Goal: Task Accomplishment & Management: Complete application form

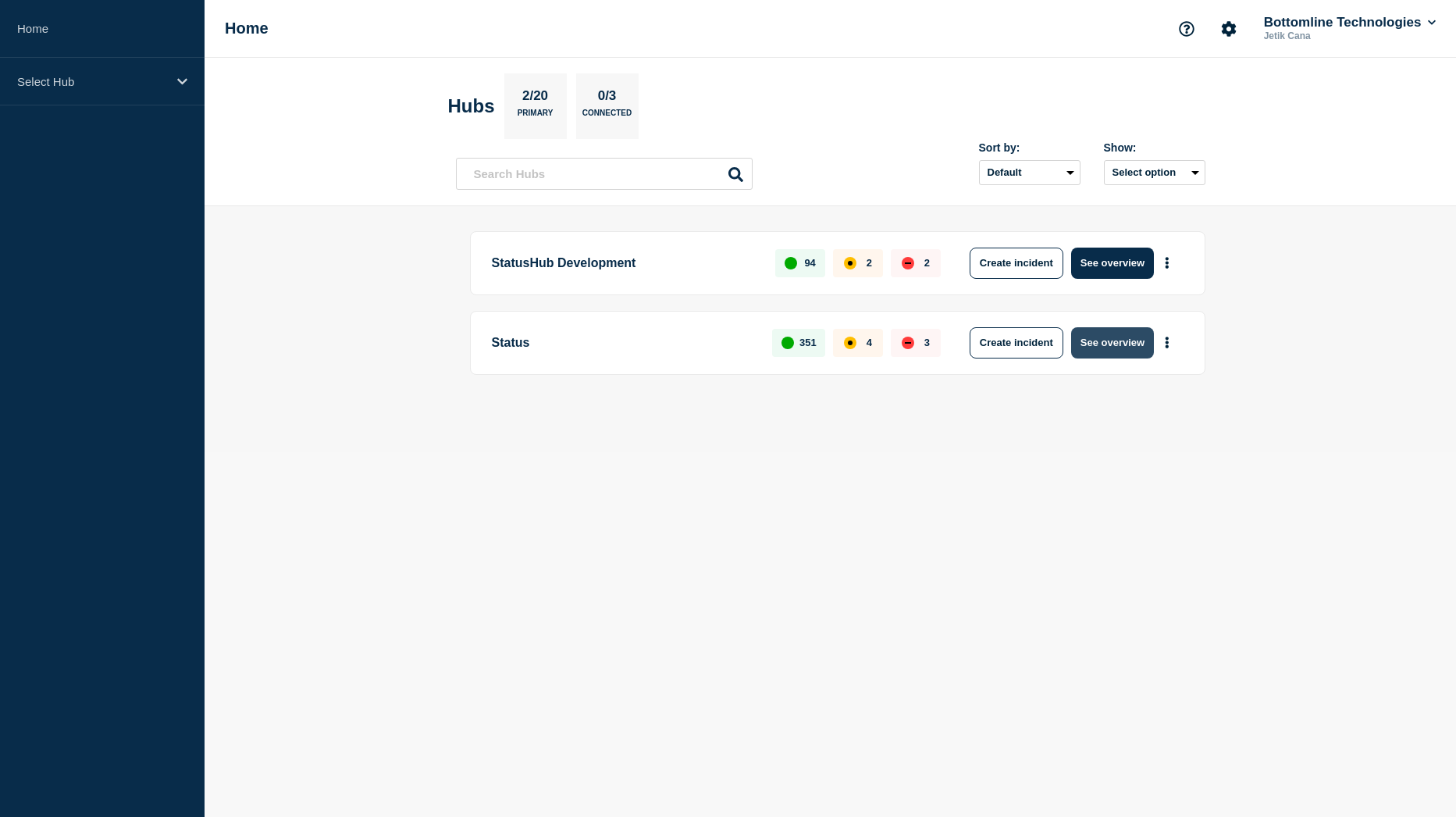
click at [1136, 348] on button "See overview" at bounding box center [1112, 342] width 83 height 31
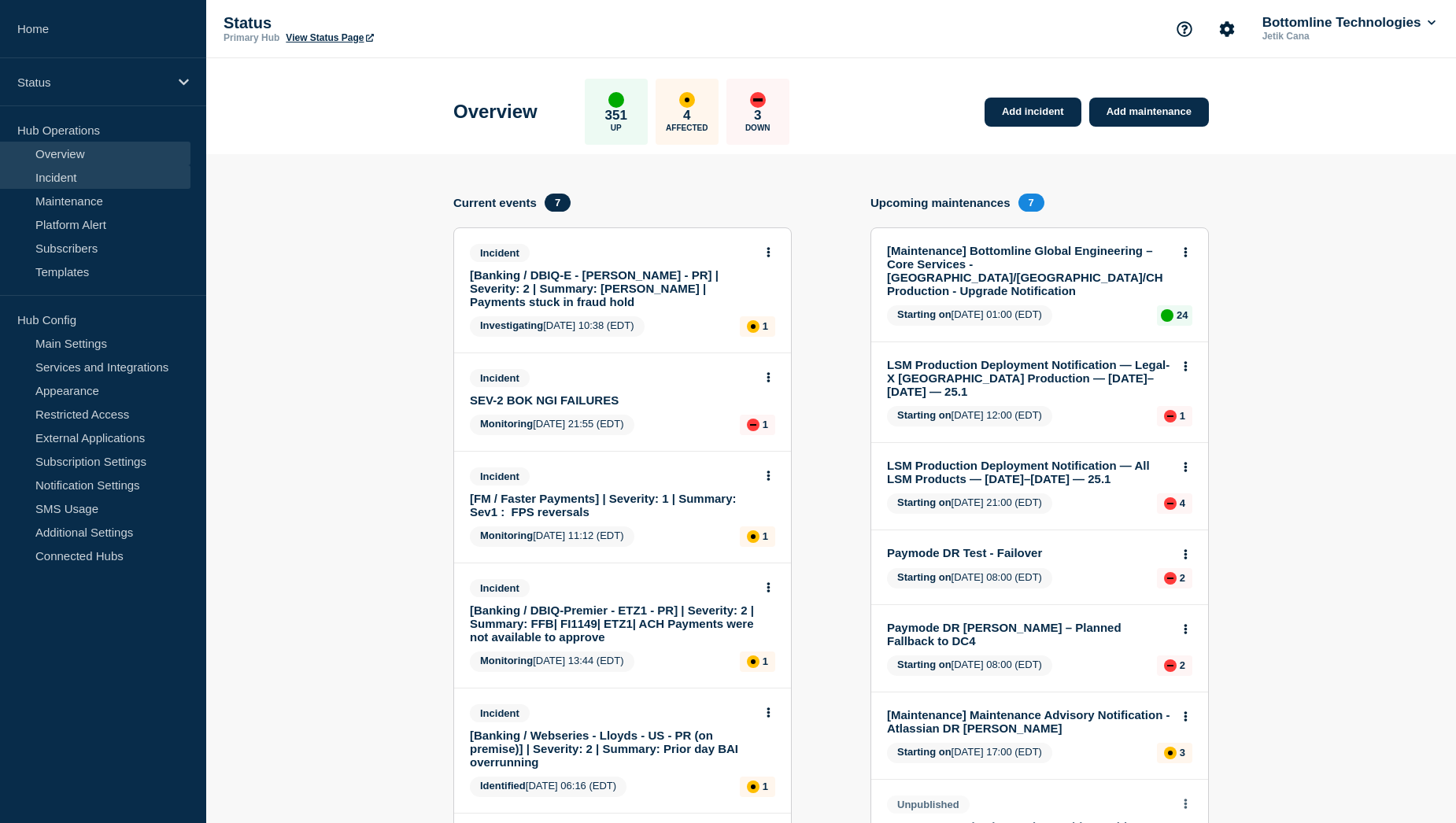
click at [66, 177] on link "Incident" at bounding box center [95, 177] width 190 height 24
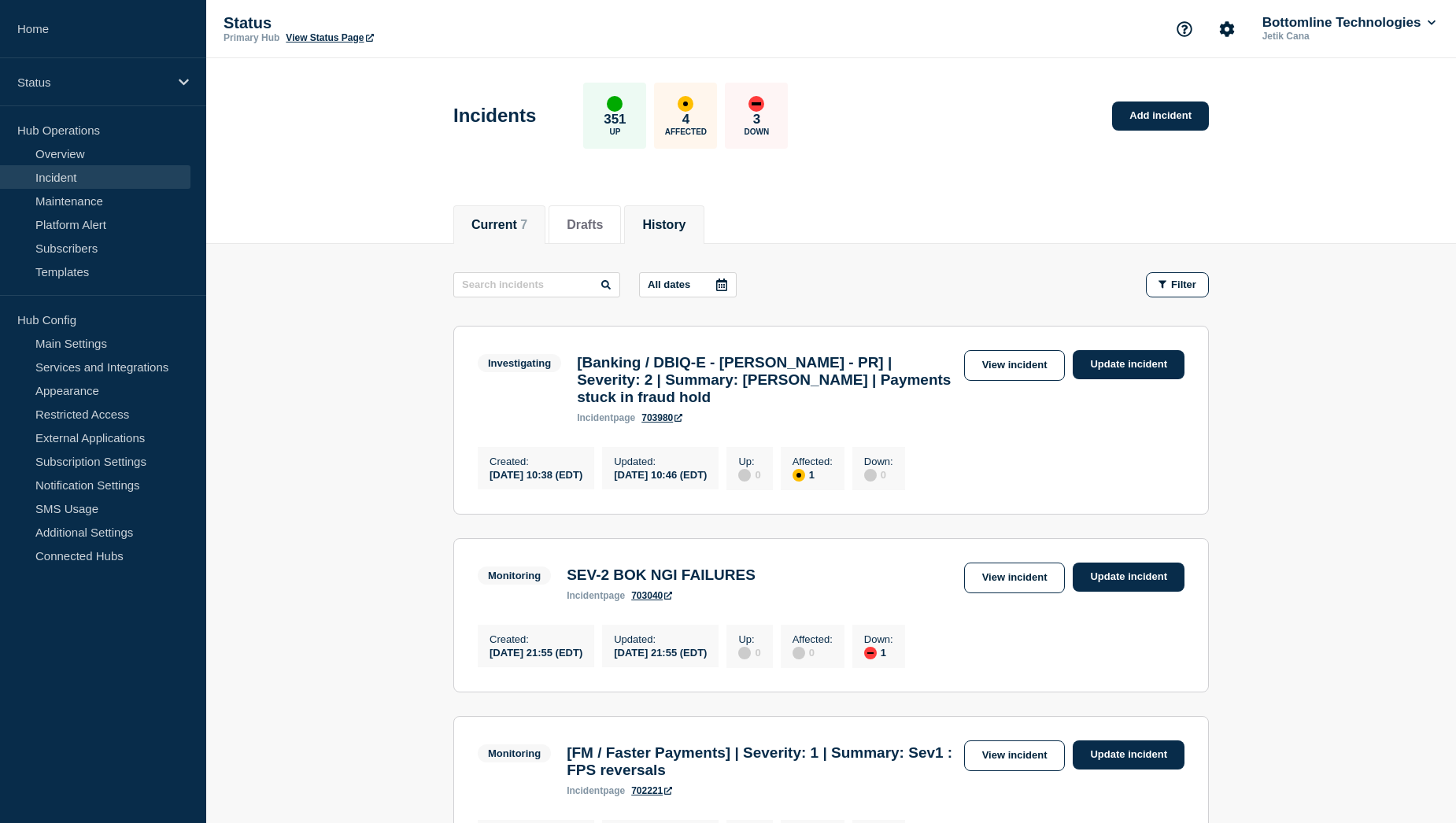
click at [676, 225] on button "History" at bounding box center [663, 225] width 43 height 14
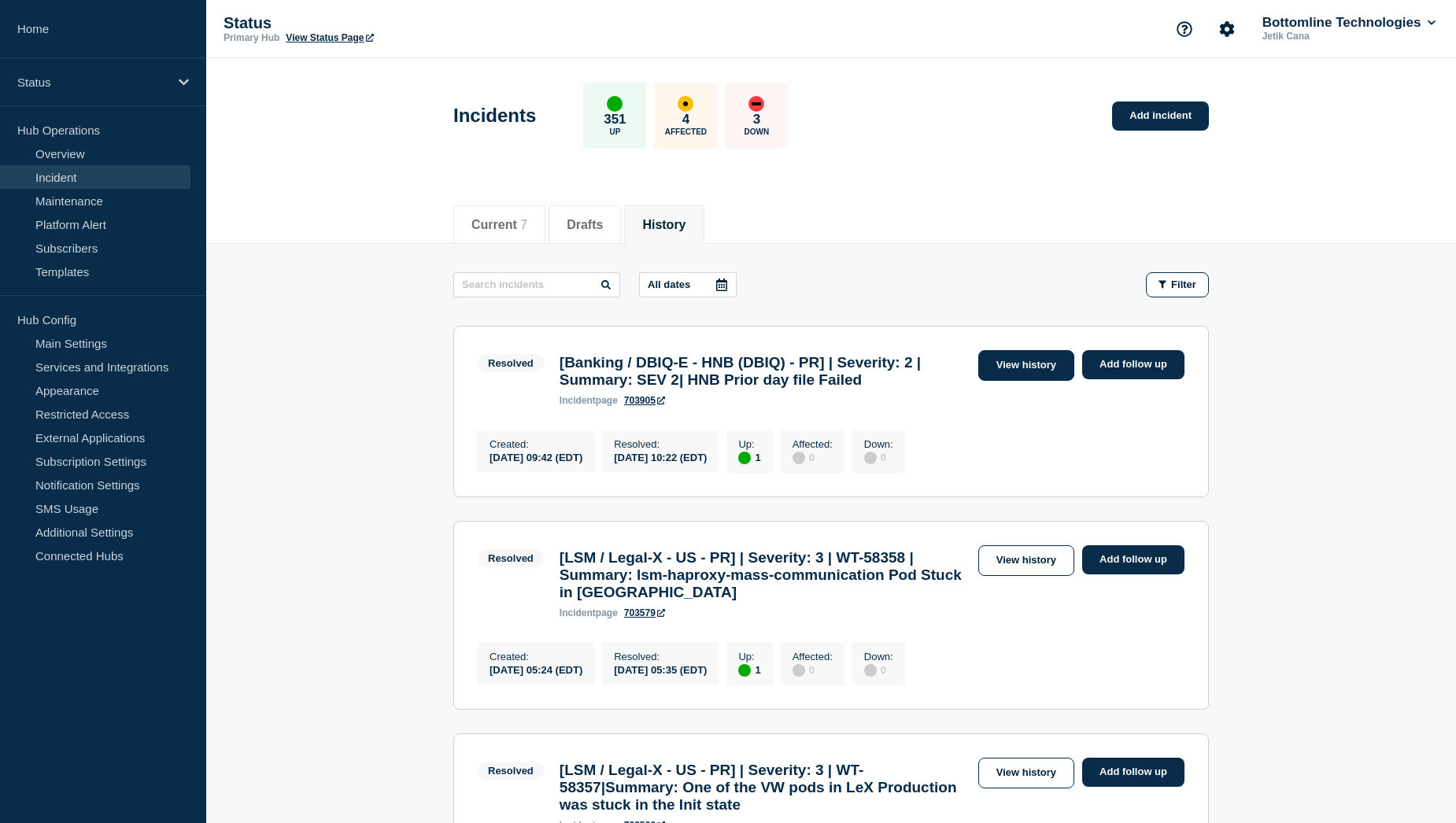
click at [1028, 365] on link "View history" at bounding box center [1026, 365] width 96 height 30
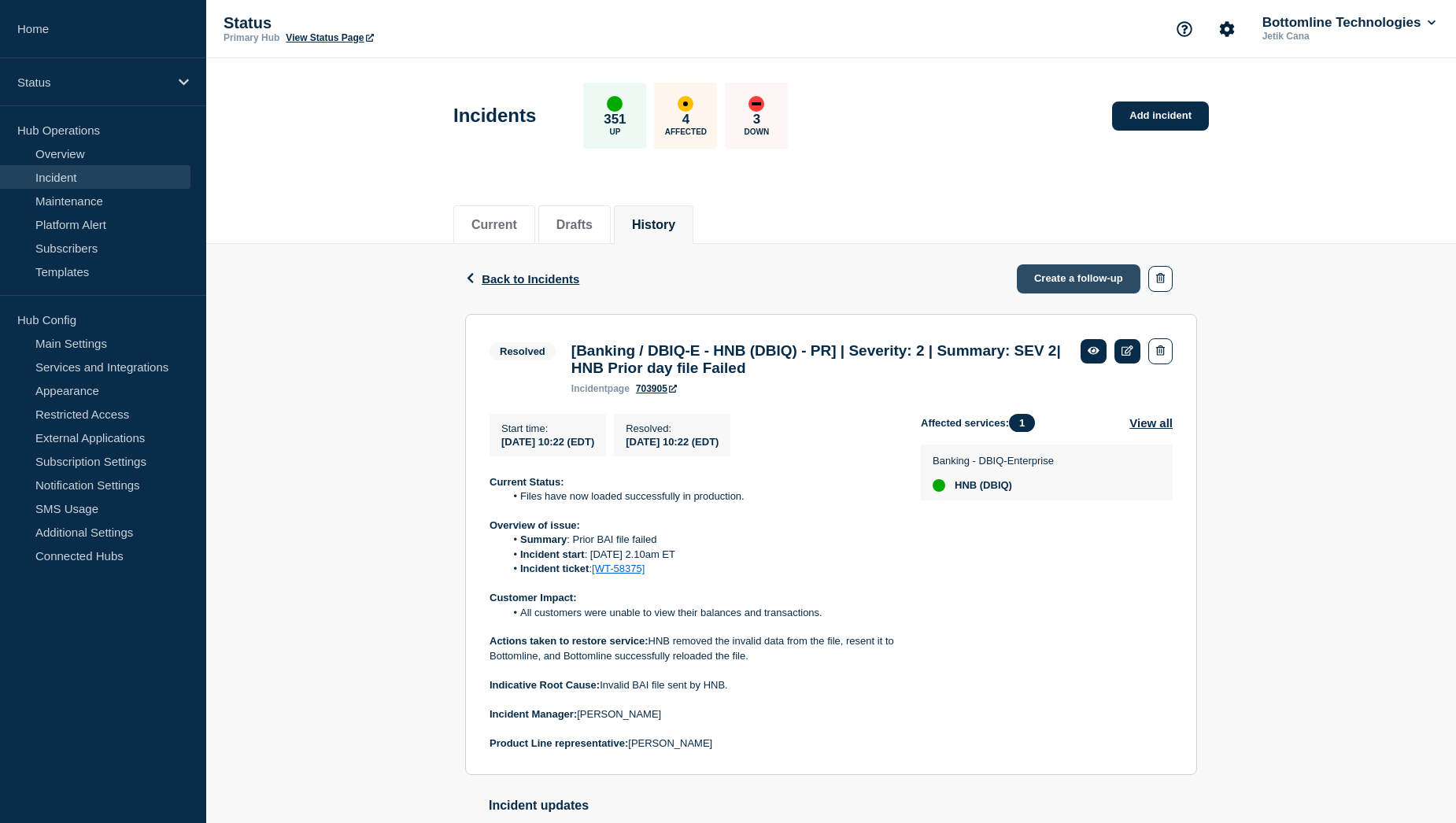
click at [1086, 279] on link "Create a follow-up" at bounding box center [1078, 279] width 123 height 29
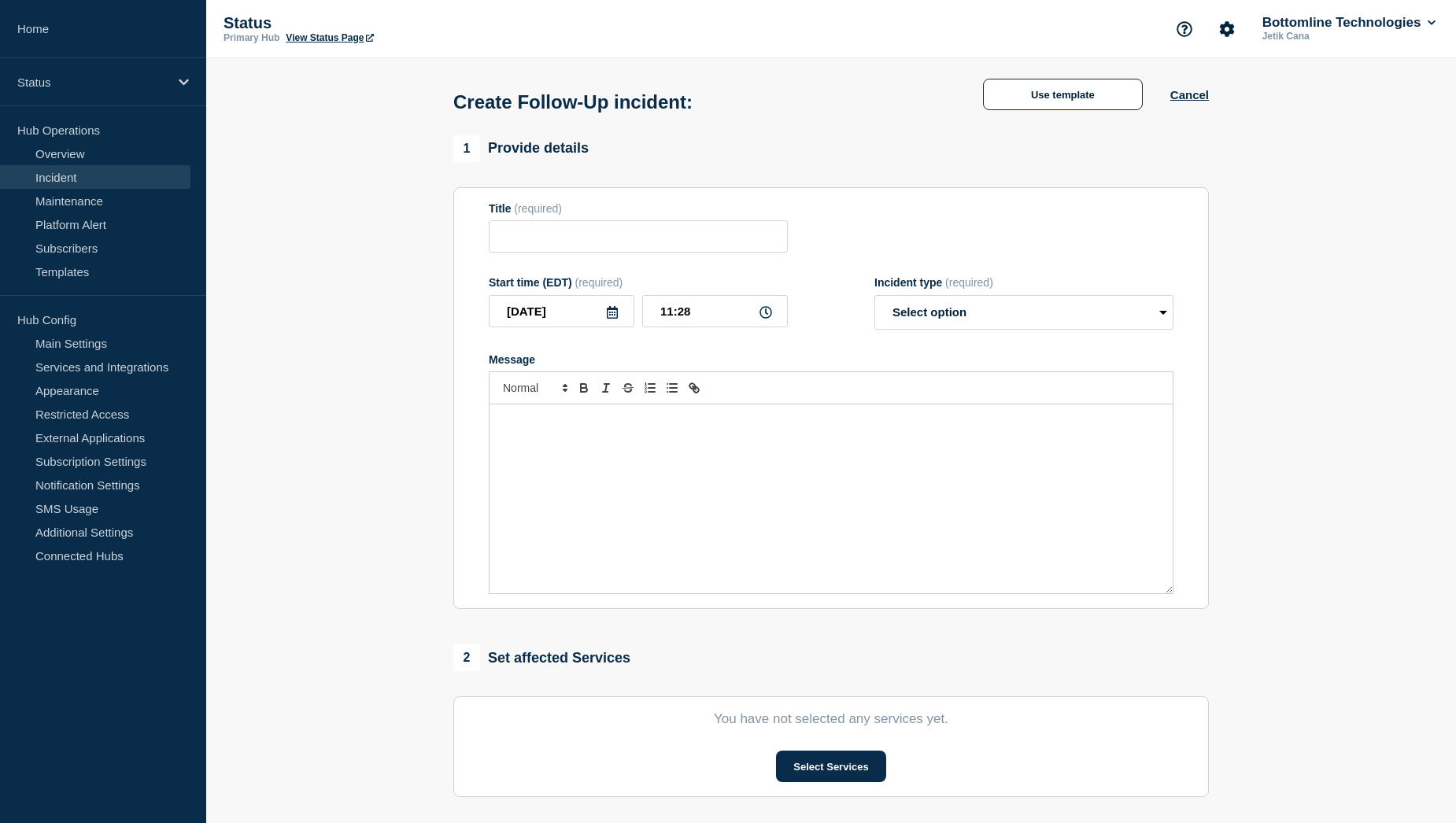
type input "[Banking / DBIQ-E - HNB (DBIQ) - PR] | Severity: 2 | Summary: SEV 2| HNB Prior …"
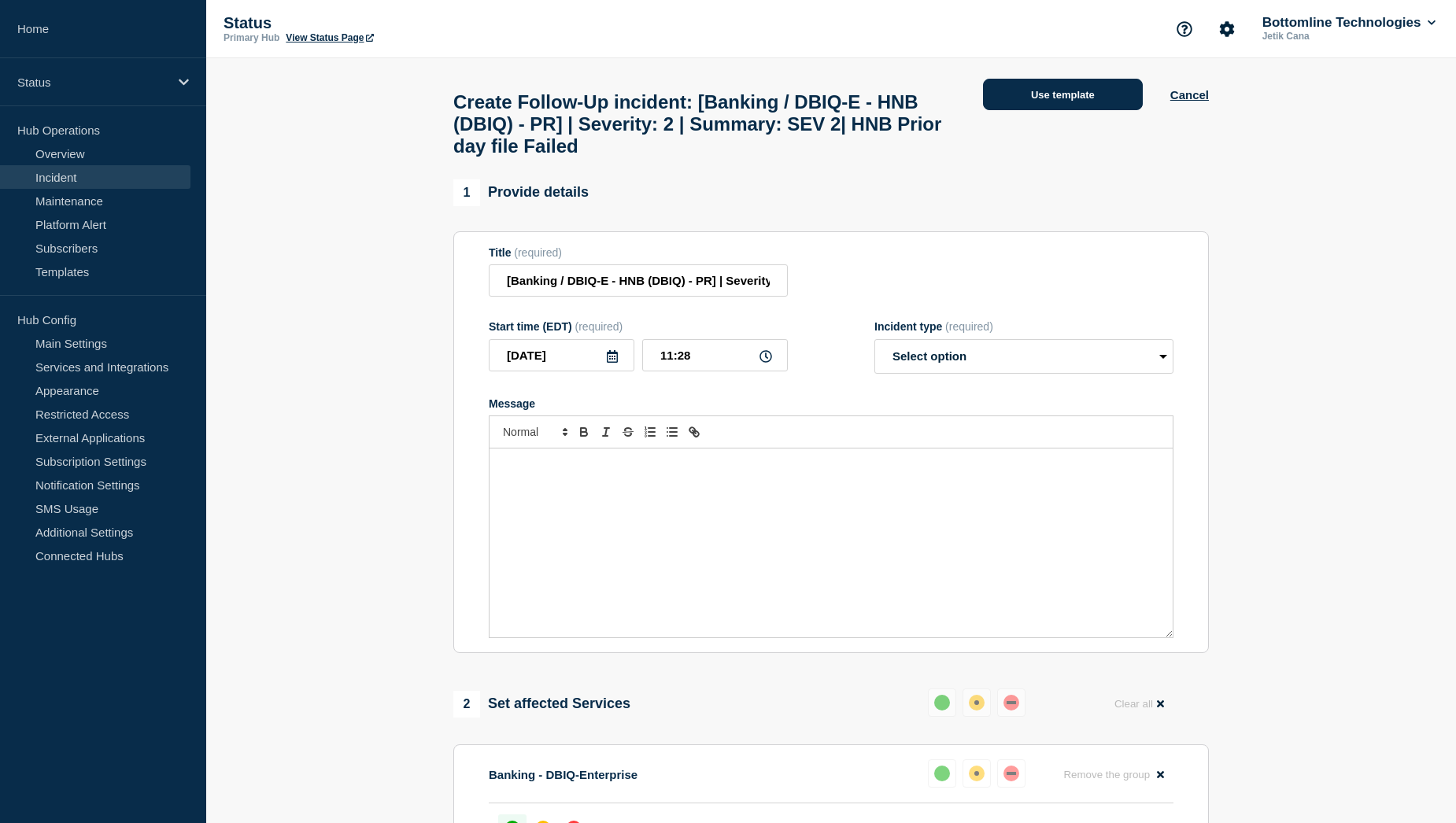
click at [1051, 101] on button "Use template" at bounding box center [1062, 94] width 160 height 31
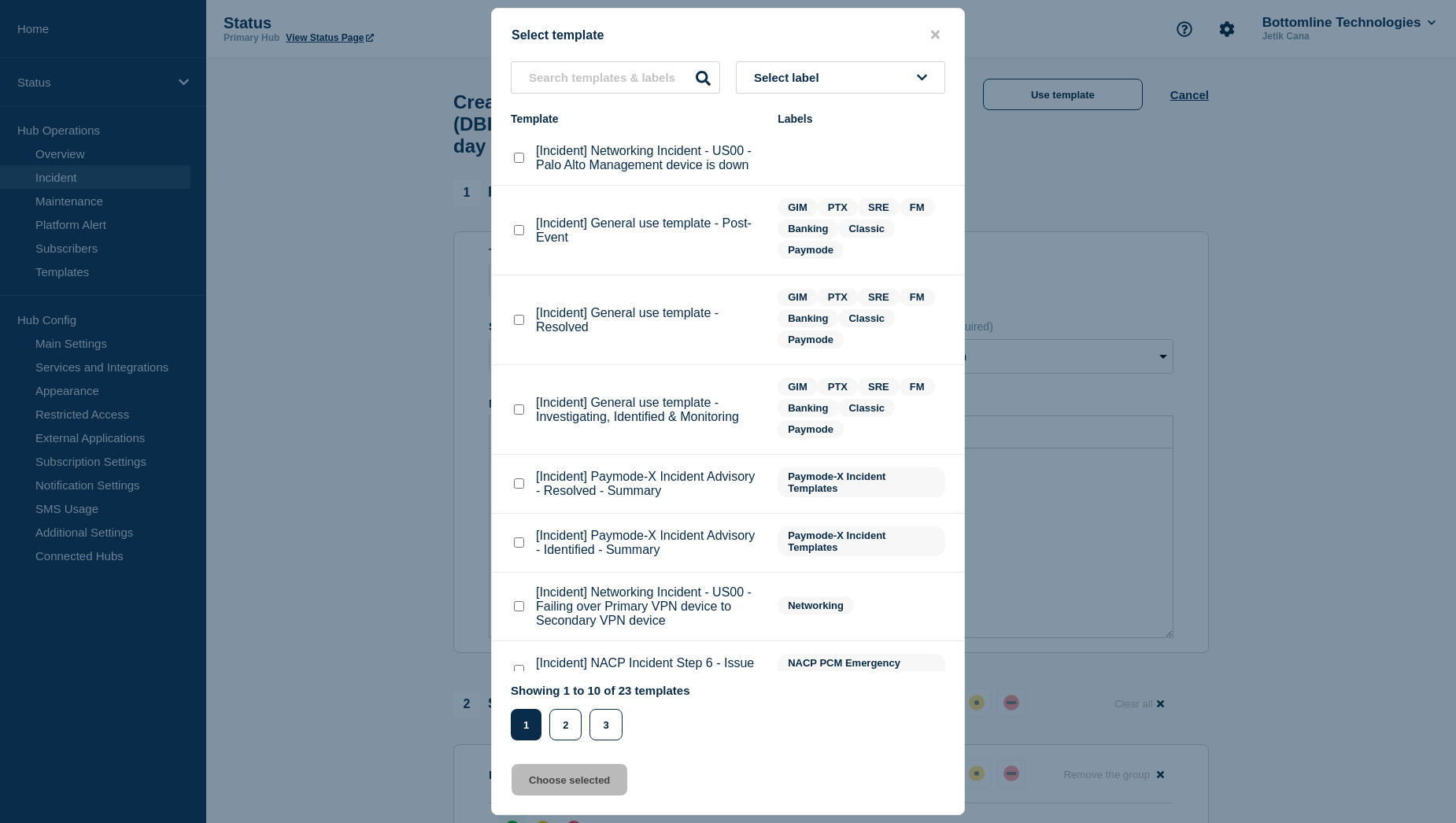
click at [514, 413] on checkbox"] "[Incident] General use template - Investigating, Identified & Monitoring checkb…" at bounding box center [519, 409] width 10 height 10
checkbox checkbox"] "true"
click at [587, 779] on button "Choose selected" at bounding box center [569, 779] width 116 height 31
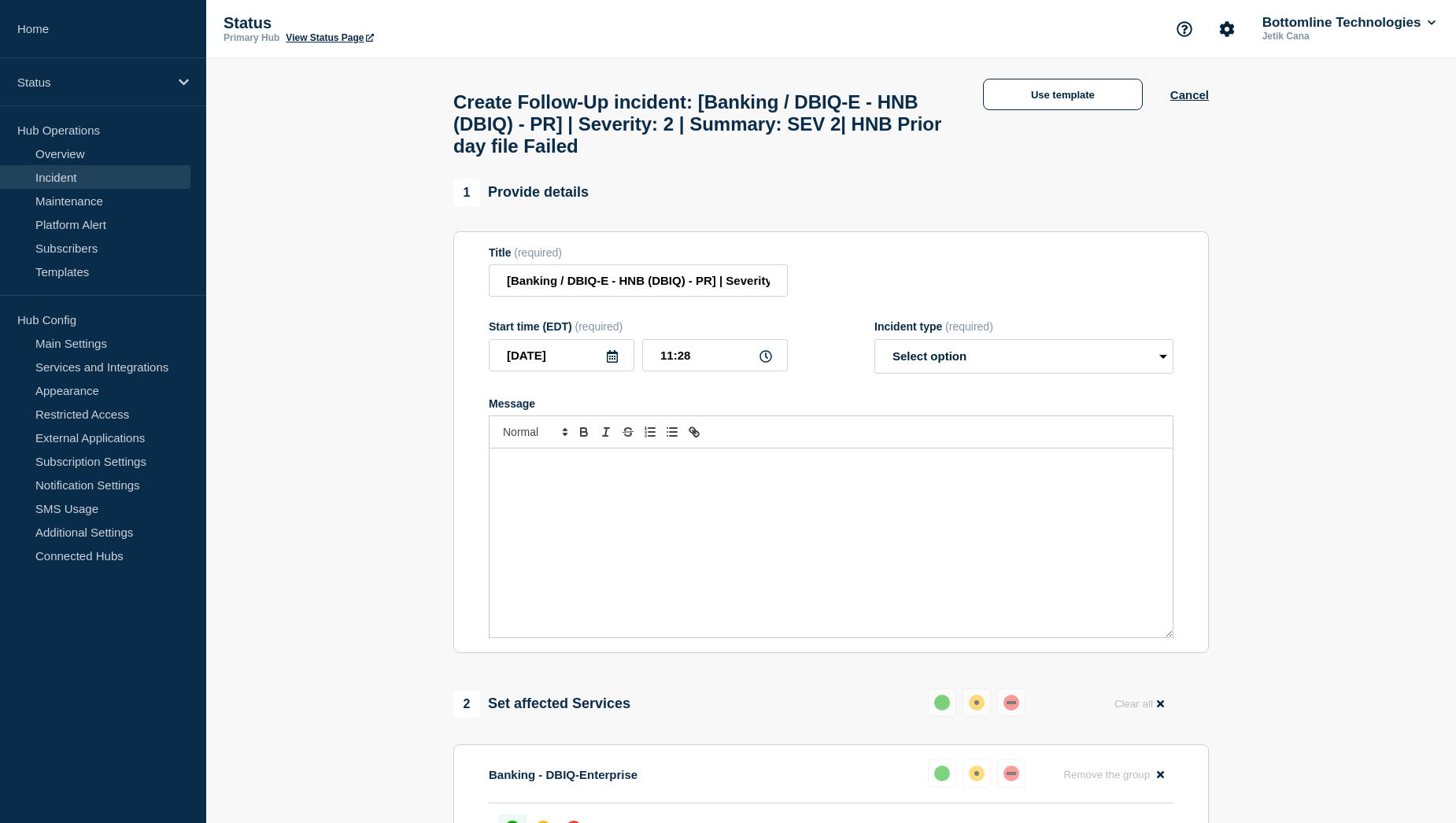
select select "investigating"
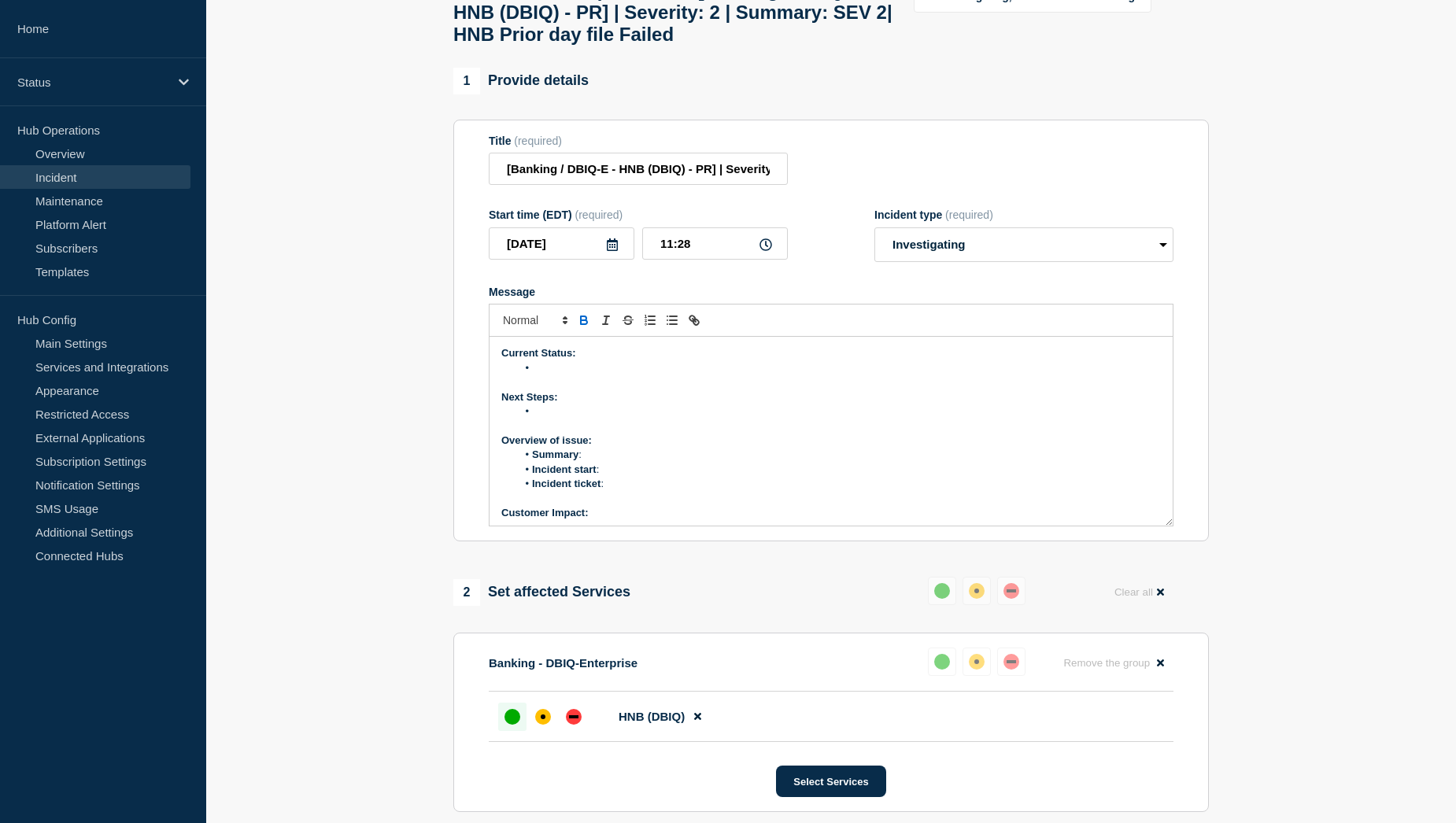
scroll to position [157, 0]
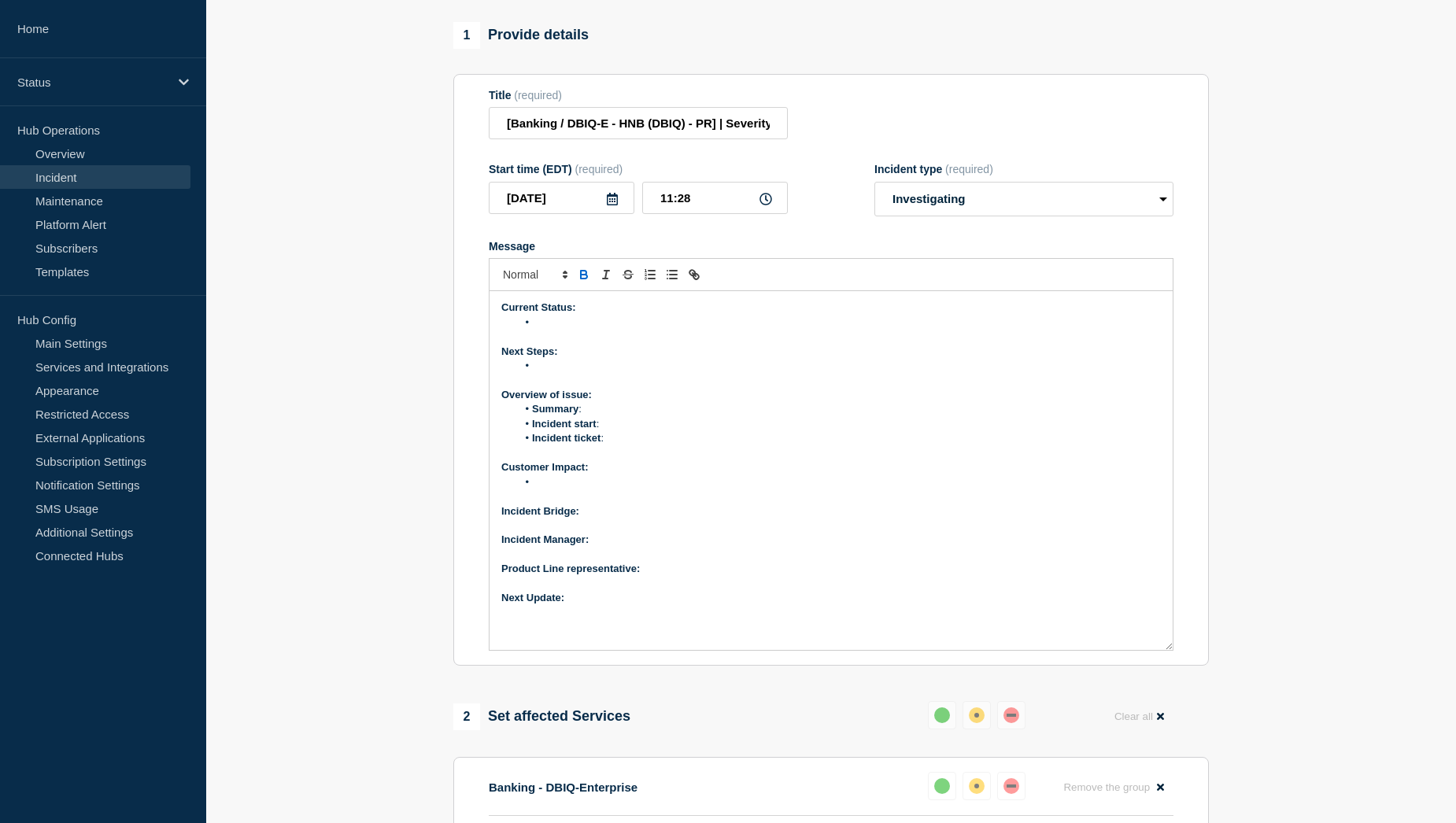
drag, startPoint x: 1169, startPoint y: 490, endPoint x: 1171, endPoint y: 659, distance: 169.0
click at [1171, 650] on div "Current Status: Next Steps: Overview of issue: Summary : Incident start : Incid…" at bounding box center [831, 470] width 683 height 359
click at [637, 617] on div "Current Status: Next Steps: Overview of issue: Summary : Incident start : Incid…" at bounding box center [831, 470] width 683 height 359
click at [663, 576] on p "Product Line representative:" at bounding box center [830, 568] width 660 height 14
click at [636, 545] on p "Incident Manager:" at bounding box center [830, 539] width 660 height 14
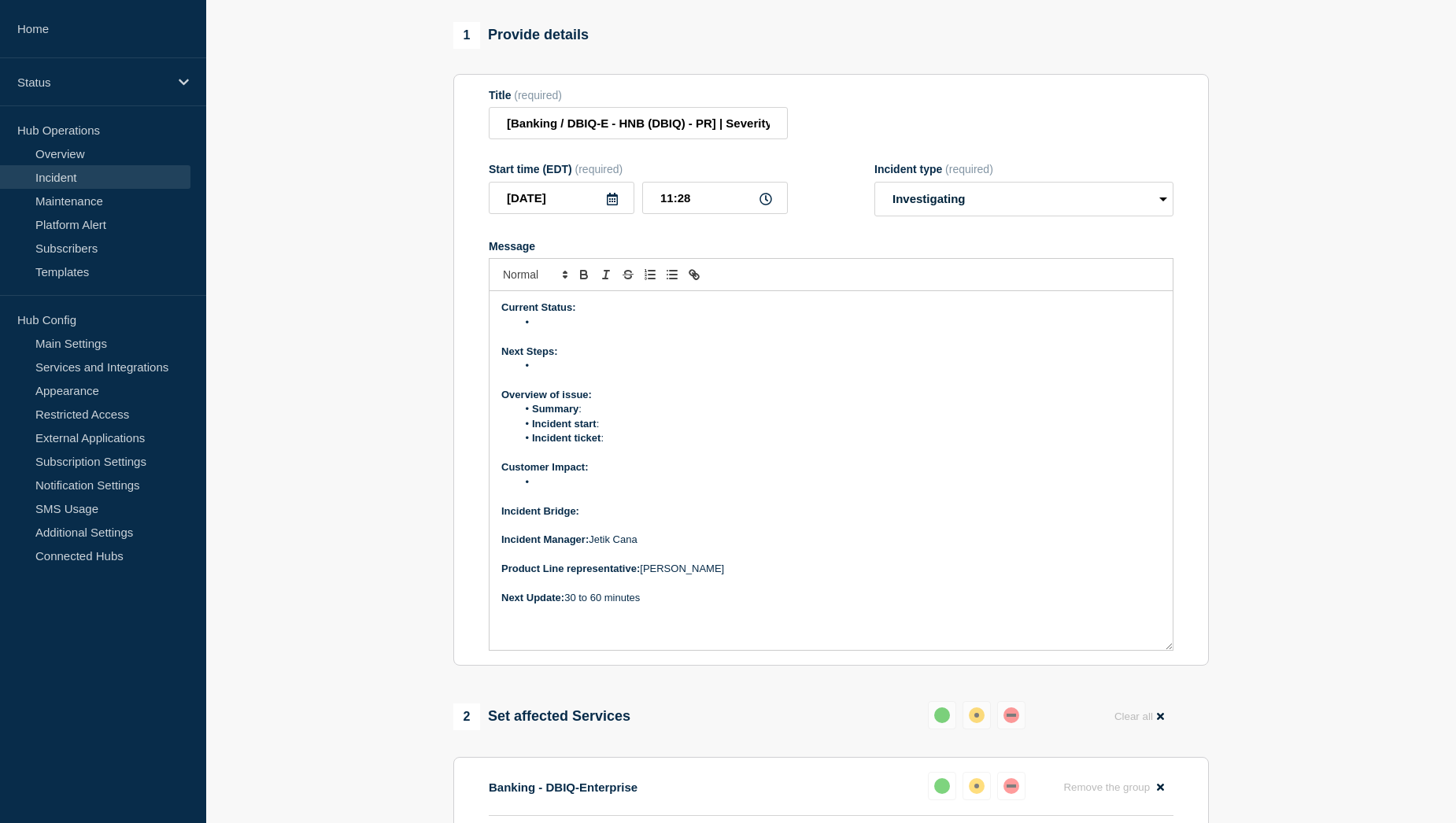
click at [611, 518] on p "Incident Bridge:" at bounding box center [830, 511] width 660 height 14
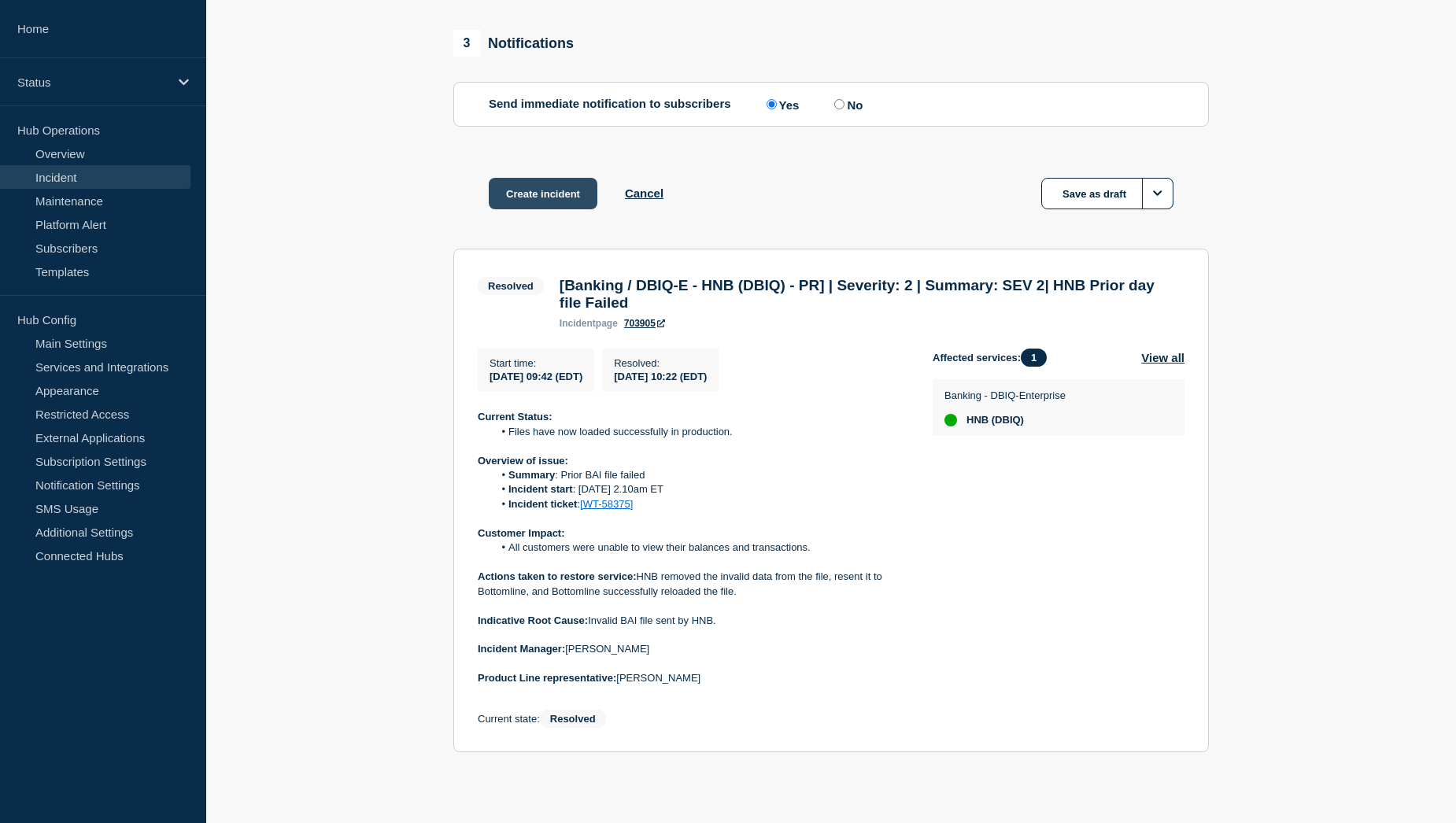
scroll to position [1136, 0]
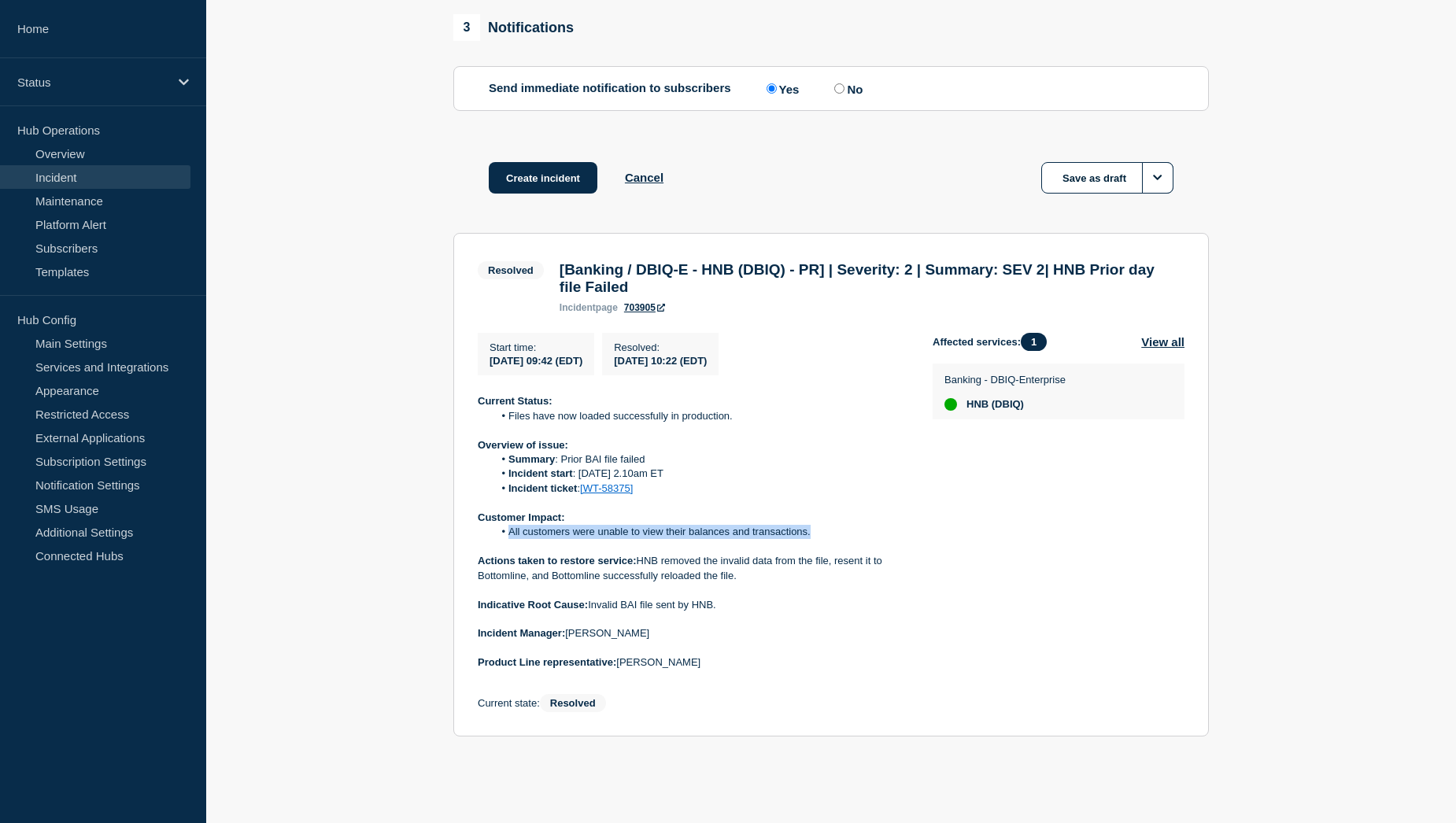
drag, startPoint x: 509, startPoint y: 533, endPoint x: 821, endPoint y: 533, distance: 312.0
click at [821, 533] on li "All customers were unable to view their balances and transactions." at bounding box center [700, 531] width 415 height 14
copy li "All customers were unable to view their balances and transactions."
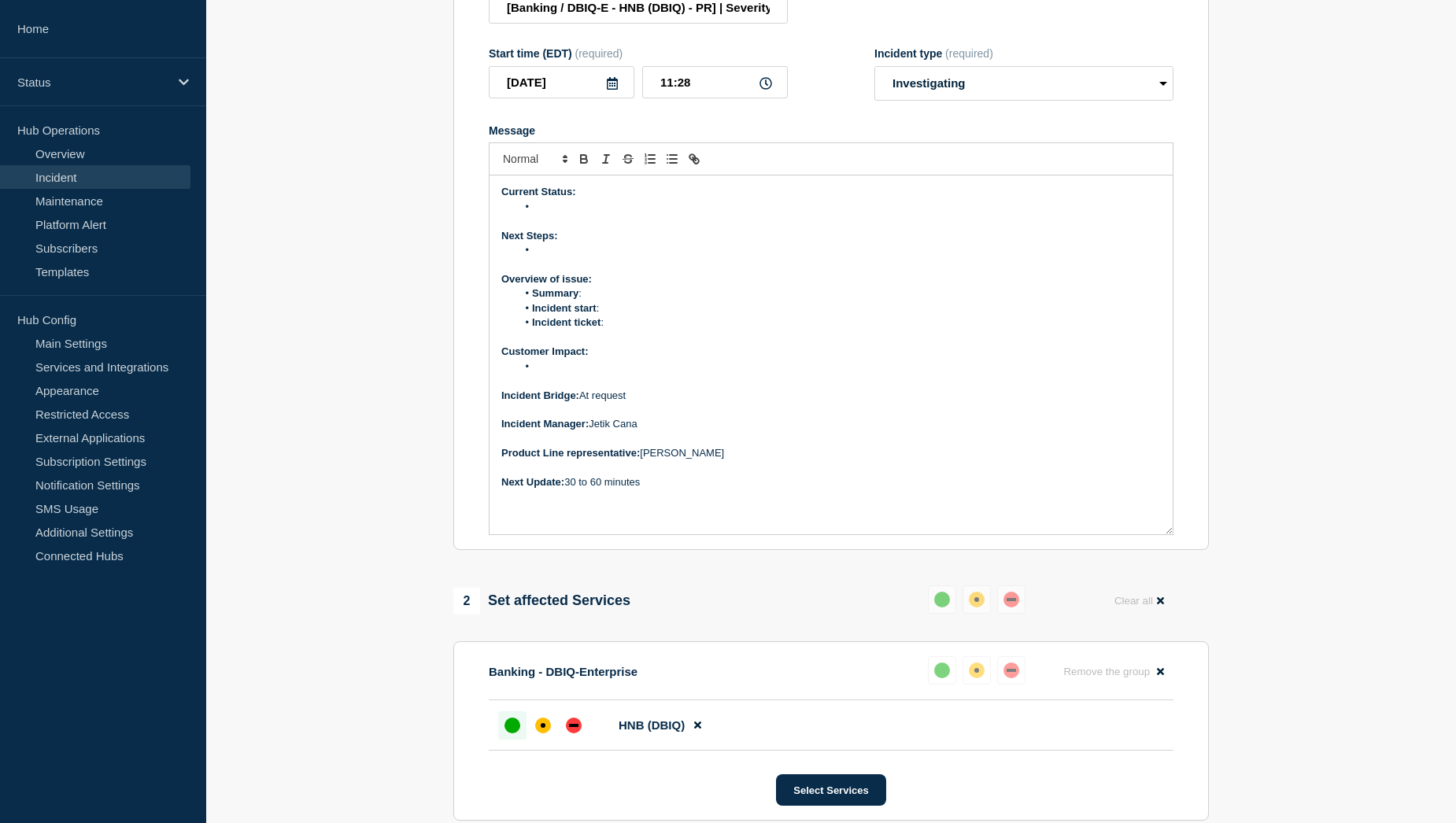
scroll to position [271, 0]
click at [554, 375] on li "Message" at bounding box center [839, 368] width 644 height 14
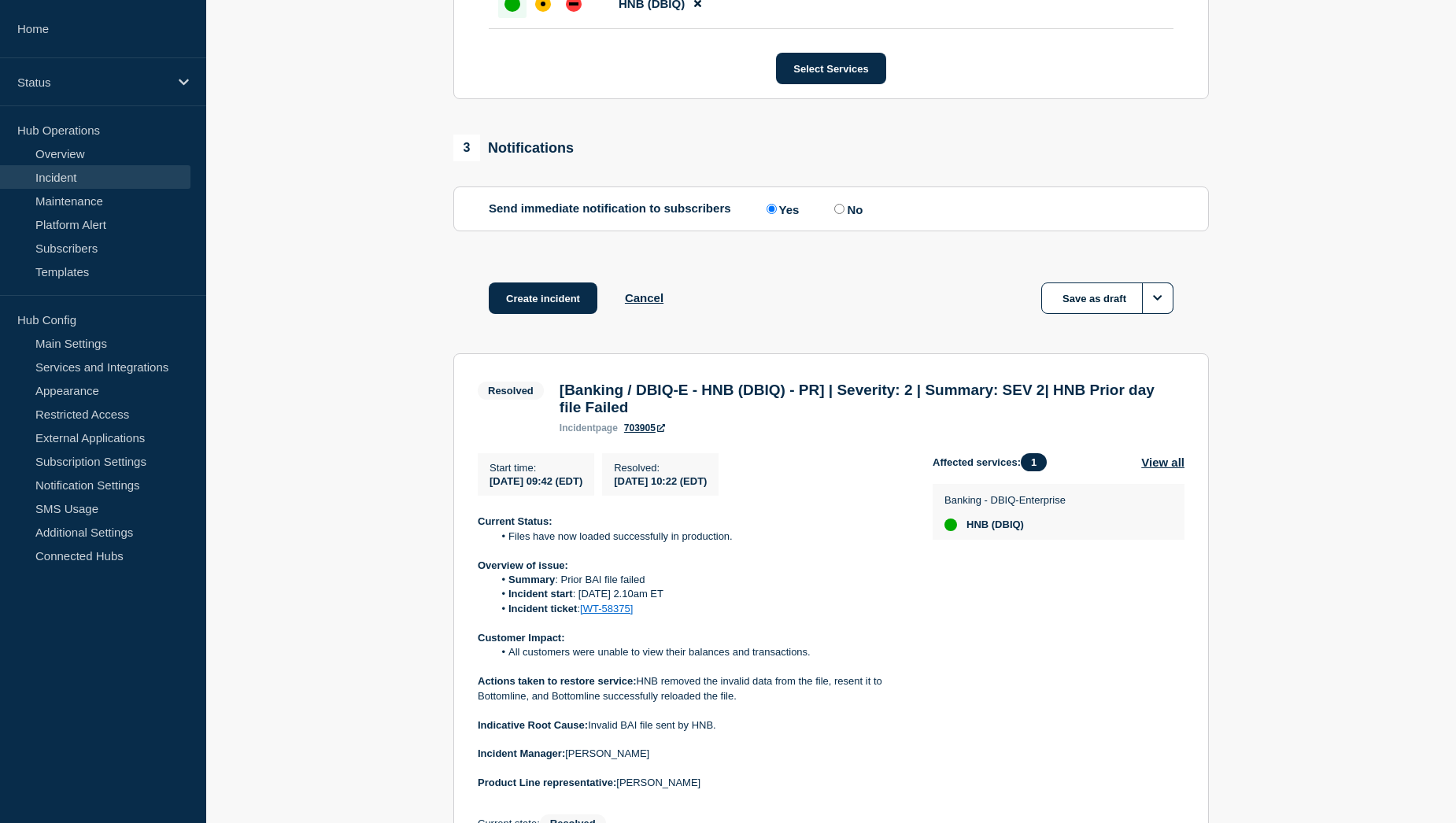
scroll to position [1136, 0]
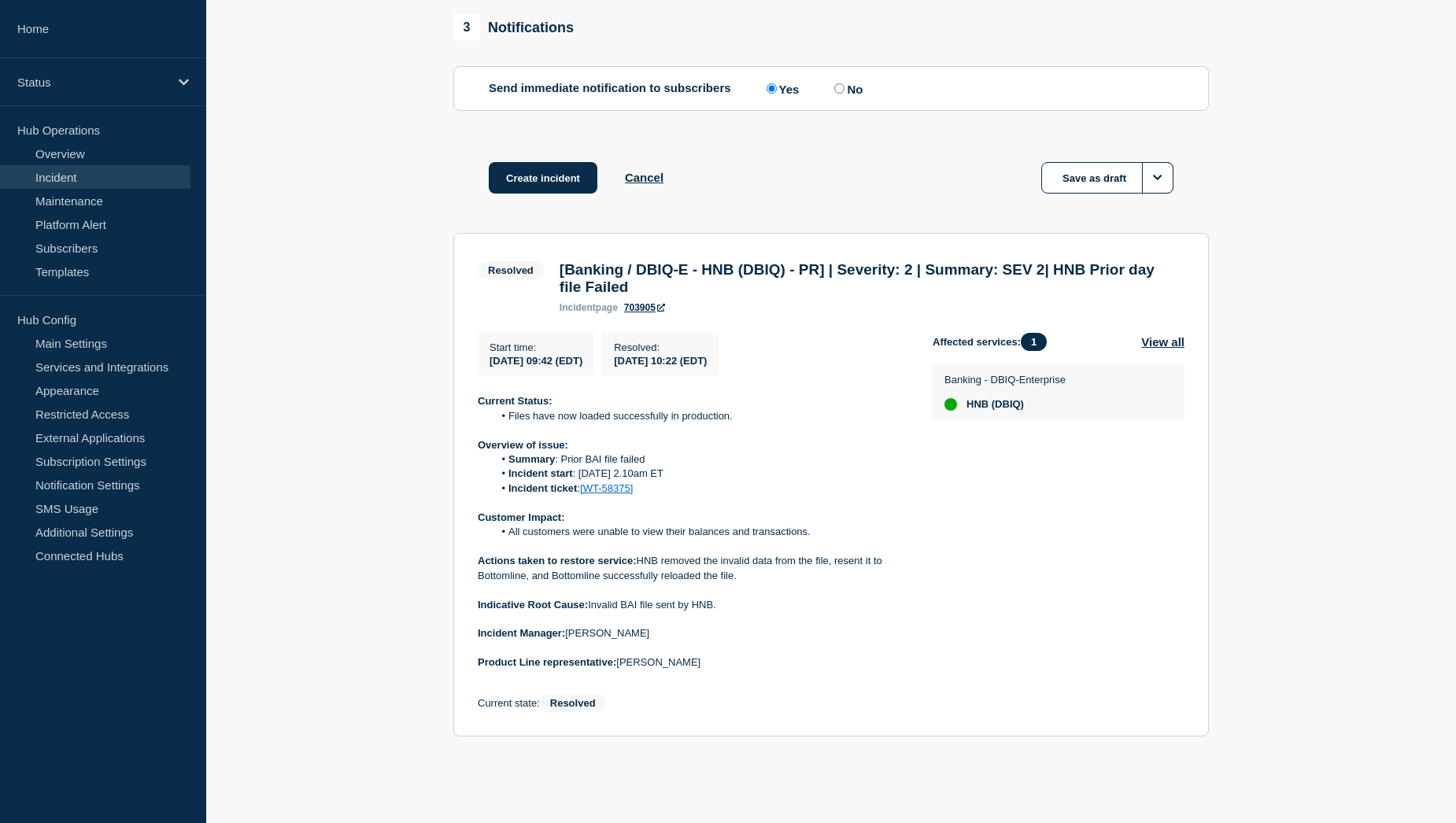
drag, startPoint x: 639, startPoint y: 485, endPoint x: 584, endPoint y: 485, distance: 55.0
click at [584, 485] on li "Incident ticket : [WT-58375]" at bounding box center [700, 488] width 415 height 14
drag, startPoint x: 584, startPoint y: 485, endPoint x: 475, endPoint y: 444, distance: 116.5
click at [475, 444] on section "Resolved [Banking / DBIQ-E - HNB (DBIQ) - PR] | Severity: 2 | Summary: SEV 2| H…" at bounding box center [831, 485] width 755 height 503
drag, startPoint x: 478, startPoint y: 444, endPoint x: 653, endPoint y: 490, distance: 180.9
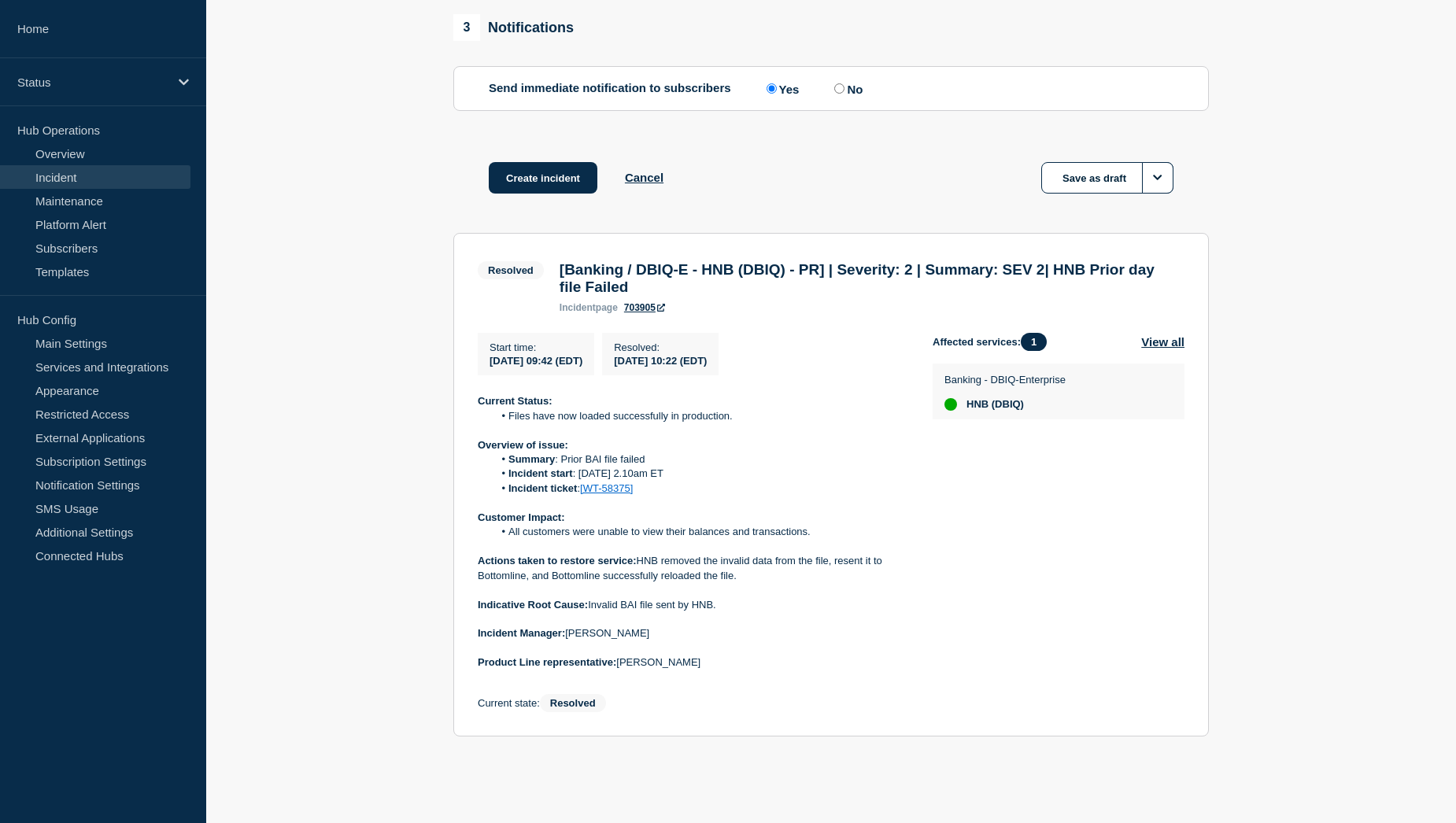
click at [653, 490] on div "Current Status: Files have now loaded successfully in production. Overview of i…" at bounding box center [693, 532] width 430 height 276
copy div "Overview of issue: Summary : Prior BAI file failed Incident start : 27th August…"
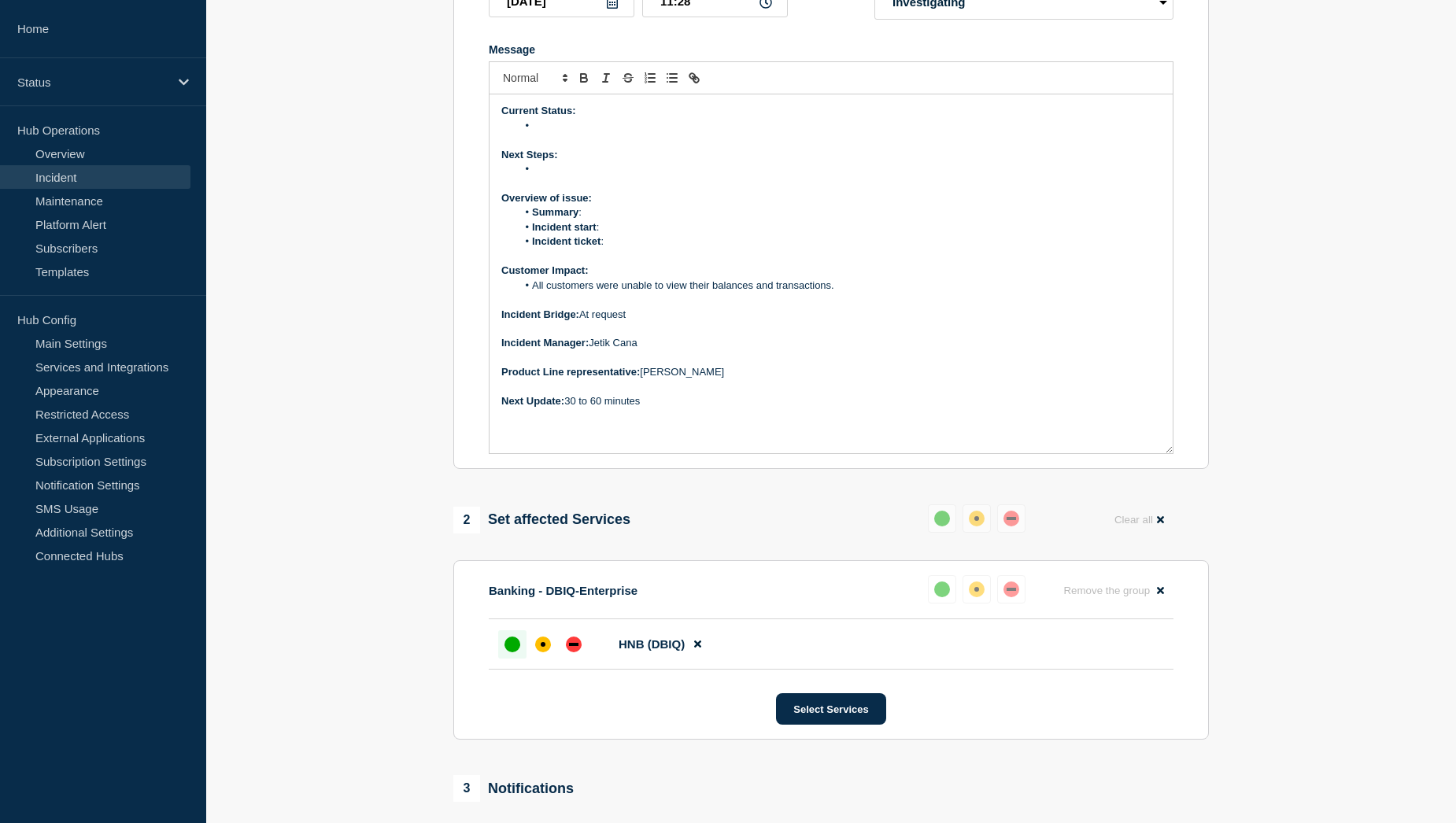
scroll to position [271, 0]
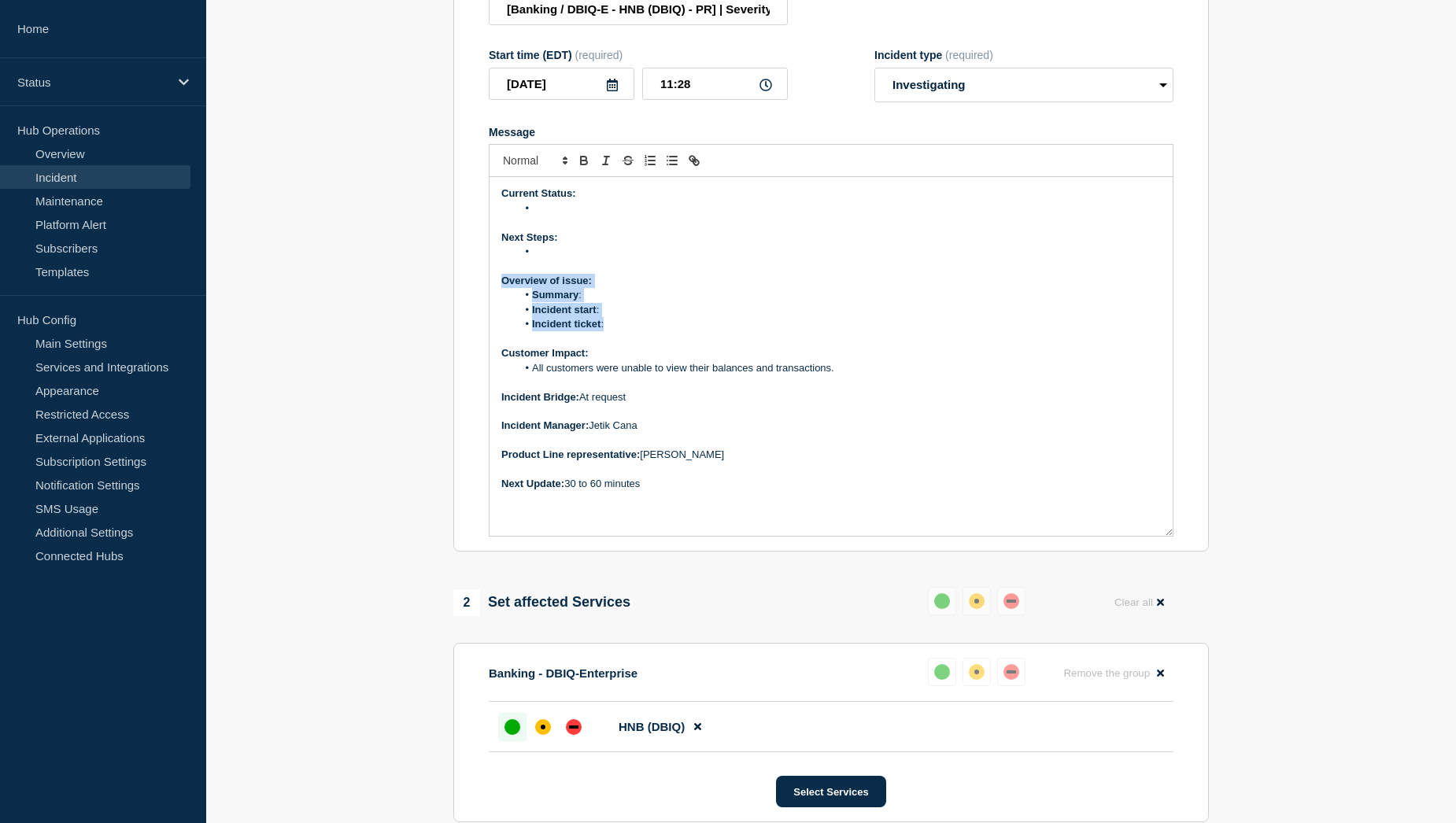
drag, startPoint x: 502, startPoint y: 294, endPoint x: 619, endPoint y: 333, distance: 123.3
click at [619, 333] on div "Current Status: Next Steps: Overview of issue: Summary : Incident start : Incid…" at bounding box center [831, 356] width 683 height 359
drag, startPoint x: 747, startPoint y: 319, endPoint x: 698, endPoint y: 320, distance: 49.0
click at [698, 317] on li "Incident start : 27th August 2025 @ 2.10am ET" at bounding box center [839, 310] width 644 height 14
click at [680, 302] on li "Summary : Prior BAI file failed" at bounding box center [839, 295] width 644 height 14
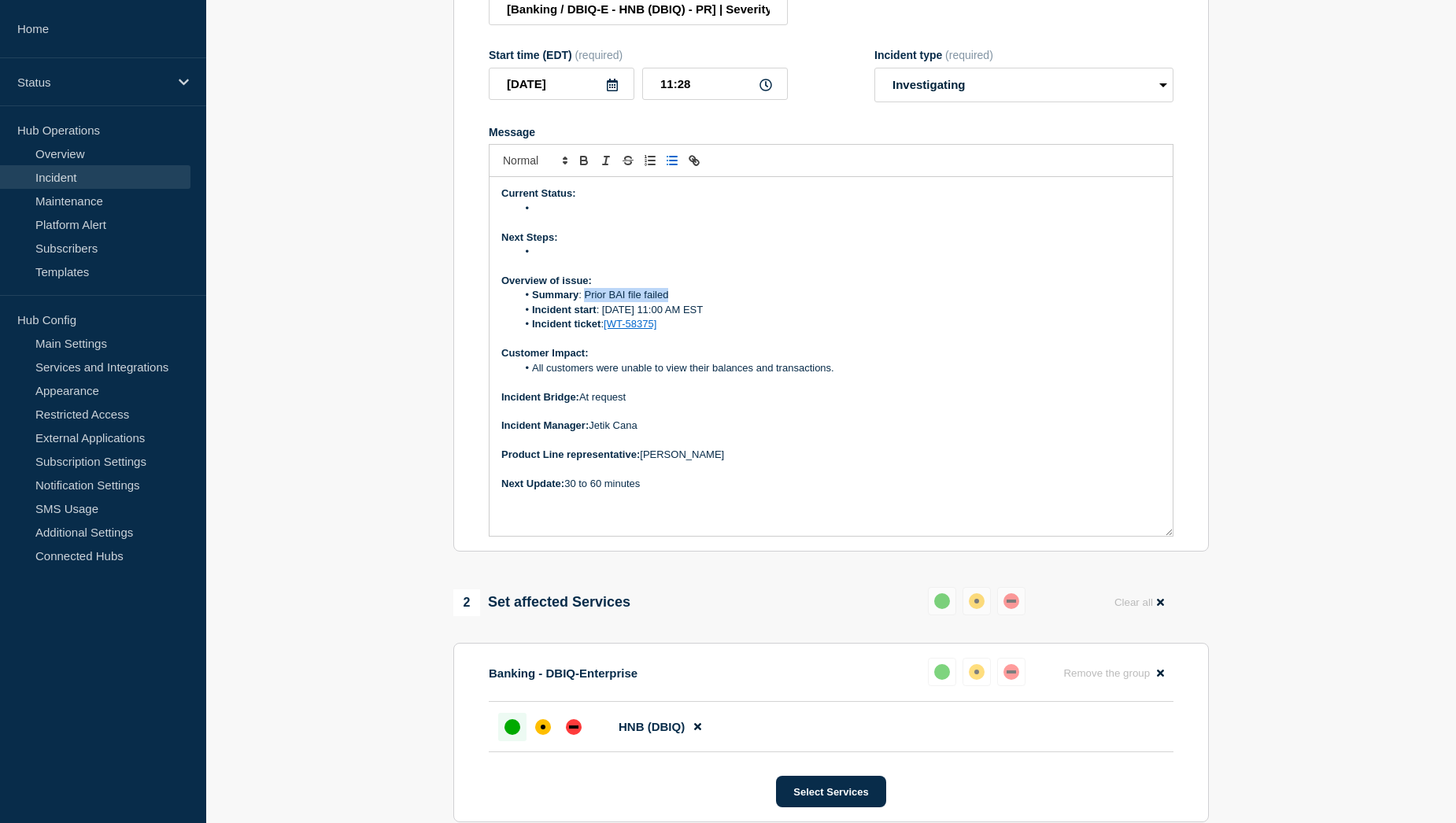
drag, startPoint x: 680, startPoint y: 305, endPoint x: 584, endPoint y: 304, distance: 96.0
click at [584, 302] on li "Summary : Prior BAI file failed" at bounding box center [839, 295] width 644 height 14
click at [677, 302] on li "Summary : Prior BAI file failed" at bounding box center [839, 295] width 644 height 14
click at [587, 228] on p "Message" at bounding box center [830, 222] width 660 height 14
click at [559, 213] on li "Message" at bounding box center [839, 208] width 644 height 14
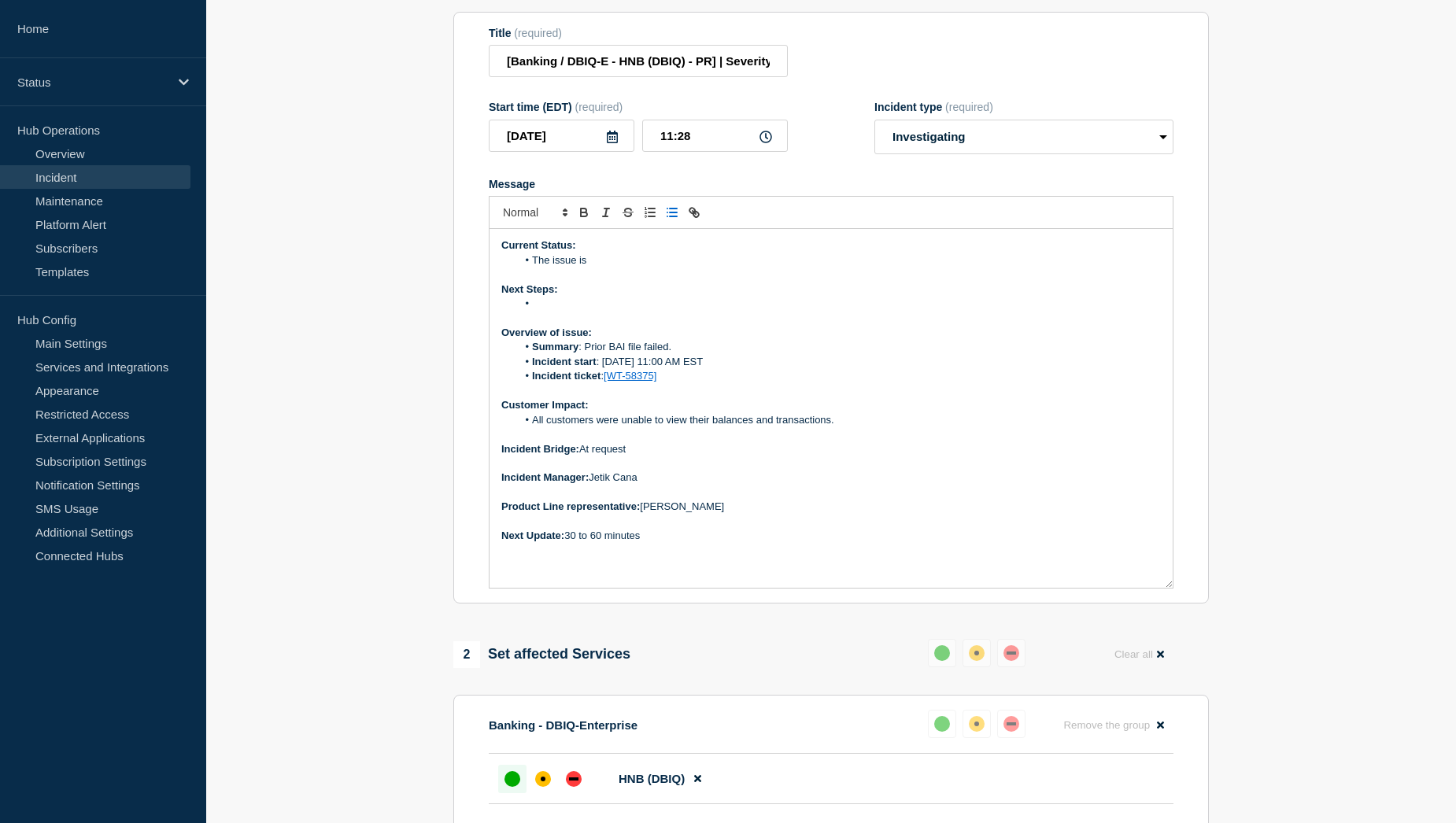
scroll to position [192, 0]
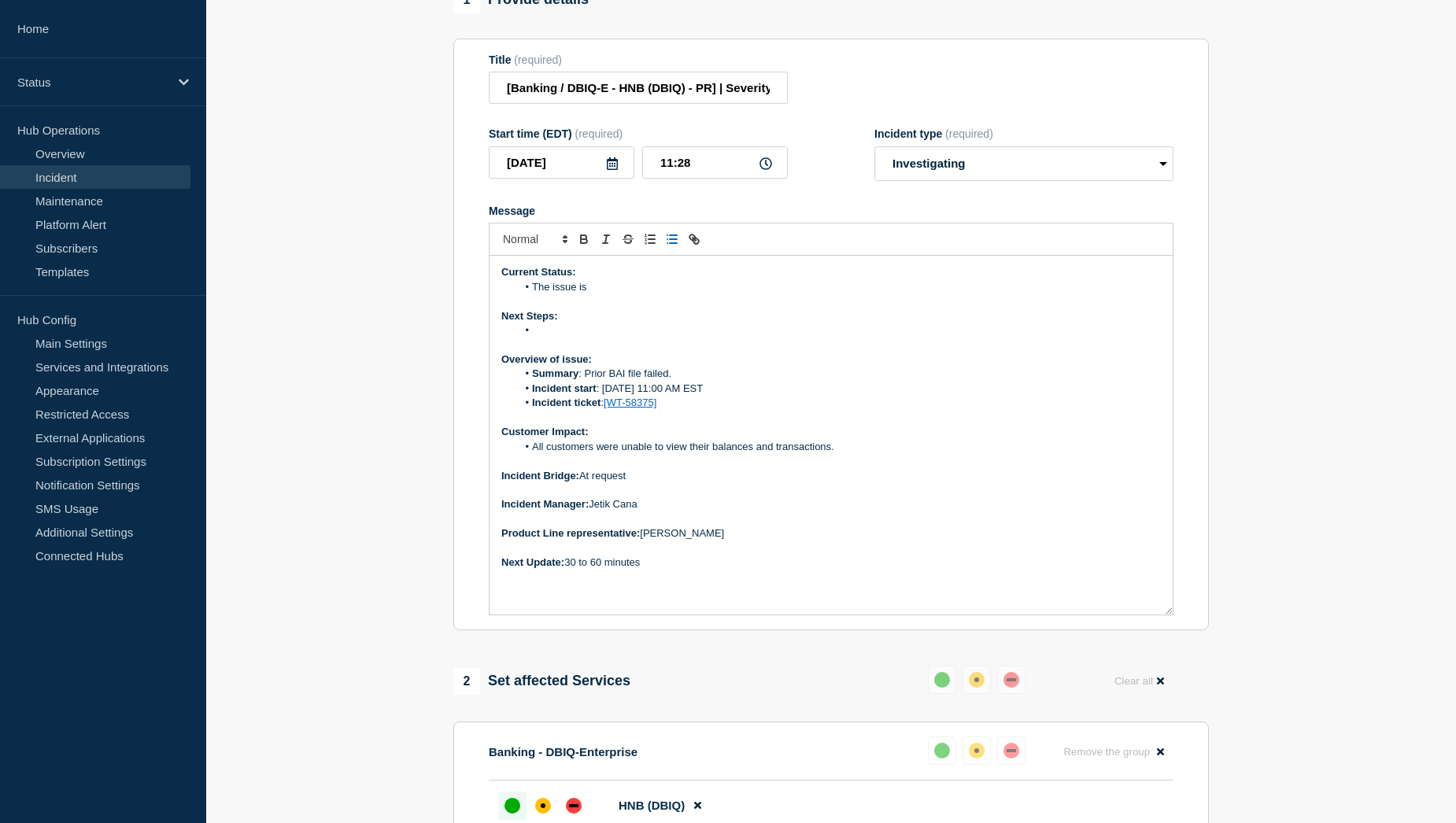
drag, startPoint x: 594, startPoint y: 295, endPoint x: 534, endPoint y: 296, distance: 60.0
click at [534, 294] on li "The issue is" at bounding box center [839, 287] width 644 height 14
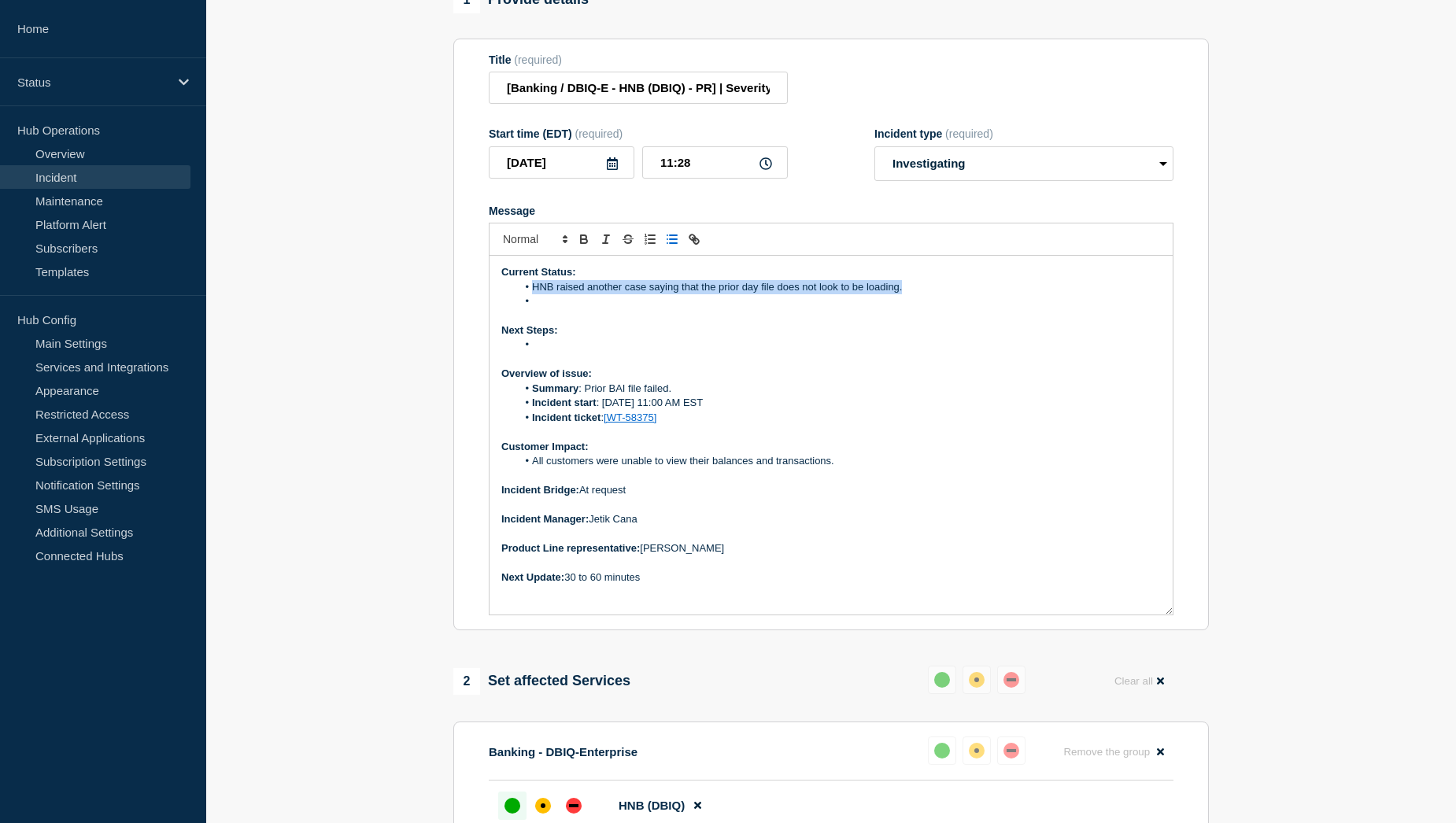
drag, startPoint x: 902, startPoint y: 301, endPoint x: 534, endPoint y: 294, distance: 368.1
click at [534, 294] on li "HNB raised another case saying that the prior day file does not look to be load…" at bounding box center [839, 287] width 644 height 14
click at [556, 294] on li "Message" at bounding box center [839, 287] width 644 height 14
click at [564, 308] on li "Message" at bounding box center [839, 301] width 644 height 14
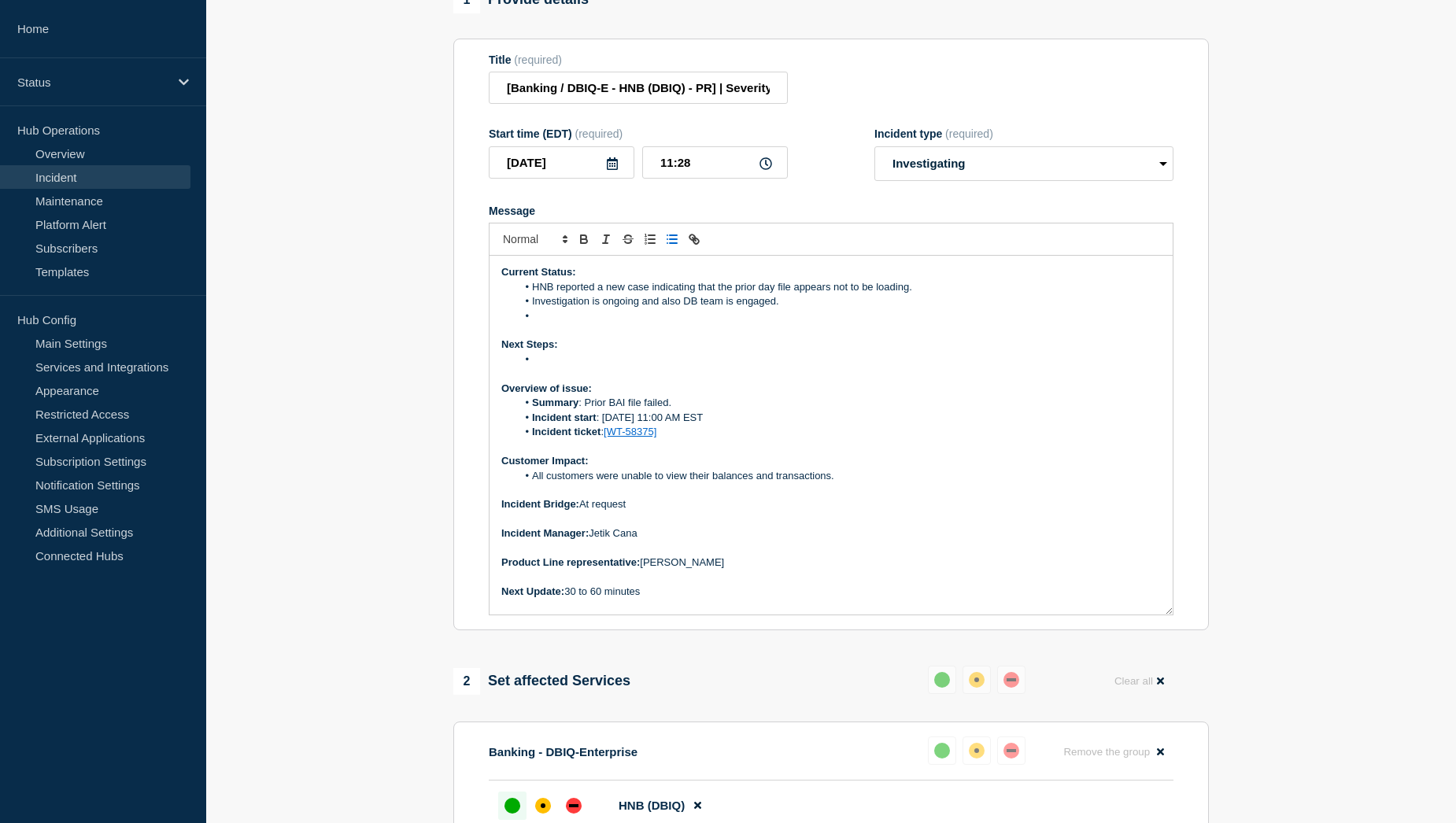
click at [559, 323] on li "Message" at bounding box center [839, 316] width 644 height 14
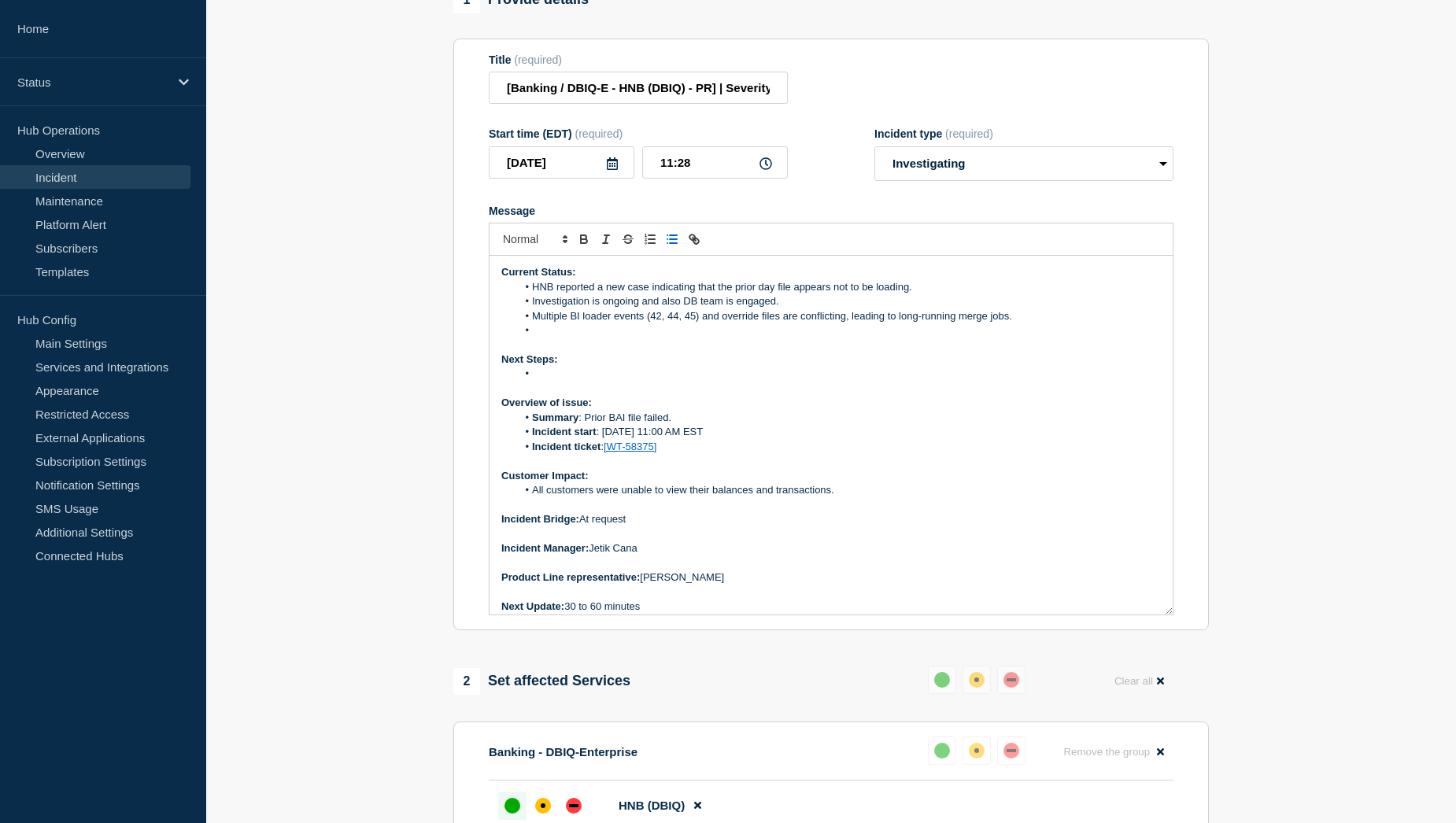
click at [575, 323] on li "Multiple BI loader events (42, 44, 45) and override files are conflicting, lead…" at bounding box center [839, 316] width 644 height 14
click at [558, 381] on li "Message" at bounding box center [839, 373] width 644 height 14
click at [552, 381] on li "DBA to review logs and execution plan for the long-running merge, confirm root …" at bounding box center [839, 373] width 644 height 14
click at [541, 381] on li "DB to review logs and execution plan for the long-running merge, confirm root b…" at bounding box center [839, 373] width 644 height 14
click at [554, 381] on li "DataBase to review logs and execution plan for the long-running merge, confirm …" at bounding box center [839, 373] width 644 height 14
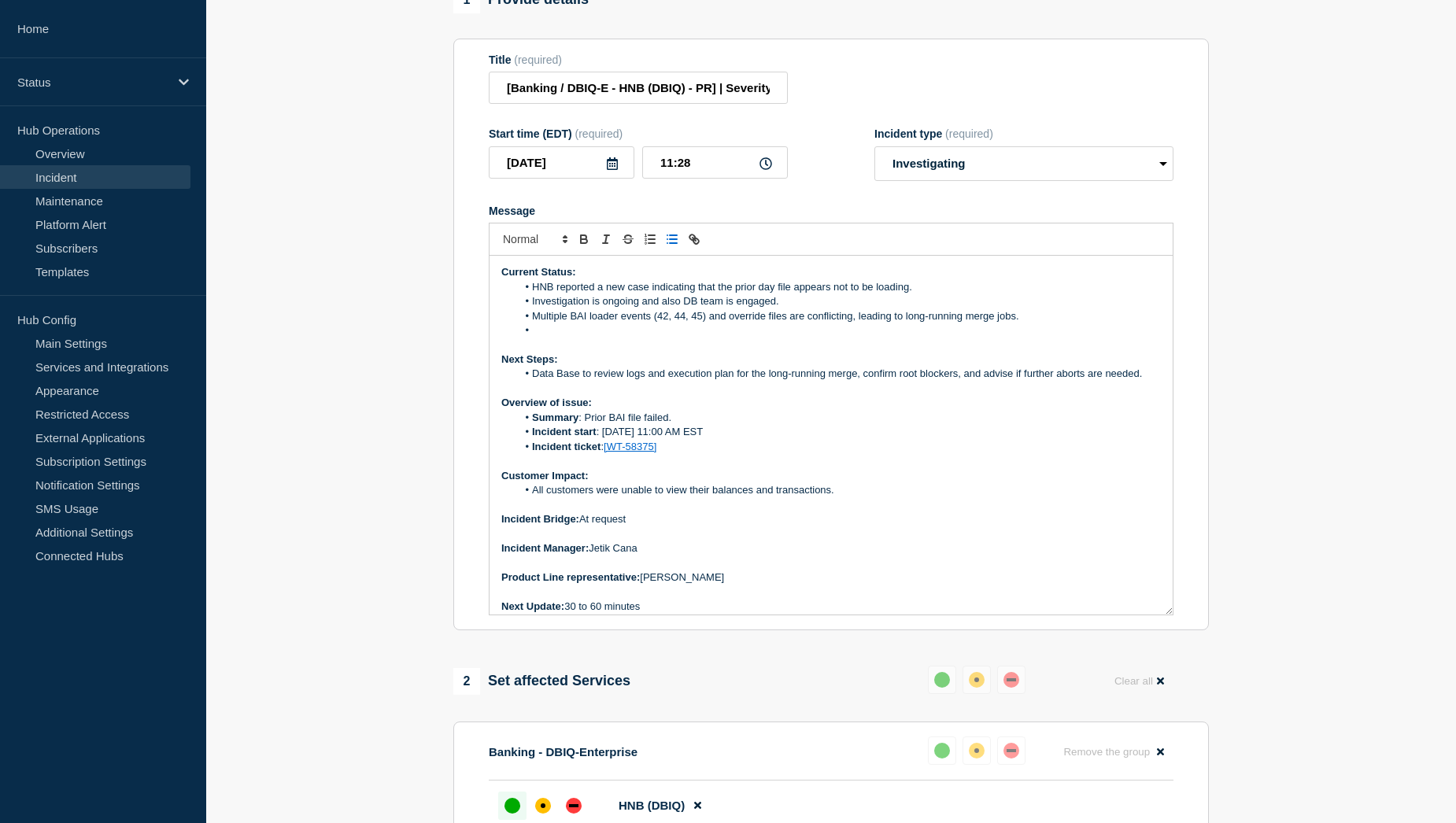
click at [581, 381] on li "Data Base to review logs and execution plan for the long-running merge, confirm…" at bounding box center [839, 373] width 644 height 14
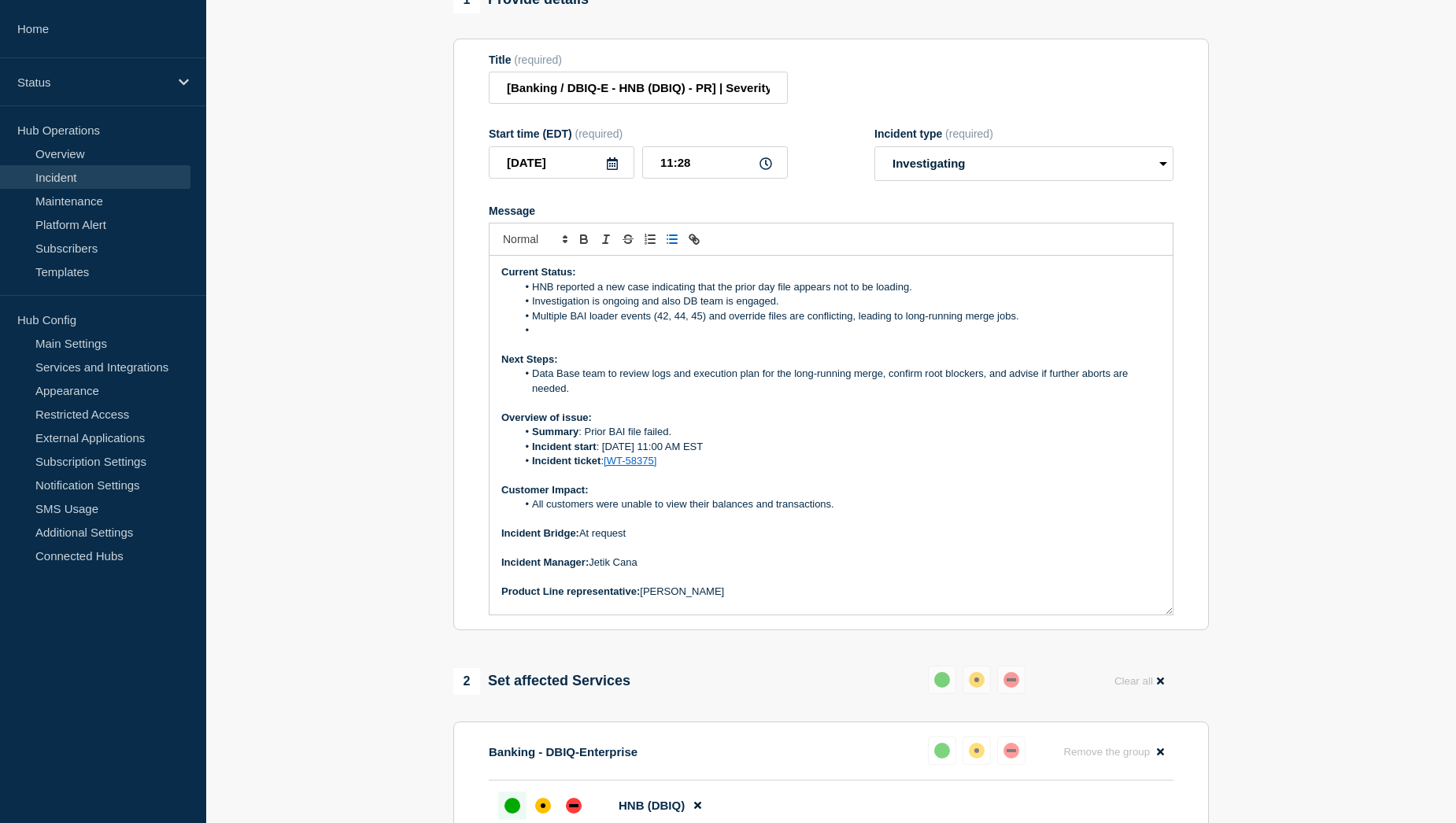
click at [547, 338] on li "Message" at bounding box center [839, 330] width 644 height 14
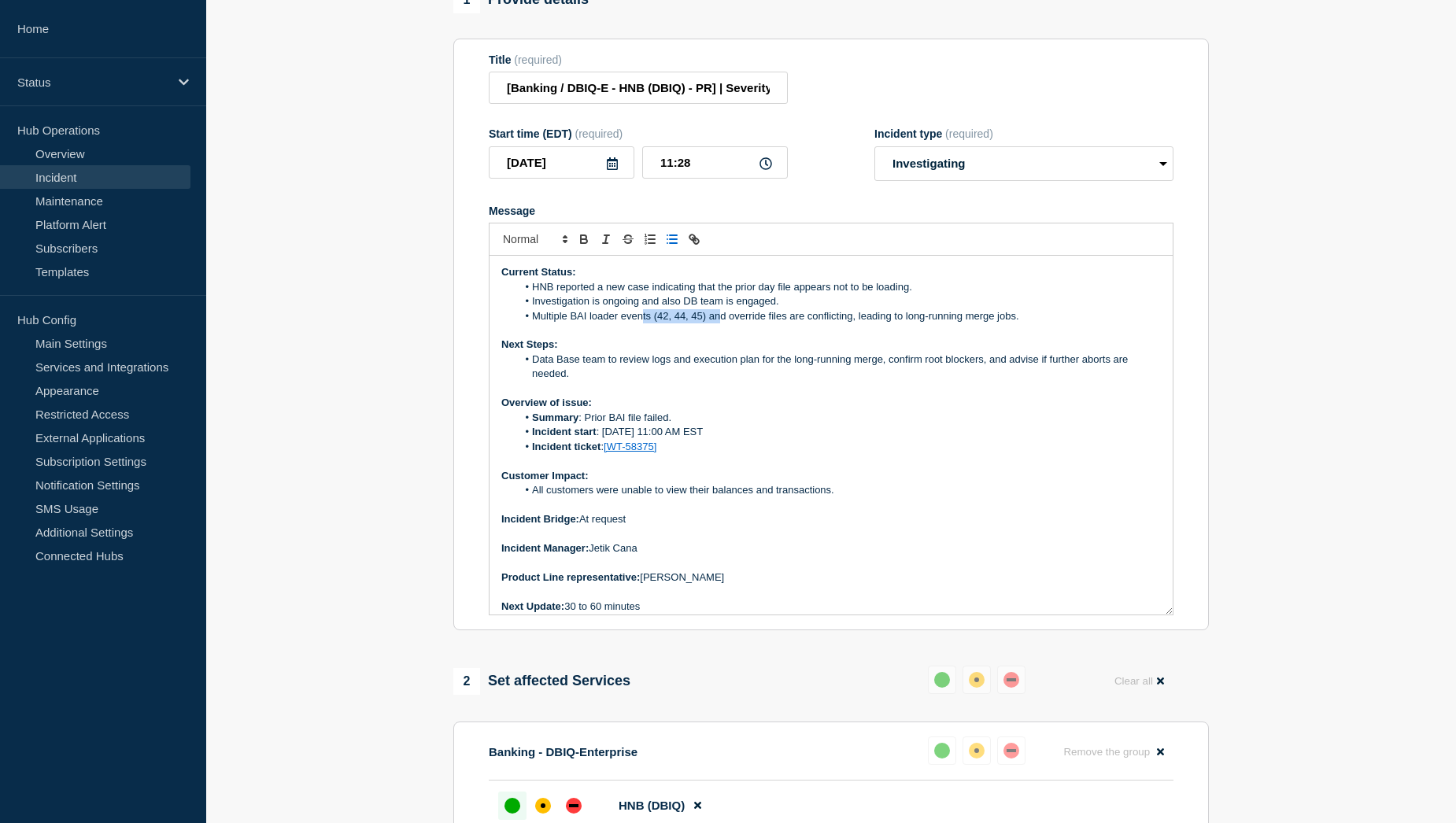
drag, startPoint x: 644, startPoint y: 325, endPoint x: 719, endPoint y: 325, distance: 75.0
click at [719, 323] on li "Multiple BAI loader events (42, 44, 45) and override files are conflicting, lea…" at bounding box center [839, 316] width 644 height 14
click at [792, 323] on li "Multiple BAI loader events (42, 44, 45) and override files are conflicting, lea…" at bounding box center [839, 316] width 644 height 14
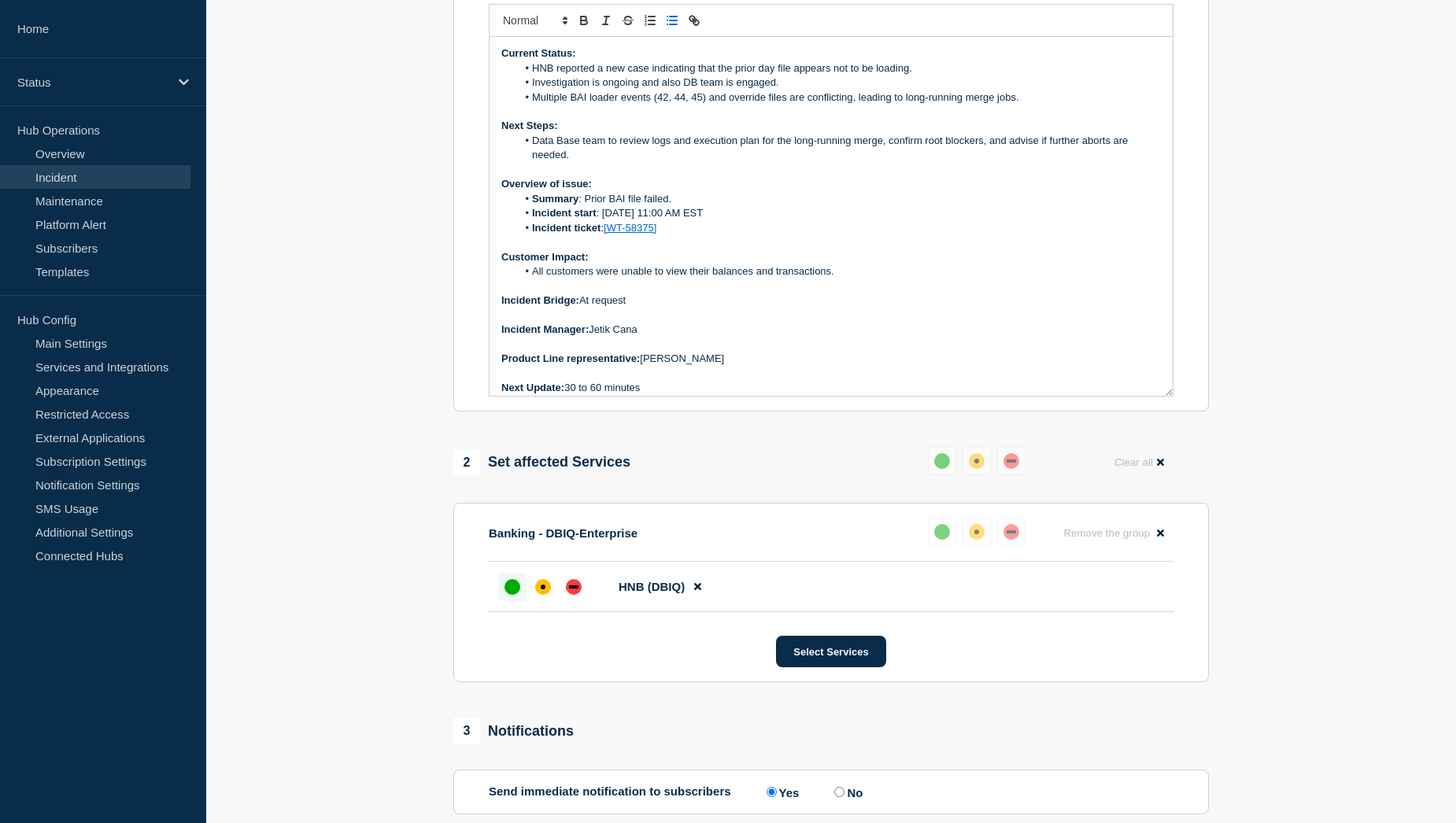
scroll to position [429, 0]
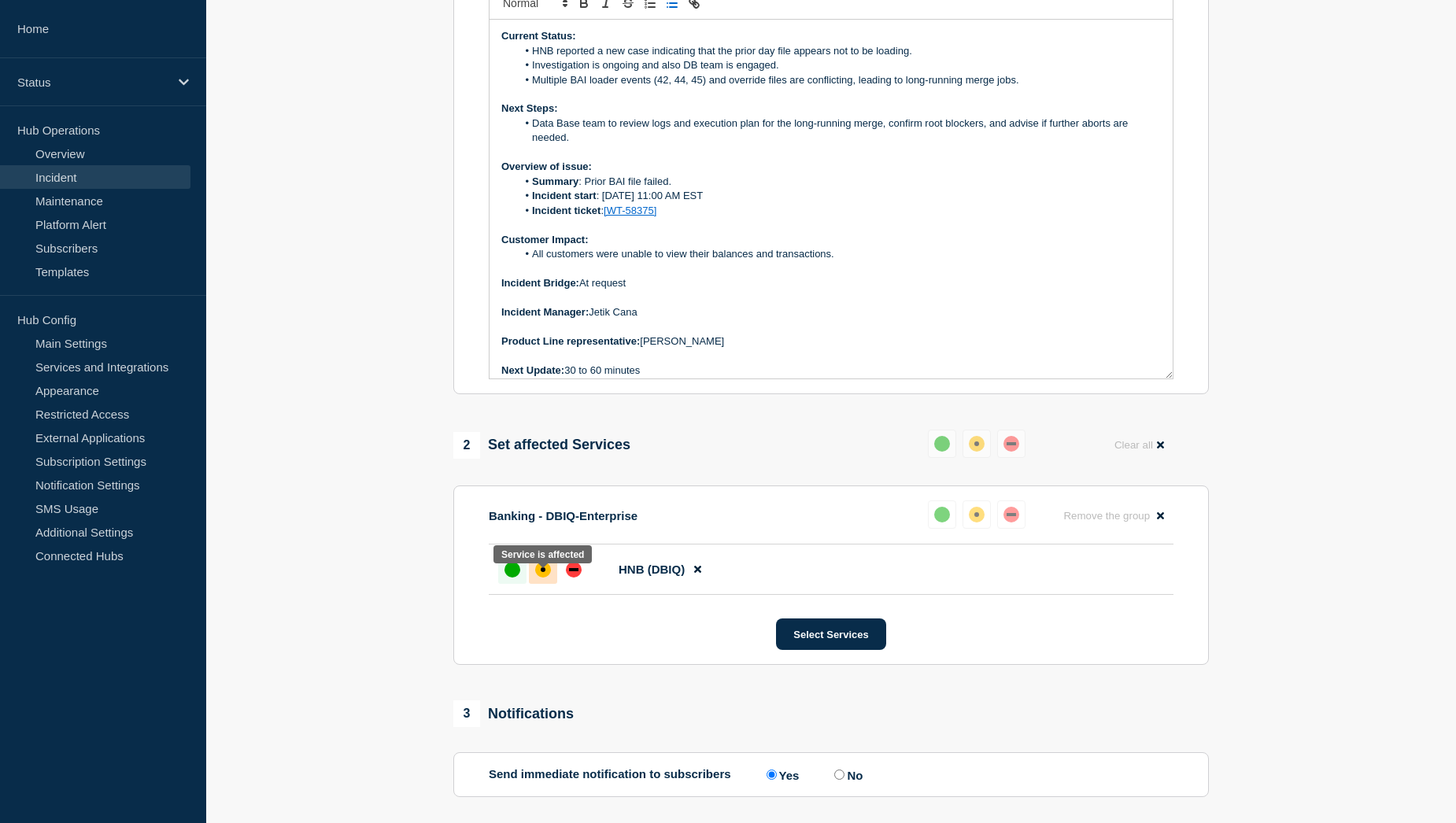
click at [550, 583] on div at bounding box center [543, 570] width 29 height 29
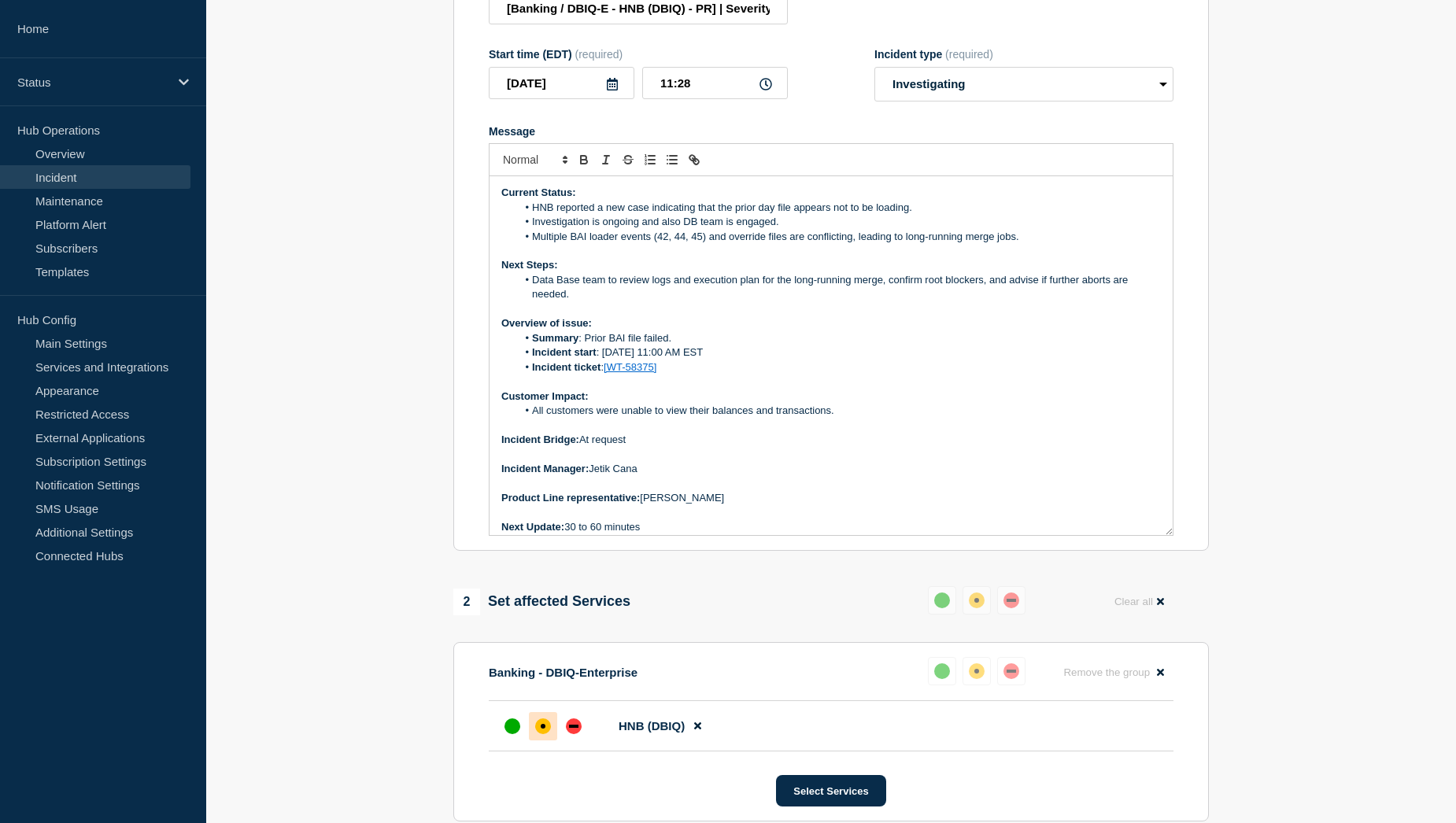
scroll to position [271, 0]
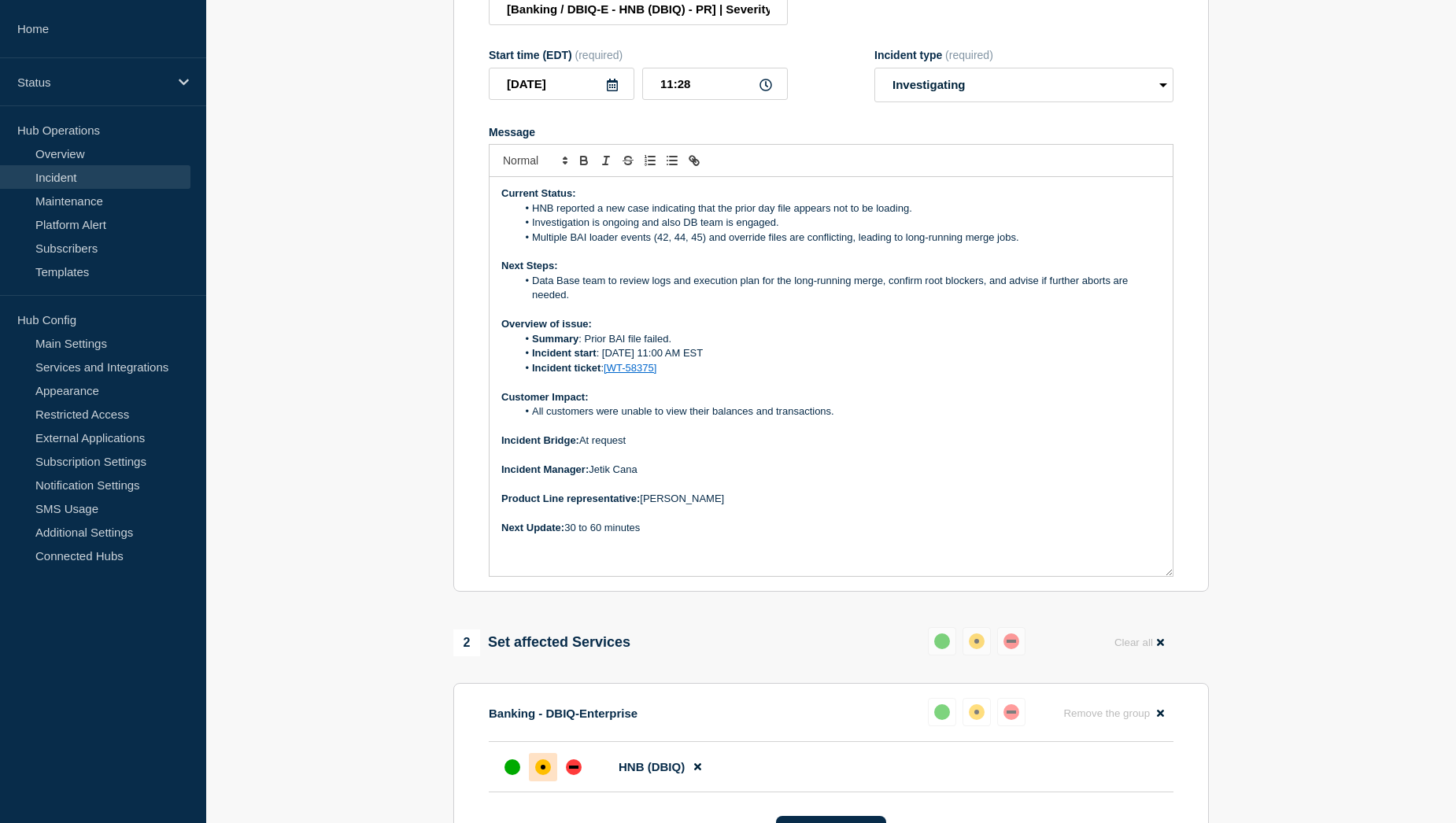
drag, startPoint x: 1168, startPoint y: 543, endPoint x: 1174, endPoint y: 599, distance: 56.3
click at [1174, 593] on section "Title (required) [Banking / DBIQ-E - HNB (DBIQ) - PR] | Severity: 2 | Summary: …" at bounding box center [831, 275] width 755 height 632
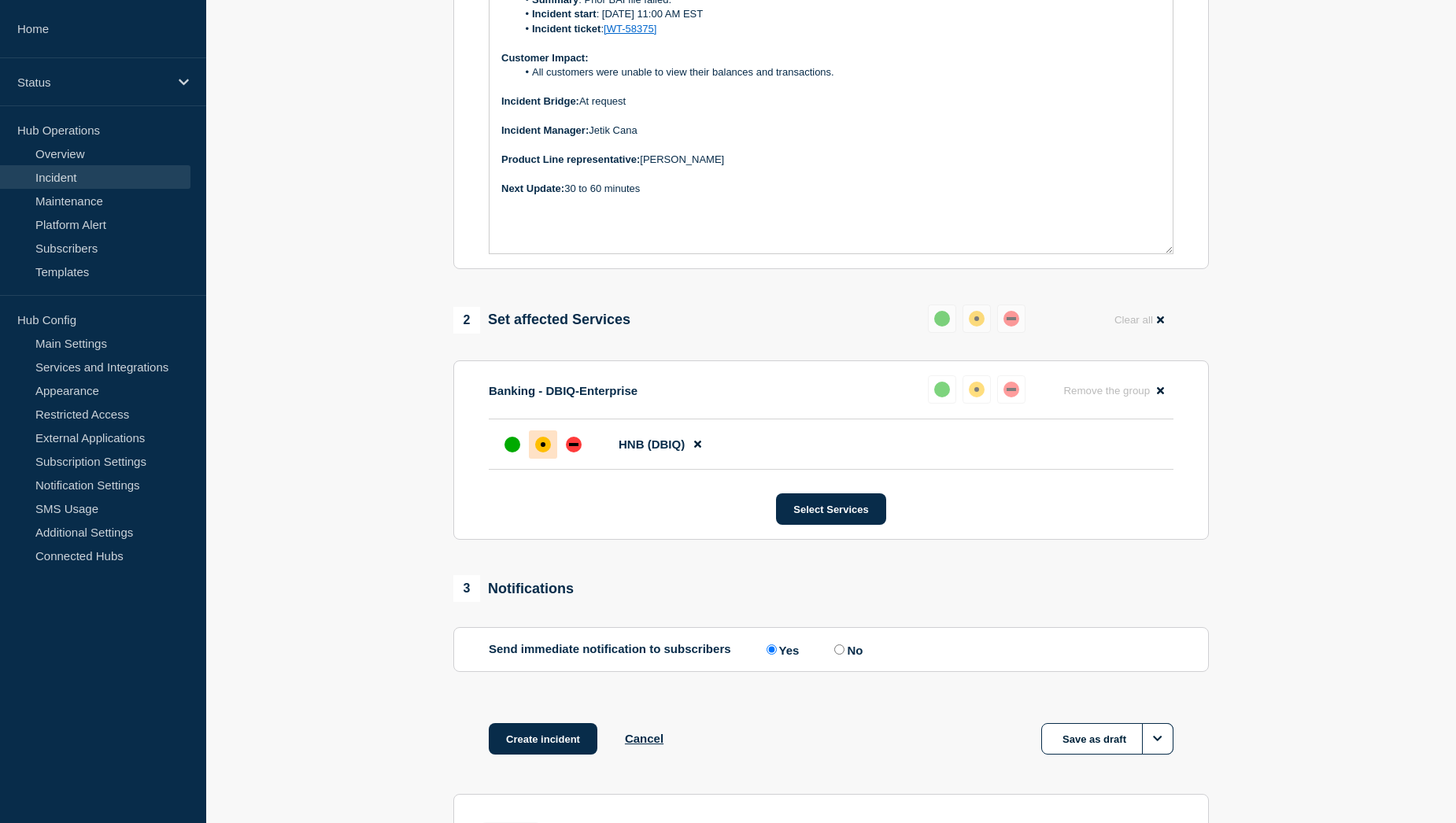
scroll to position [629, 0]
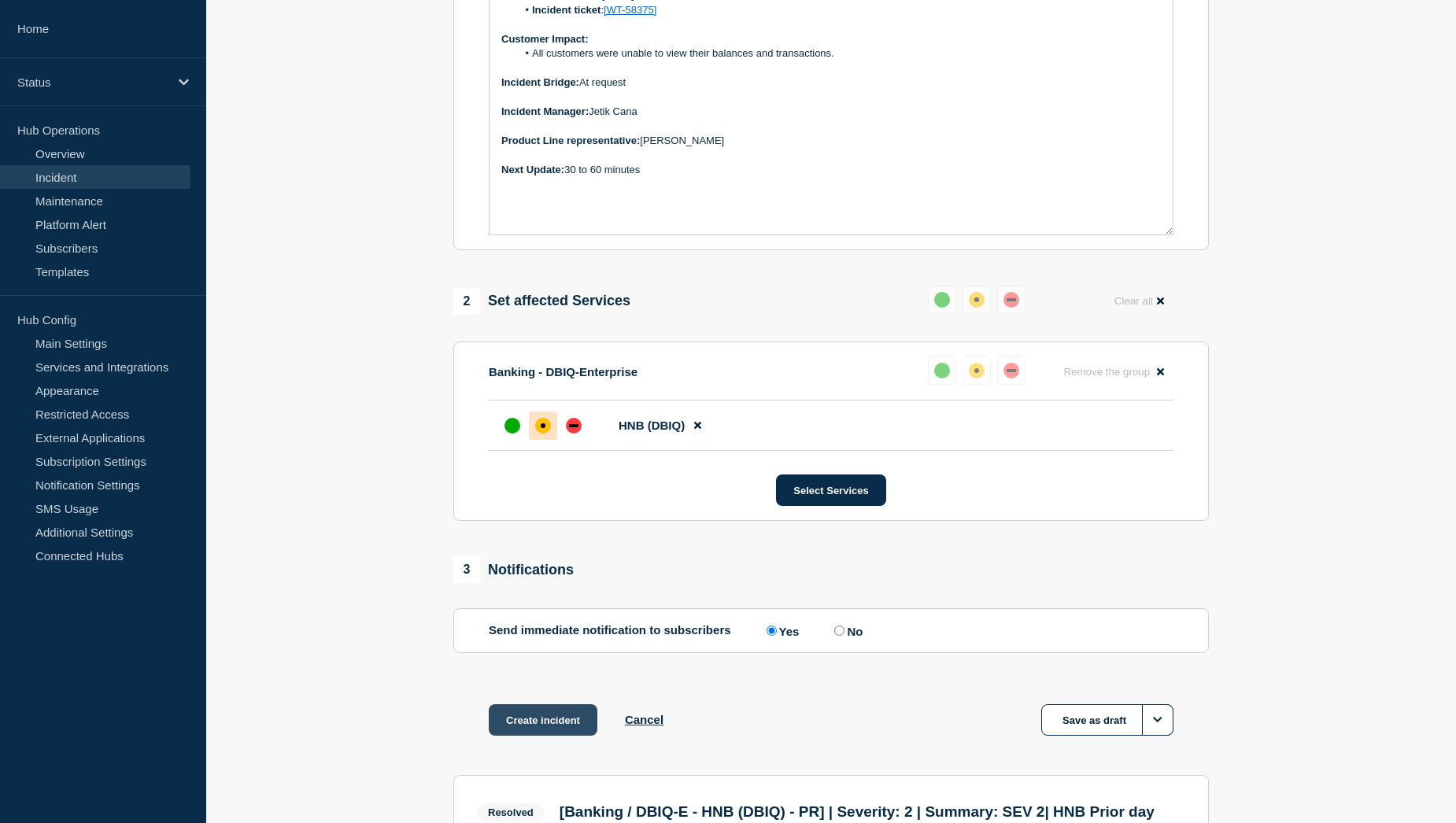
click at [535, 725] on button "Create incident" at bounding box center [543, 719] width 109 height 31
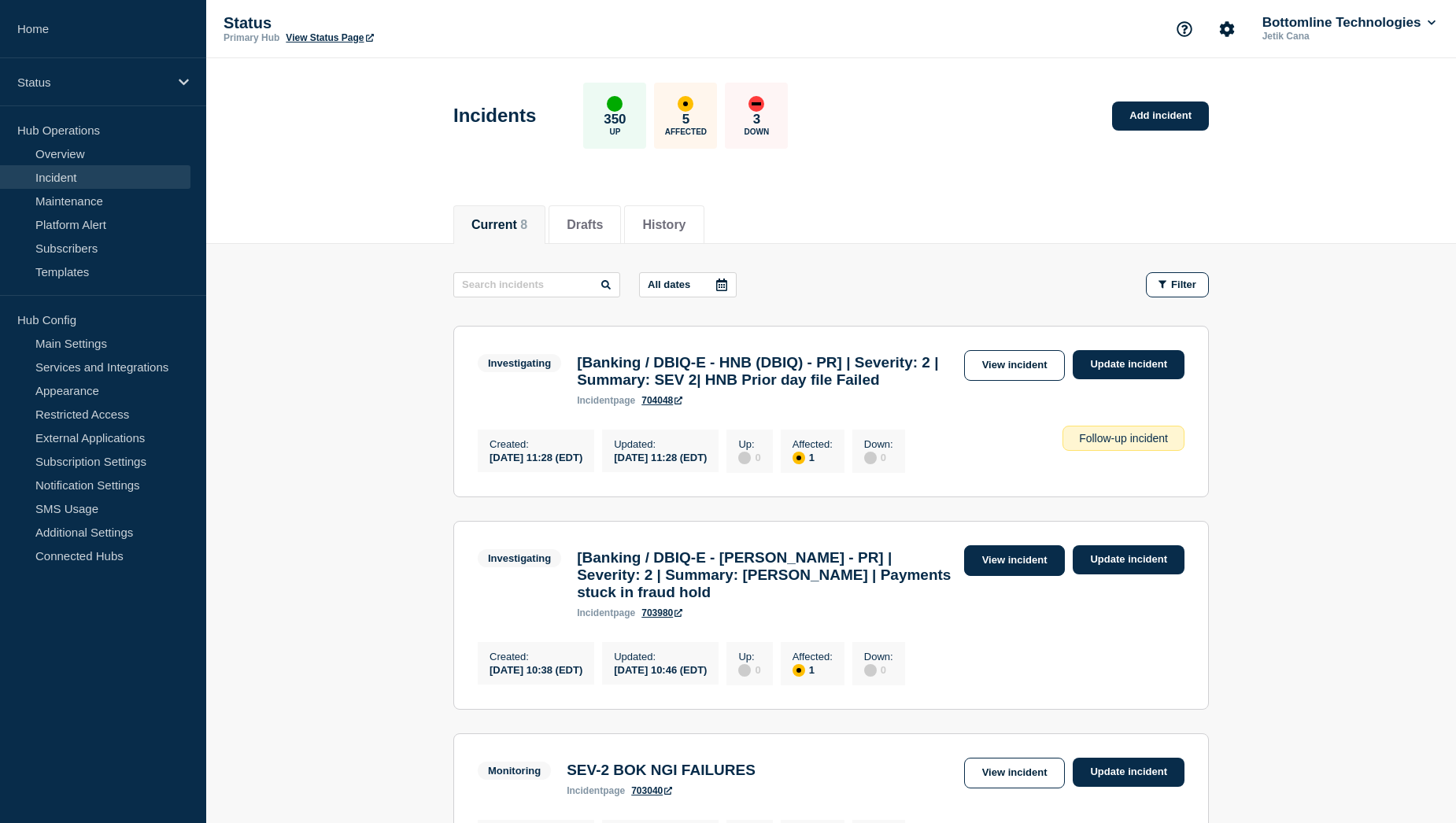
click at [1012, 576] on link "View incident" at bounding box center [1014, 560] width 101 height 30
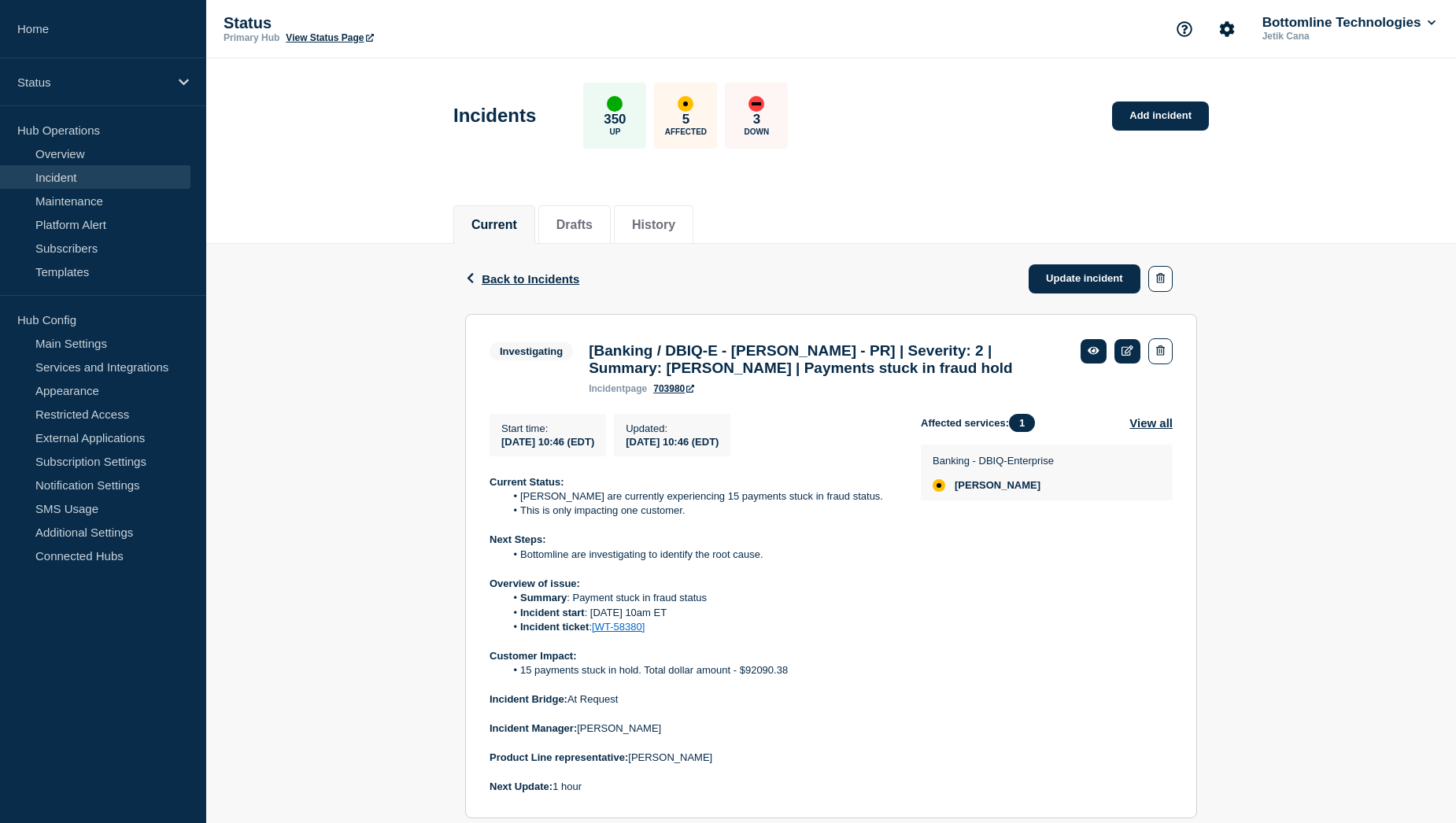
scroll to position [79, 0]
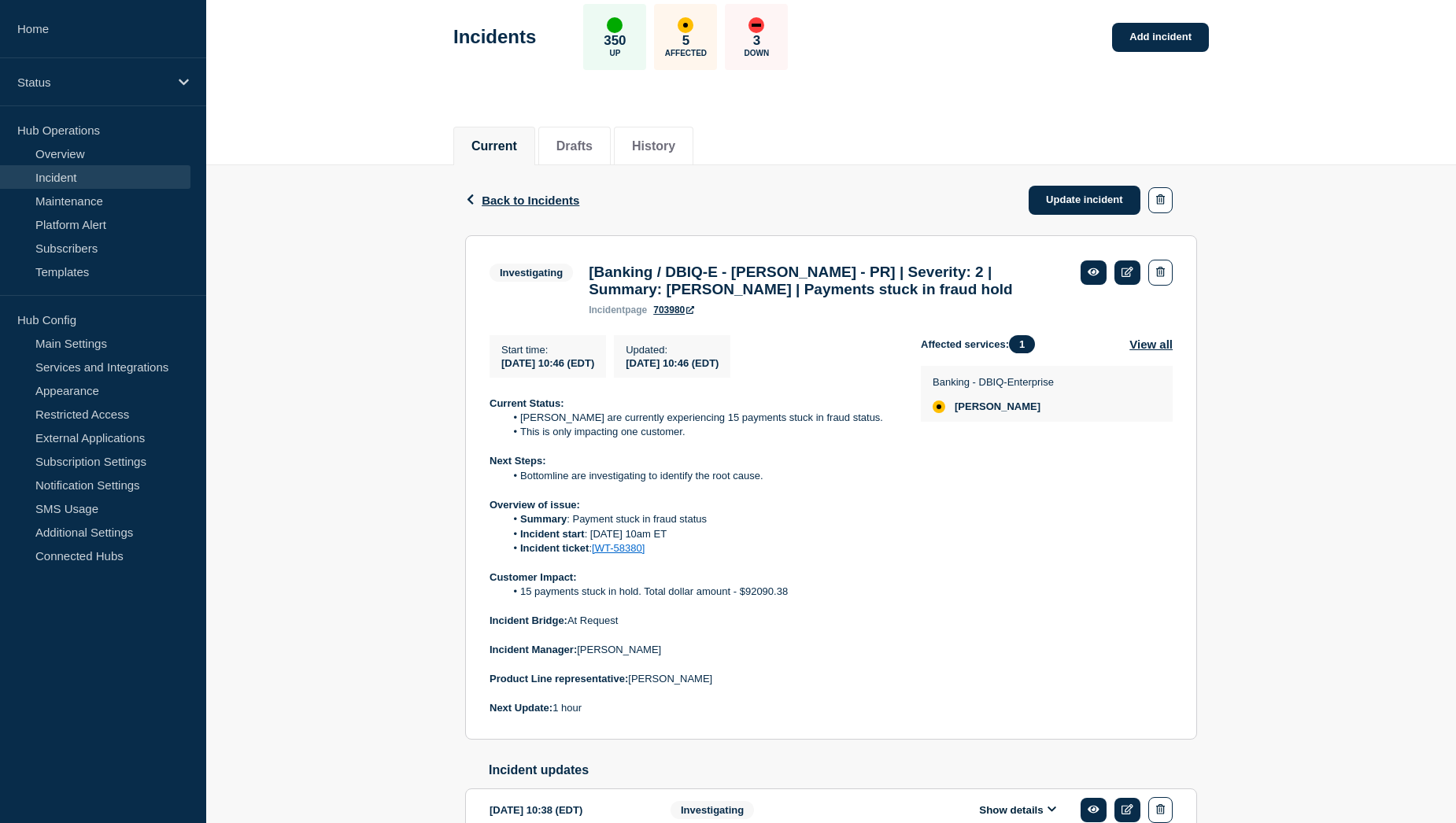
click at [55, 172] on link "Incident" at bounding box center [95, 177] width 190 height 24
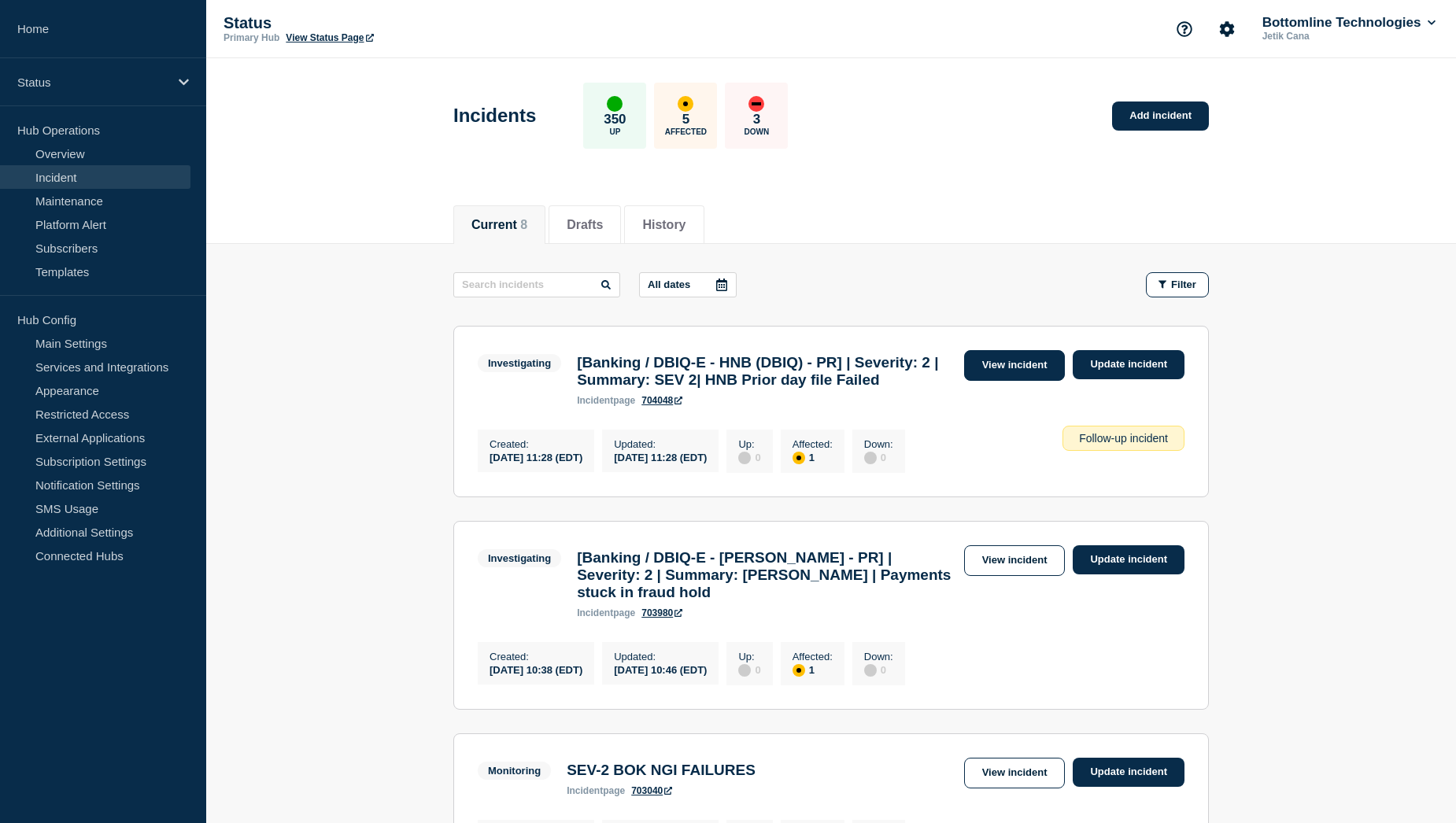
click at [990, 372] on link "View incident" at bounding box center [1014, 365] width 101 height 30
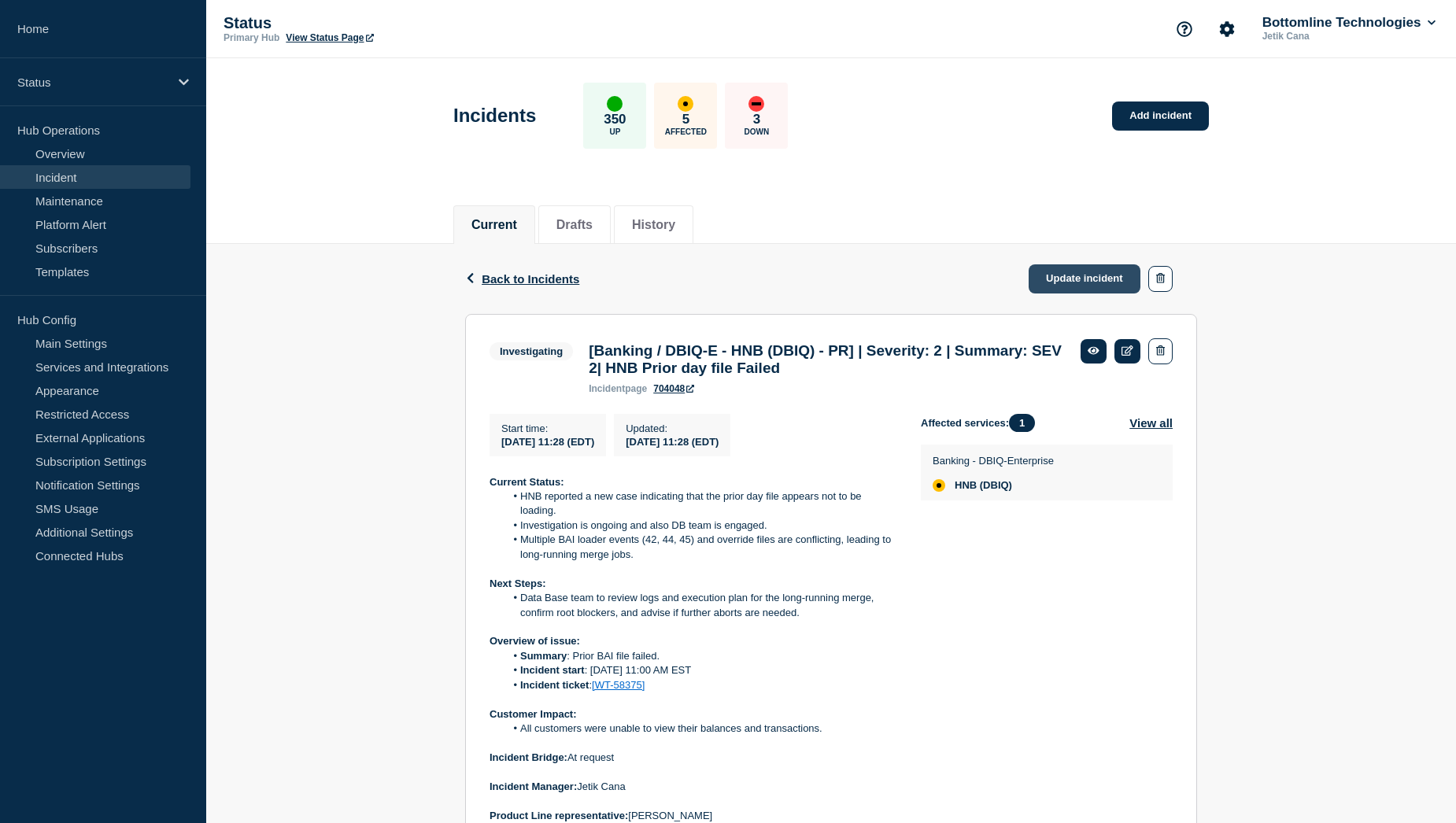
click at [1068, 282] on link "Update incident" at bounding box center [1084, 279] width 111 height 29
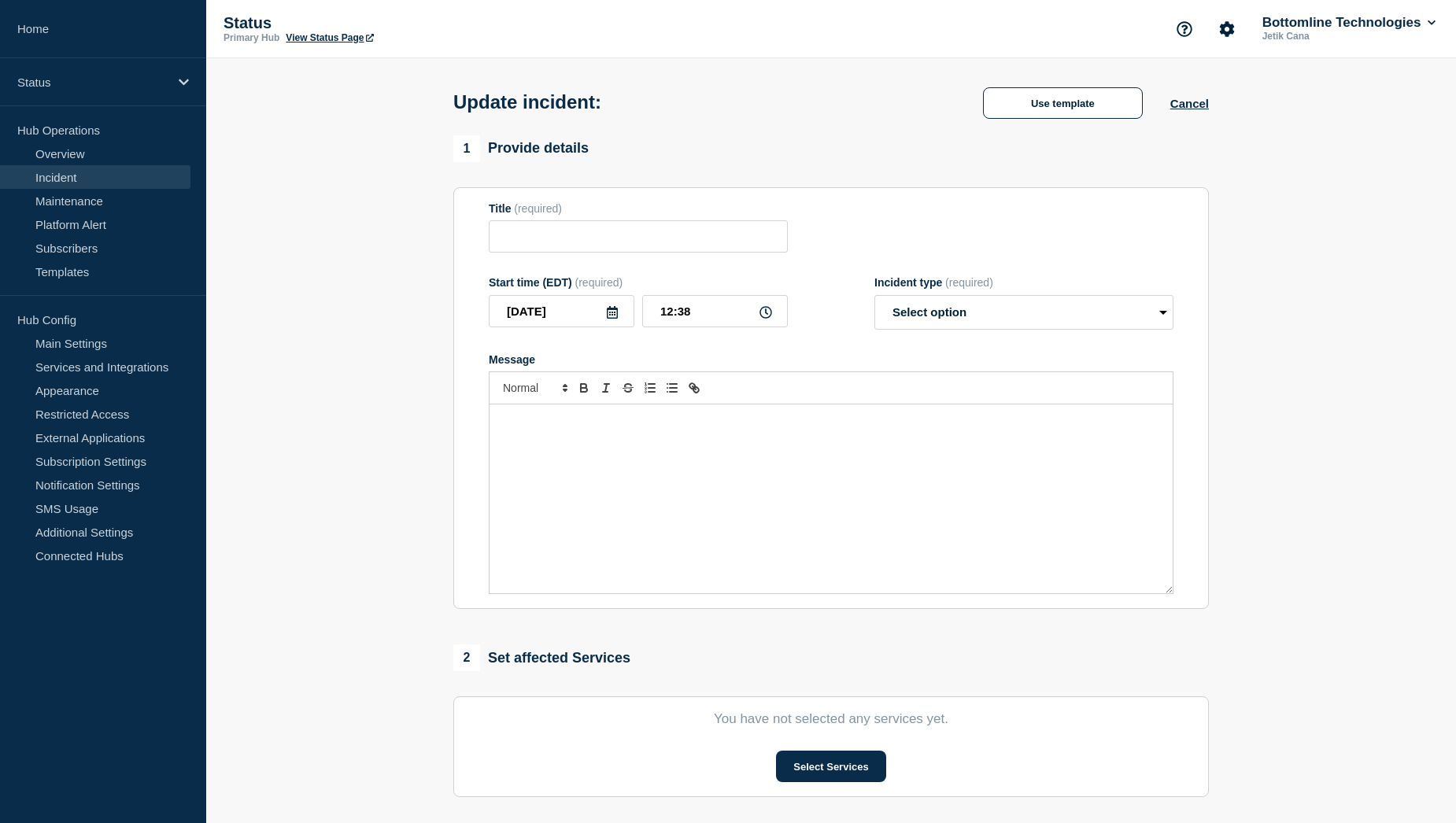
type input "[Banking / DBIQ-E - HNB (DBIQ) - PR] | Severity: 2 | Summary: SEV 2| HNB Prior …"
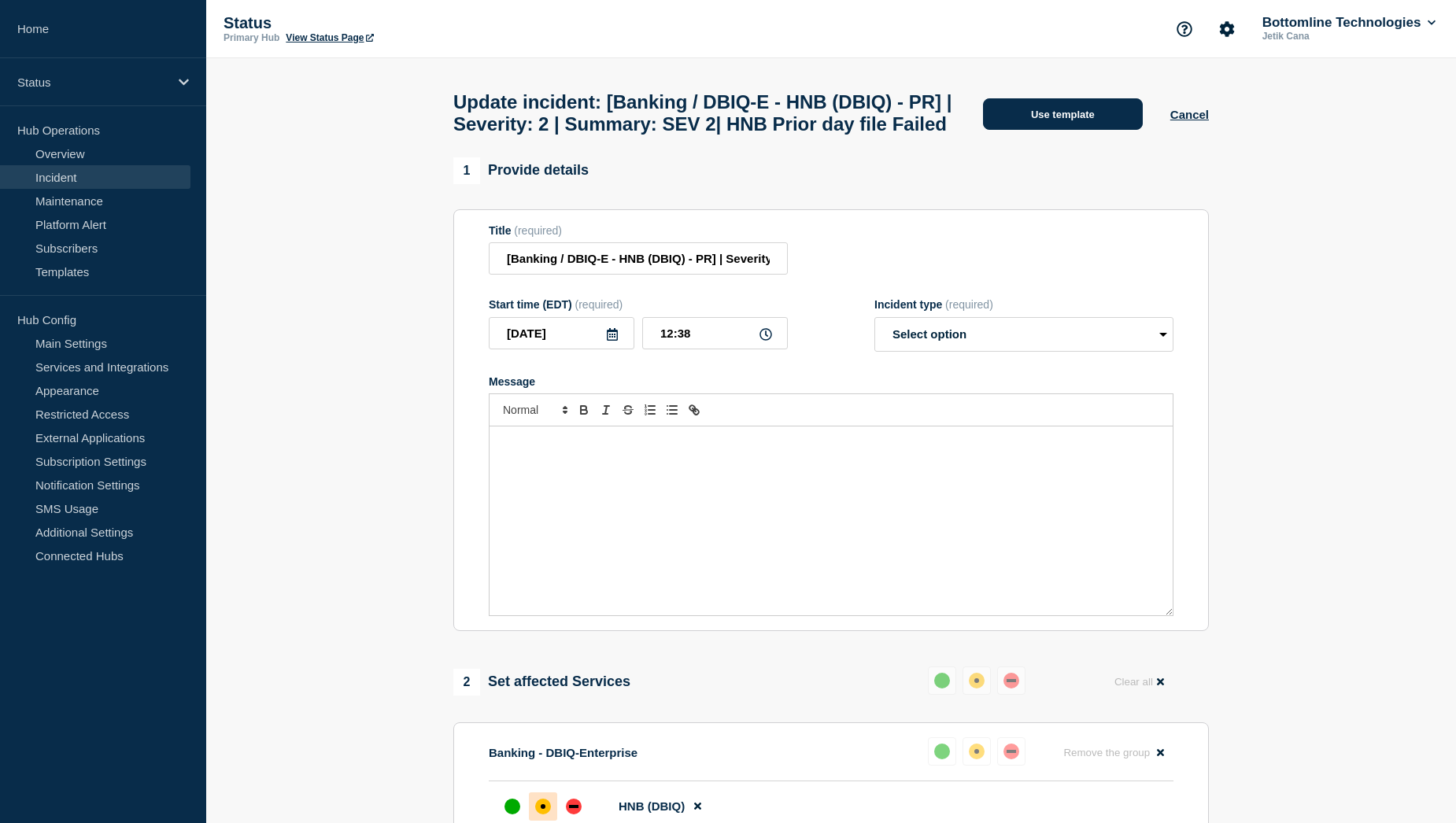
click at [1068, 130] on button "Use template" at bounding box center [1062, 113] width 160 height 31
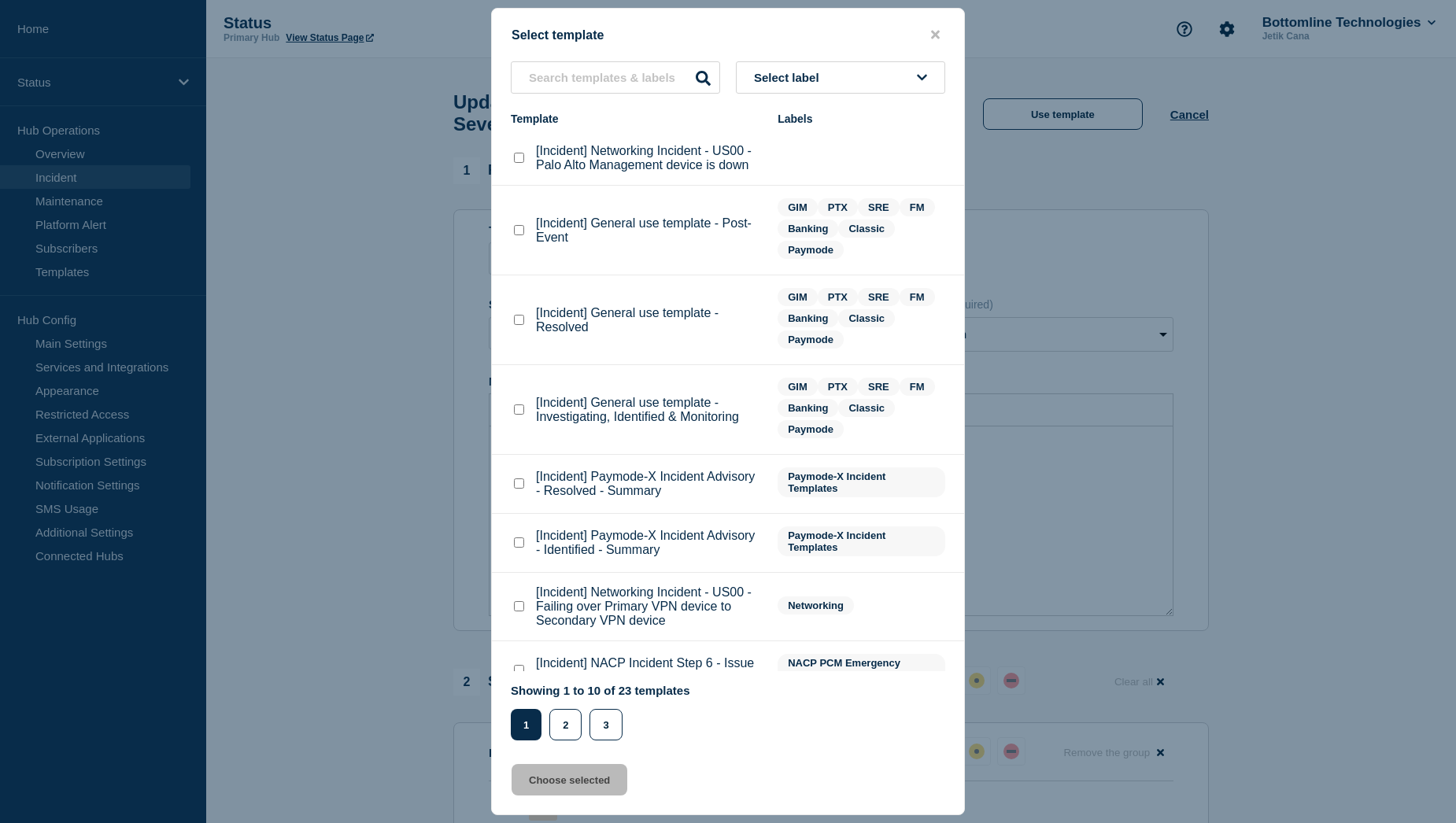
click at [520, 324] on checkbox"] "[Incident] General use template - Resolved checkbox" at bounding box center [519, 320] width 10 height 10
checkbox checkbox"] "true"
click at [584, 785] on button "Choose selected" at bounding box center [569, 779] width 116 height 31
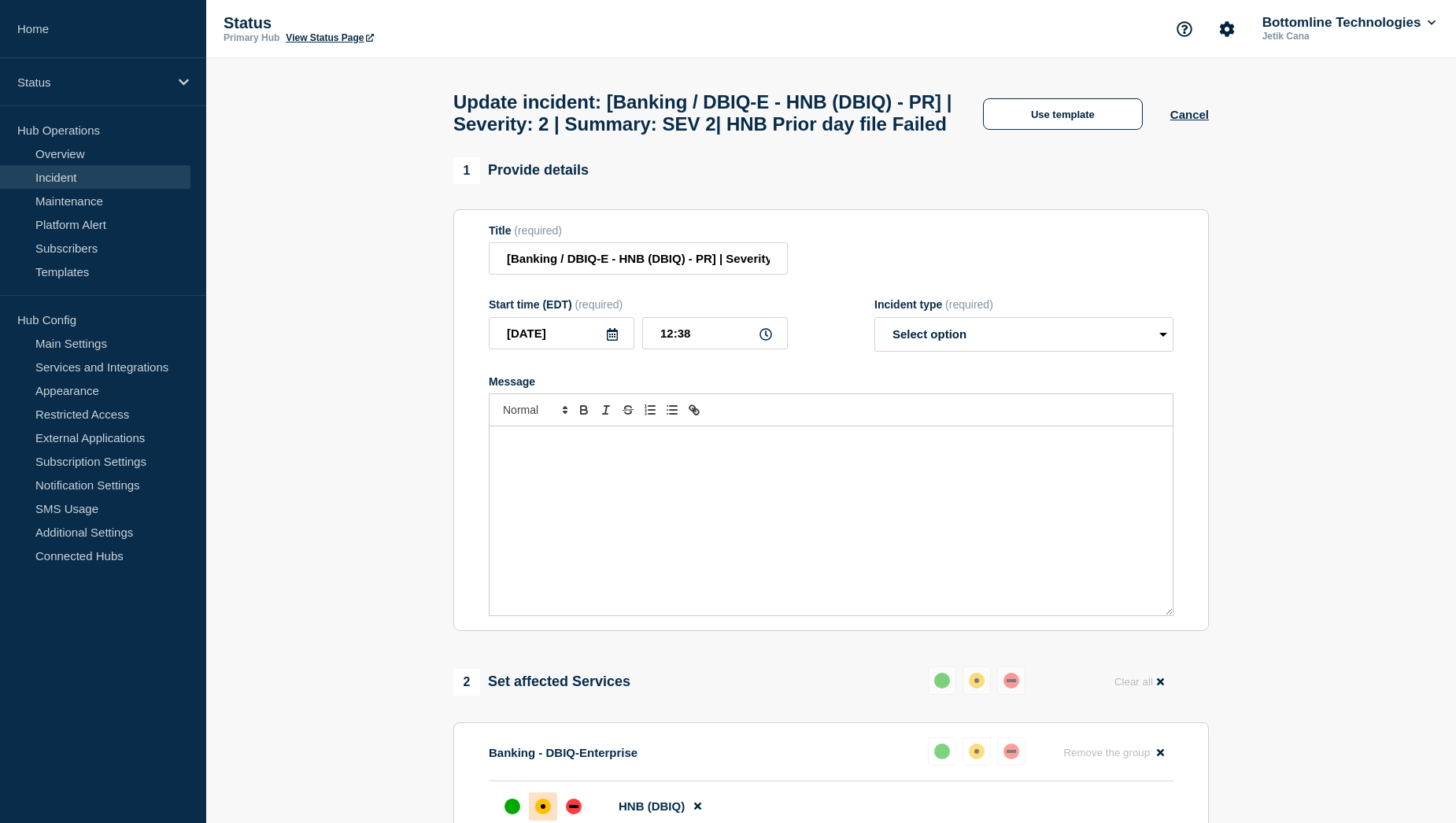
select select "resolved"
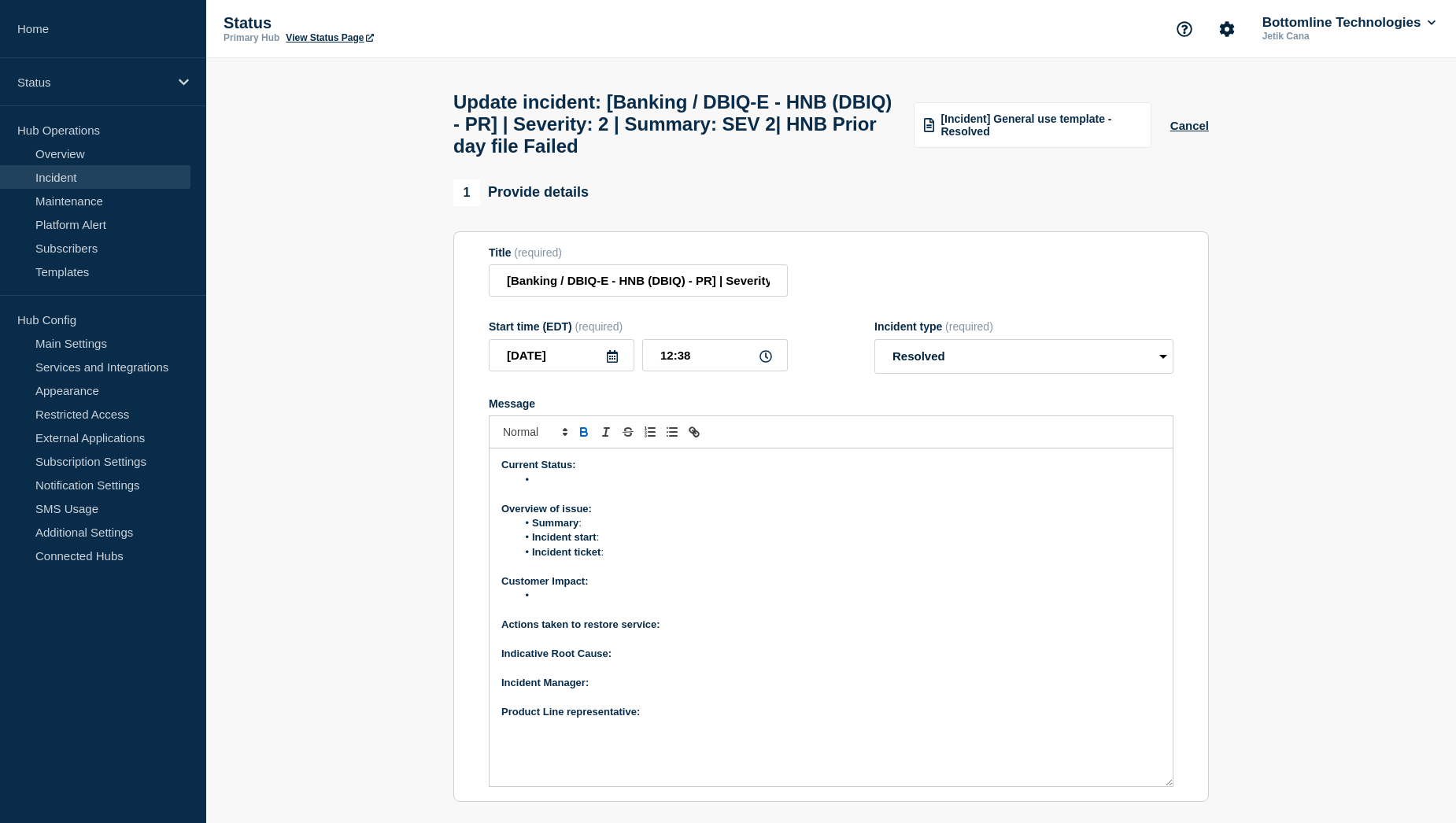
drag, startPoint x: 1167, startPoint y: 643, endPoint x: 1171, endPoint y: 792, distance: 149.1
click at [1171, 786] on div "Current Status: Overview of issue: Summary : Incident start : Incident ticket :…" at bounding box center [831, 617] width 683 height 338
click at [769, 736] on div "Current Status: Overview of issue: Summary : Incident start : Incident ticket :…" at bounding box center [831, 617] width 683 height 338
click at [616, 690] on p "﻿Incident Manager:" at bounding box center [830, 682] width 660 height 14
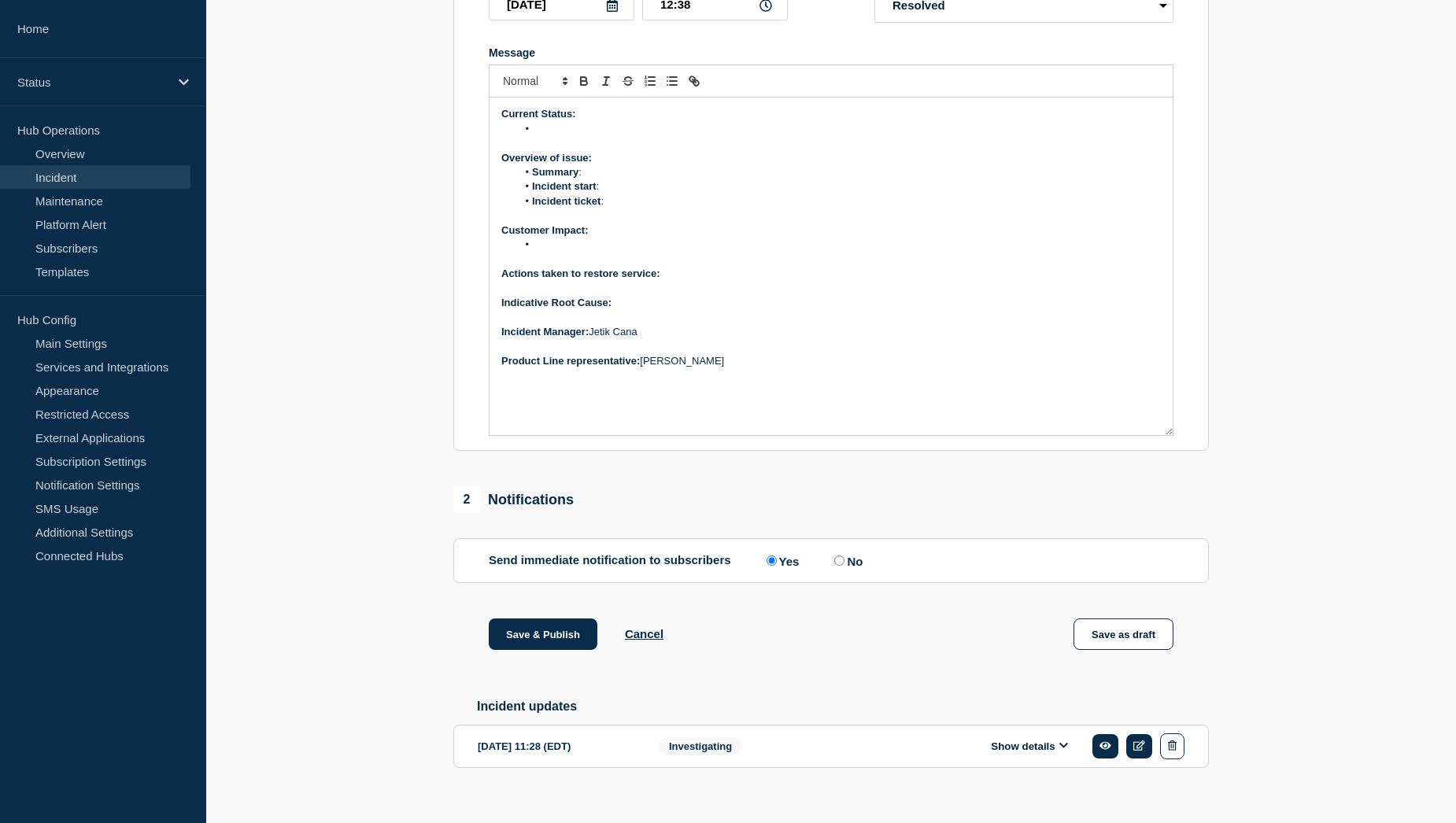
scroll to position [385, 0]
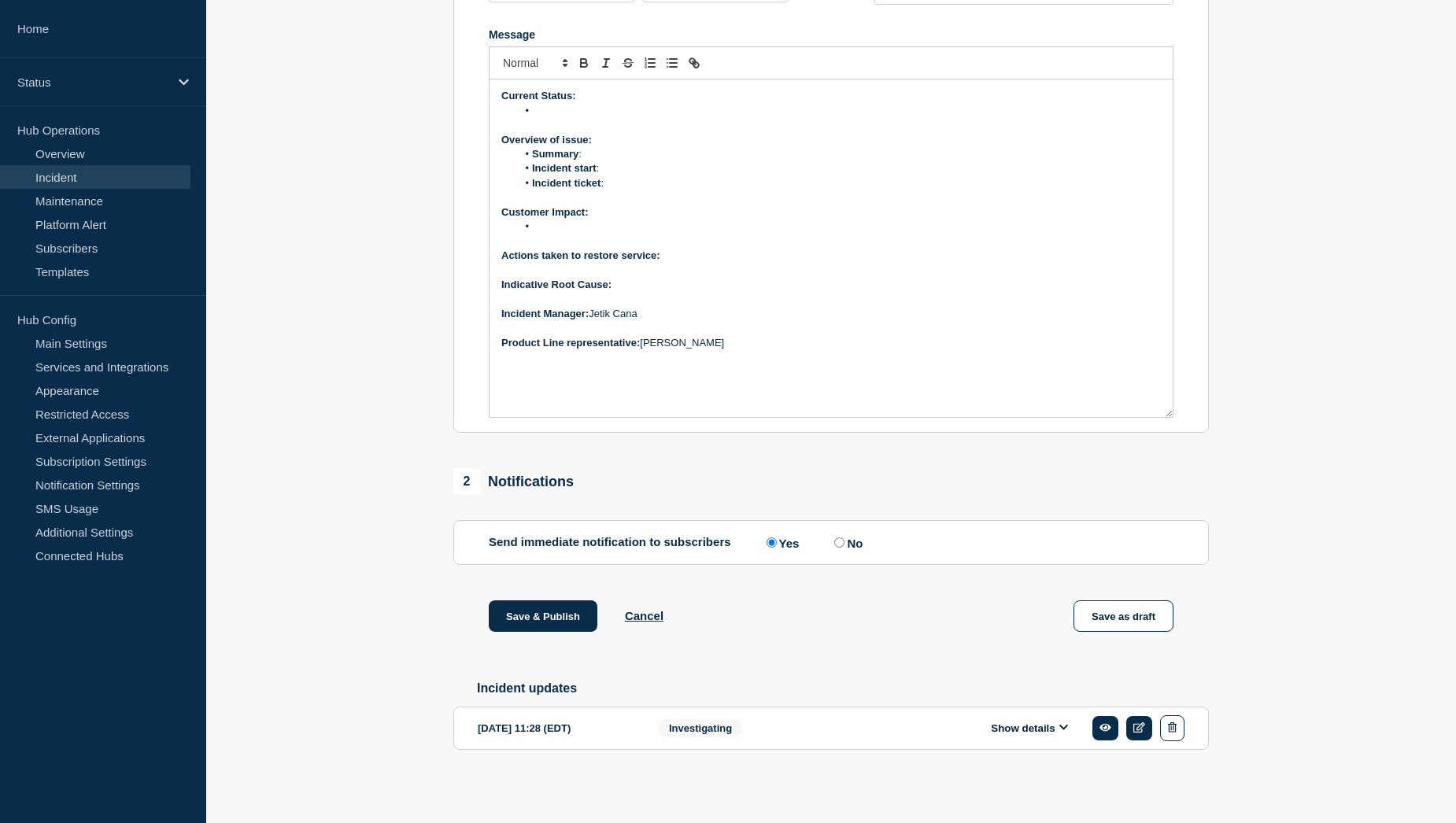
click at [1012, 725] on button "Show details" at bounding box center [1029, 728] width 86 height 14
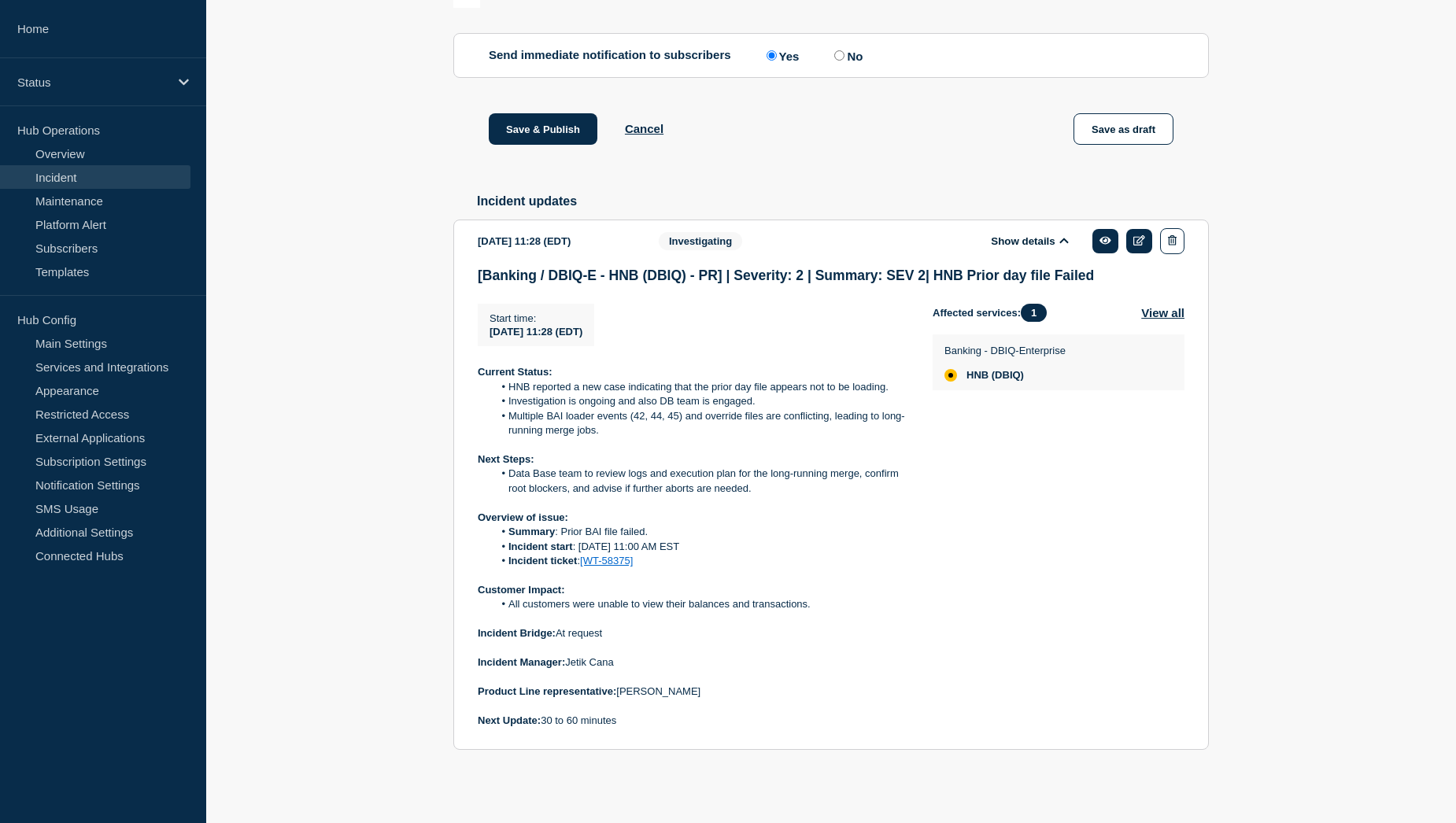
scroll to position [874, 0]
drag, startPoint x: 508, startPoint y: 605, endPoint x: 812, endPoint y: 604, distance: 304.0
click at [812, 604] on li "All customers were unable to view their balances and transactions." at bounding box center [700, 604] width 415 height 14
copy li "All customers were unable to view their balances and transactions."
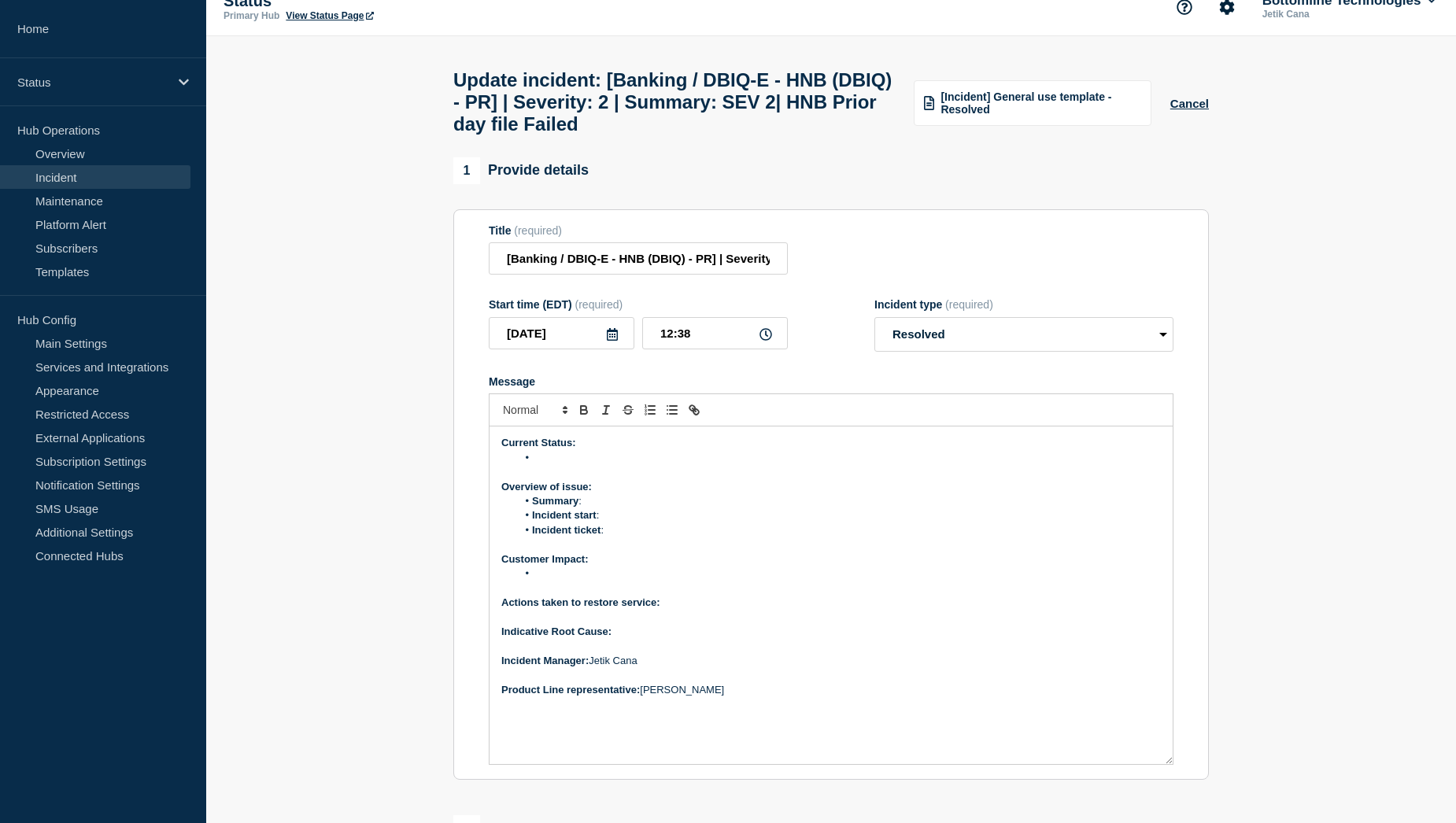
scroll to position [8, 0]
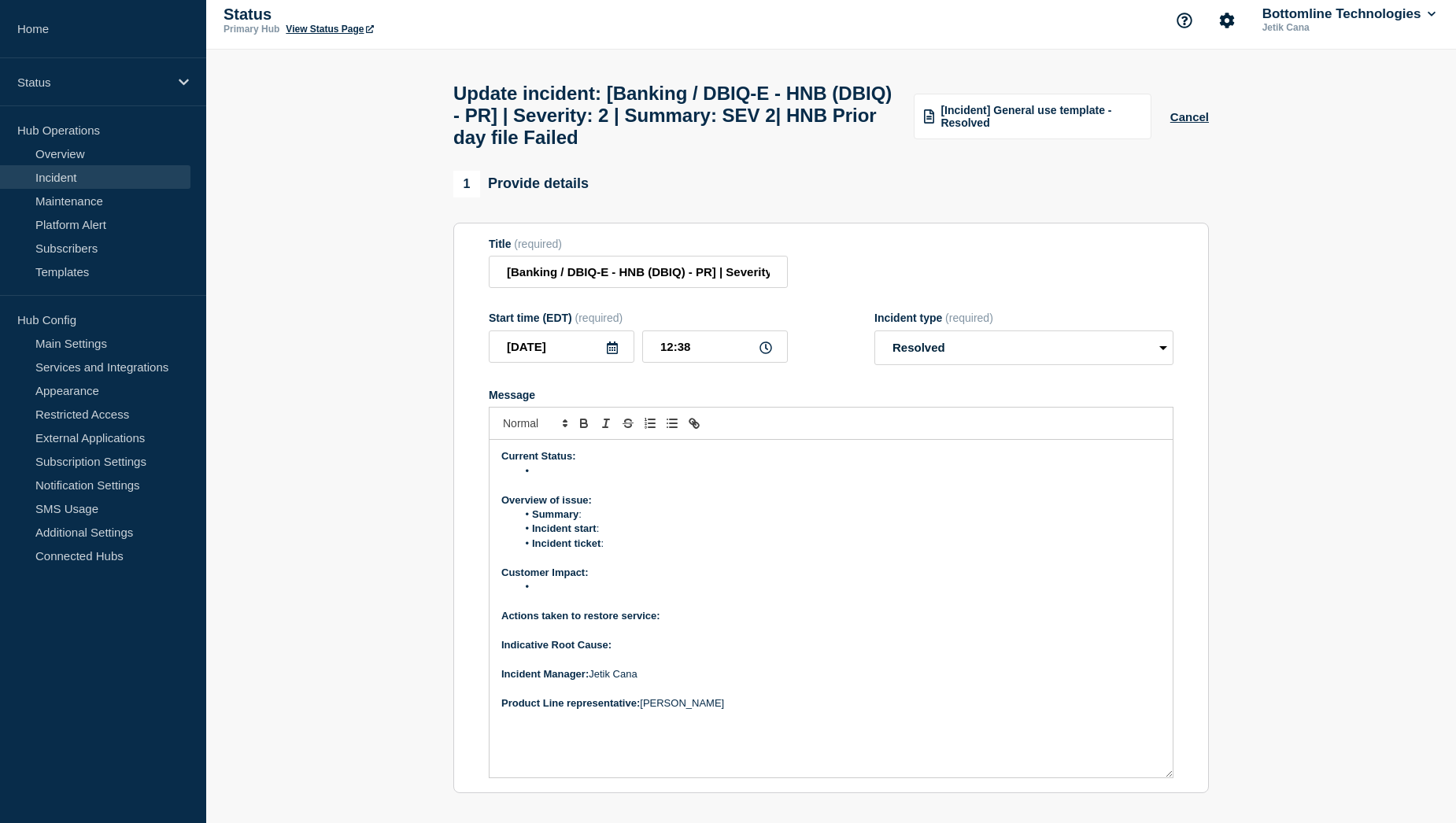
click at [562, 593] on li "Message" at bounding box center [839, 587] width 644 height 14
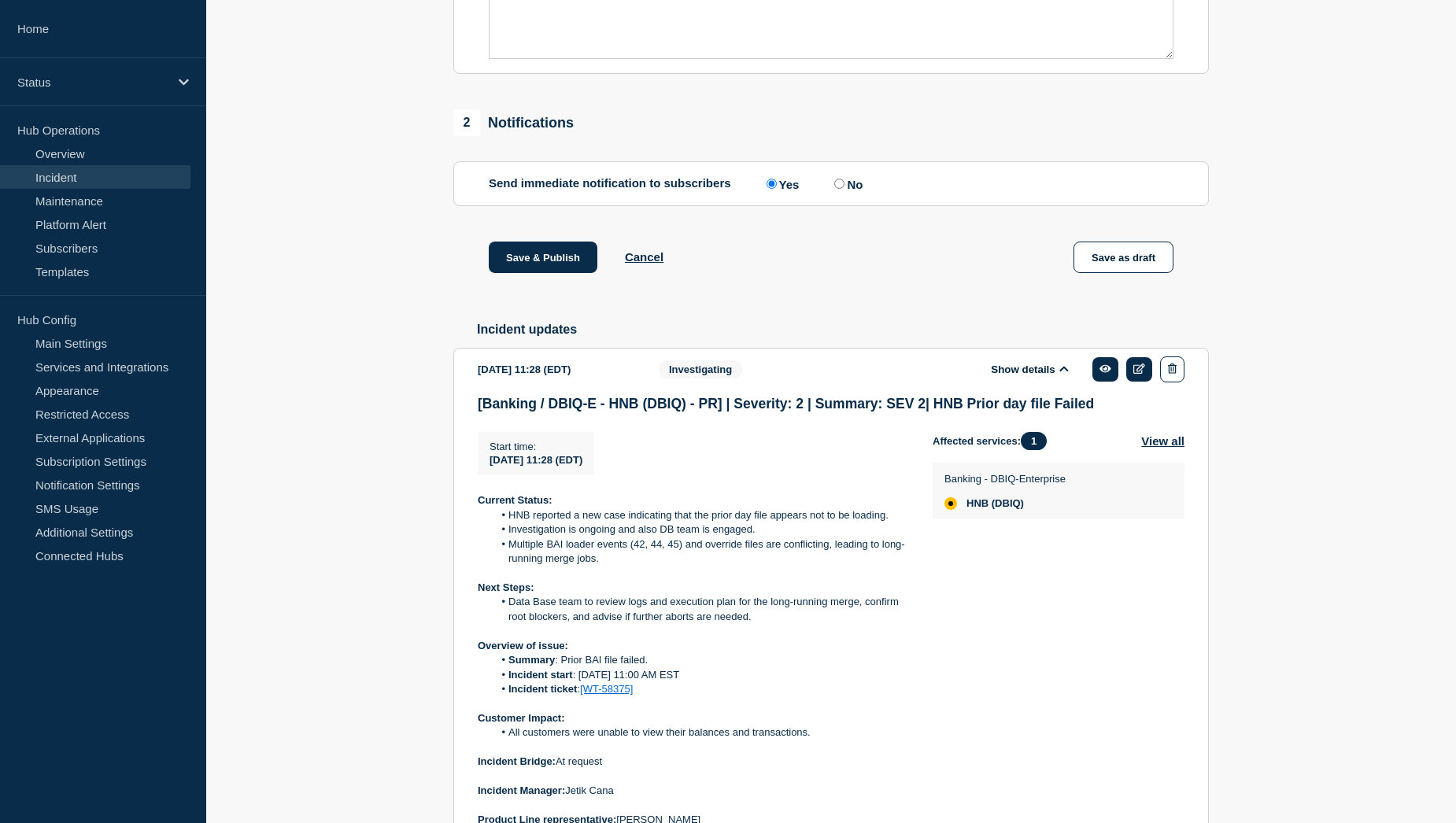
scroll to position [874, 0]
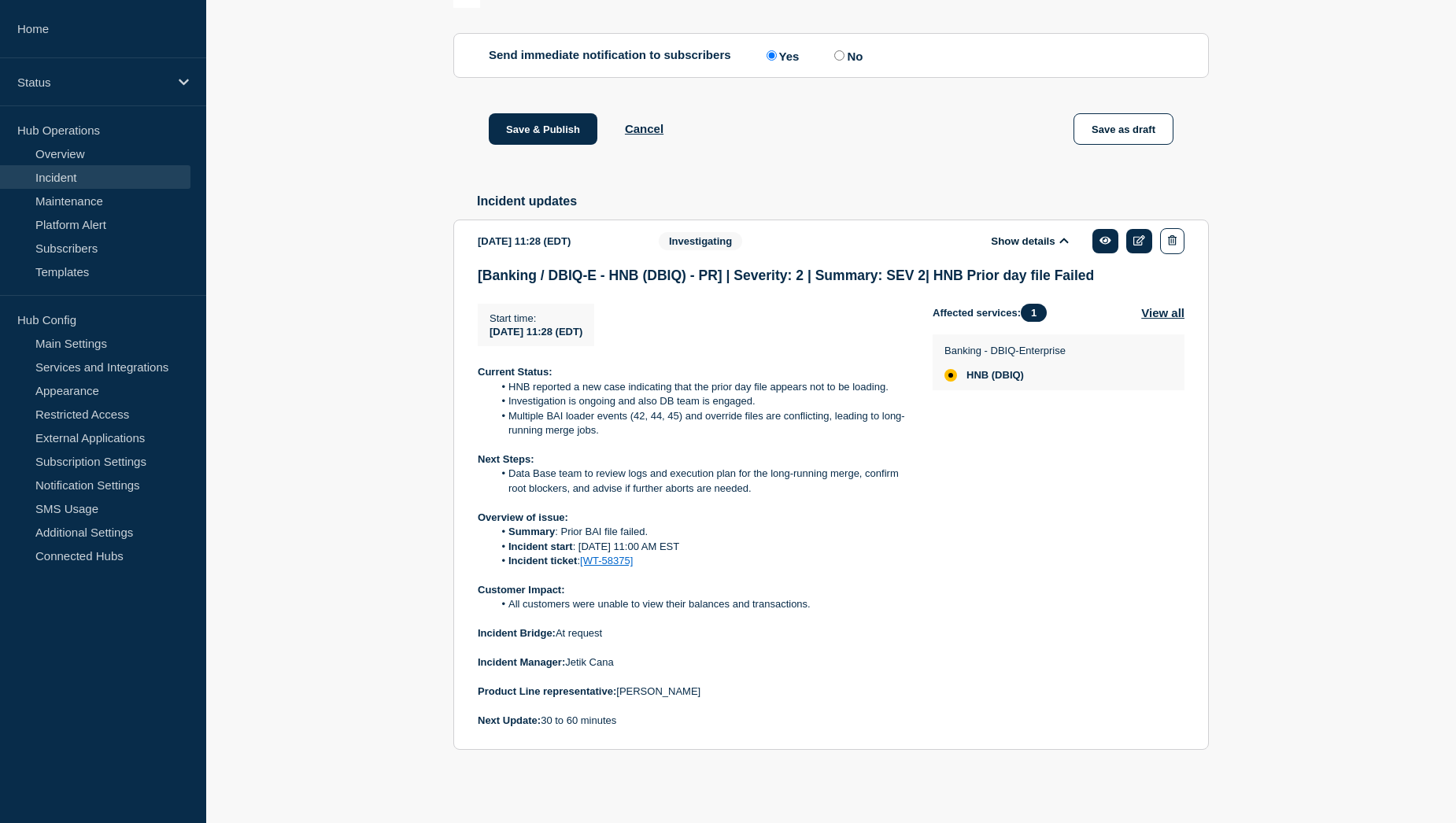
drag, startPoint x: 646, startPoint y: 562, endPoint x: 478, endPoint y: 521, distance: 172.9
click at [478, 521] on div "Current Status: HNB reported a new case indicating that the prior day file appe…" at bounding box center [693, 546] width 430 height 363
copy div "Overview of issue: Summary : Prior BAI file failed. Incident start : 27th Augus…"
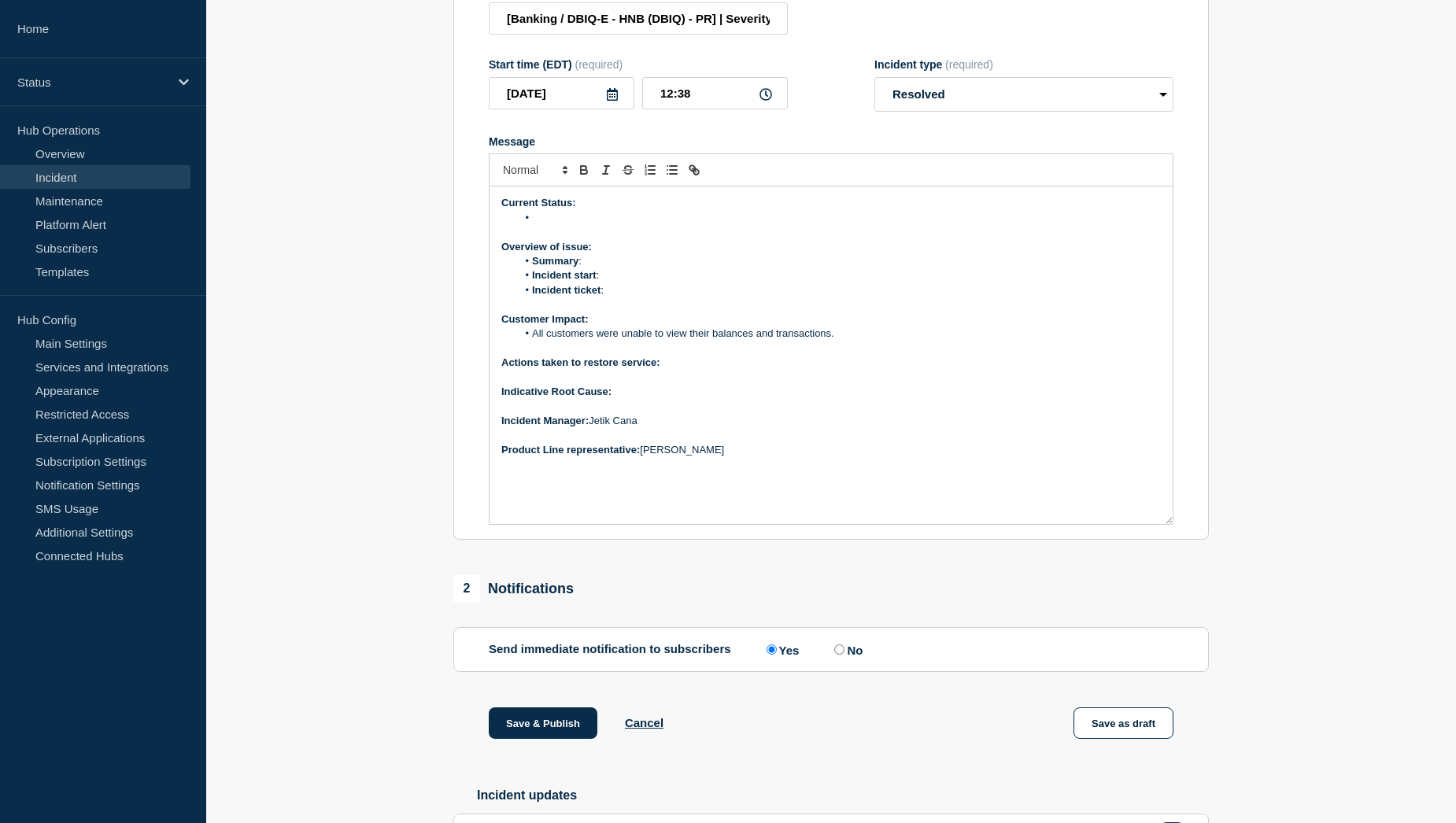
scroll to position [166, 0]
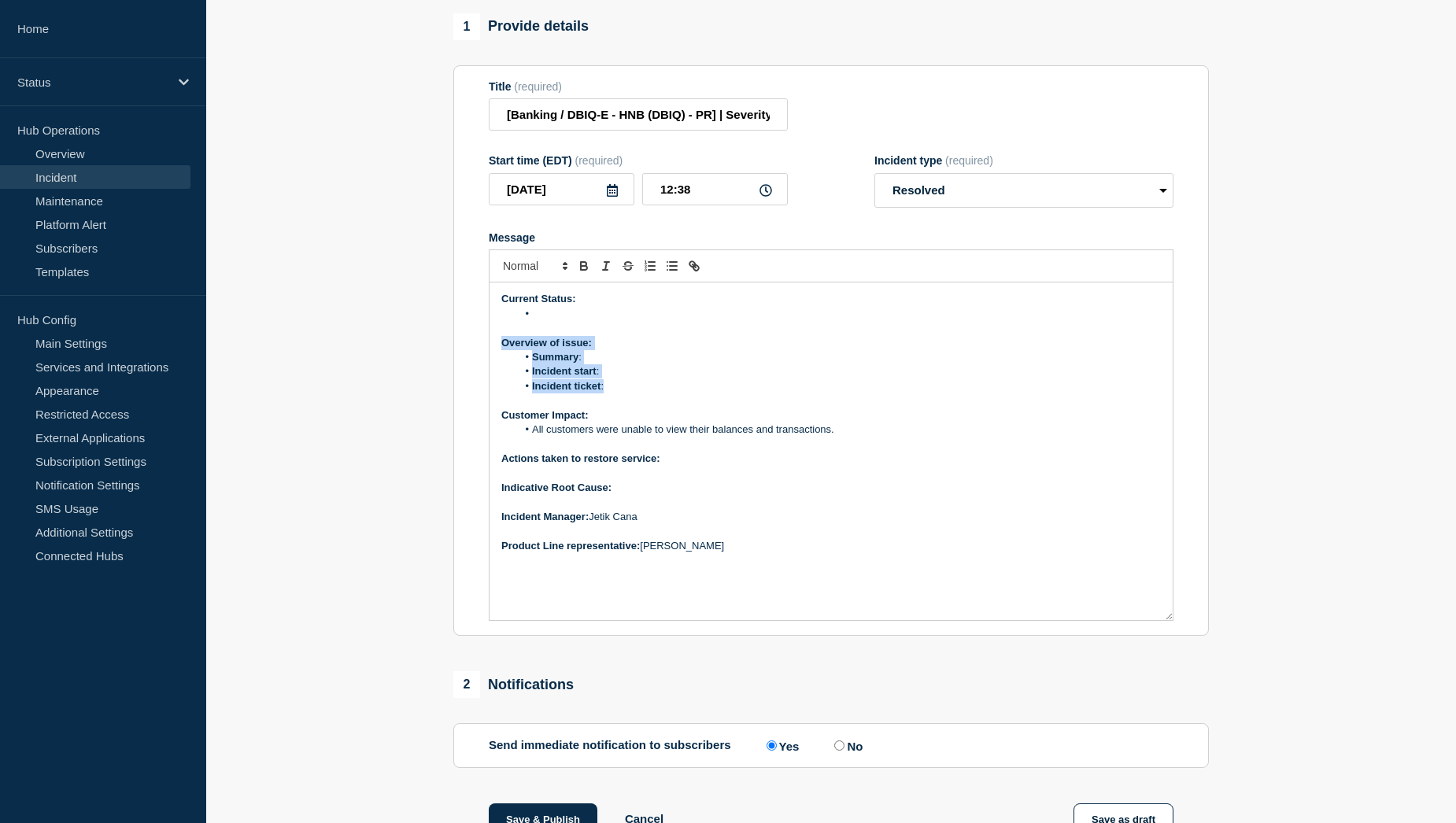
drag, startPoint x: 499, startPoint y: 353, endPoint x: 614, endPoint y: 396, distance: 122.8
click at [614, 396] on div "Current Status: Overview of issue: Summary : Incident start : Incident ticket :…" at bounding box center [831, 451] width 683 height 338
click at [582, 321] on li "Message" at bounding box center [839, 313] width 644 height 14
click at [659, 495] on p "Indicative Root Cause:" at bounding box center [830, 487] width 660 height 14
click at [684, 478] on p "Message" at bounding box center [830, 473] width 660 height 14
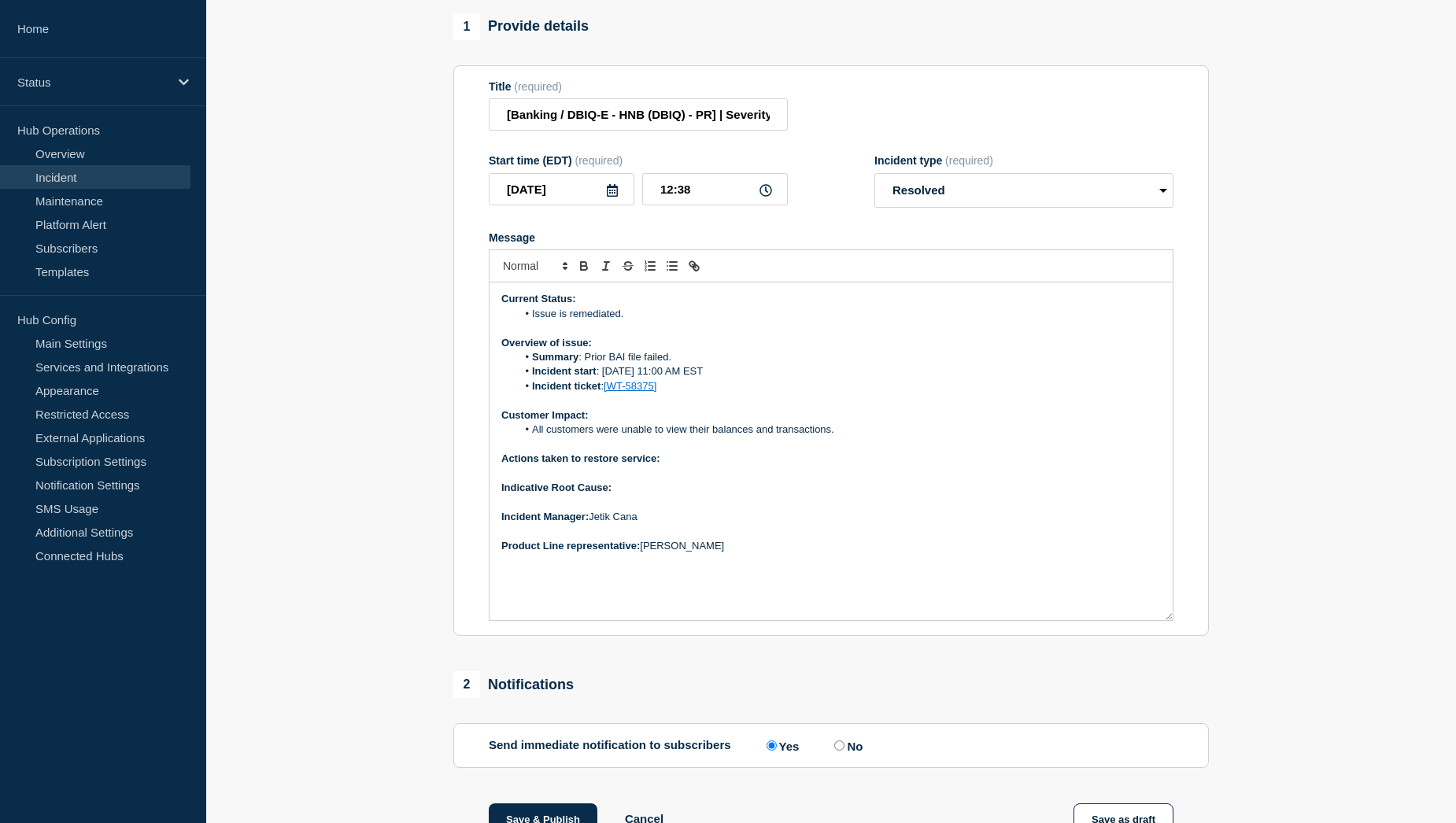
click at [695, 466] on p "Actions taken to restore service:" at bounding box center [830, 458] width 660 height 14
click at [705, 466] on p "Actions taken to restore service: Reloaded BAI prior day file and current day f…" at bounding box center [830, 458] width 660 height 14
click at [945, 466] on p "Actions taken to restore service: Reloaded manually BAI prior day file and curr…" at bounding box center [830, 458] width 660 height 14
click at [651, 495] on p "Indicative Root Cause:" at bounding box center [830, 487] width 660 height 14
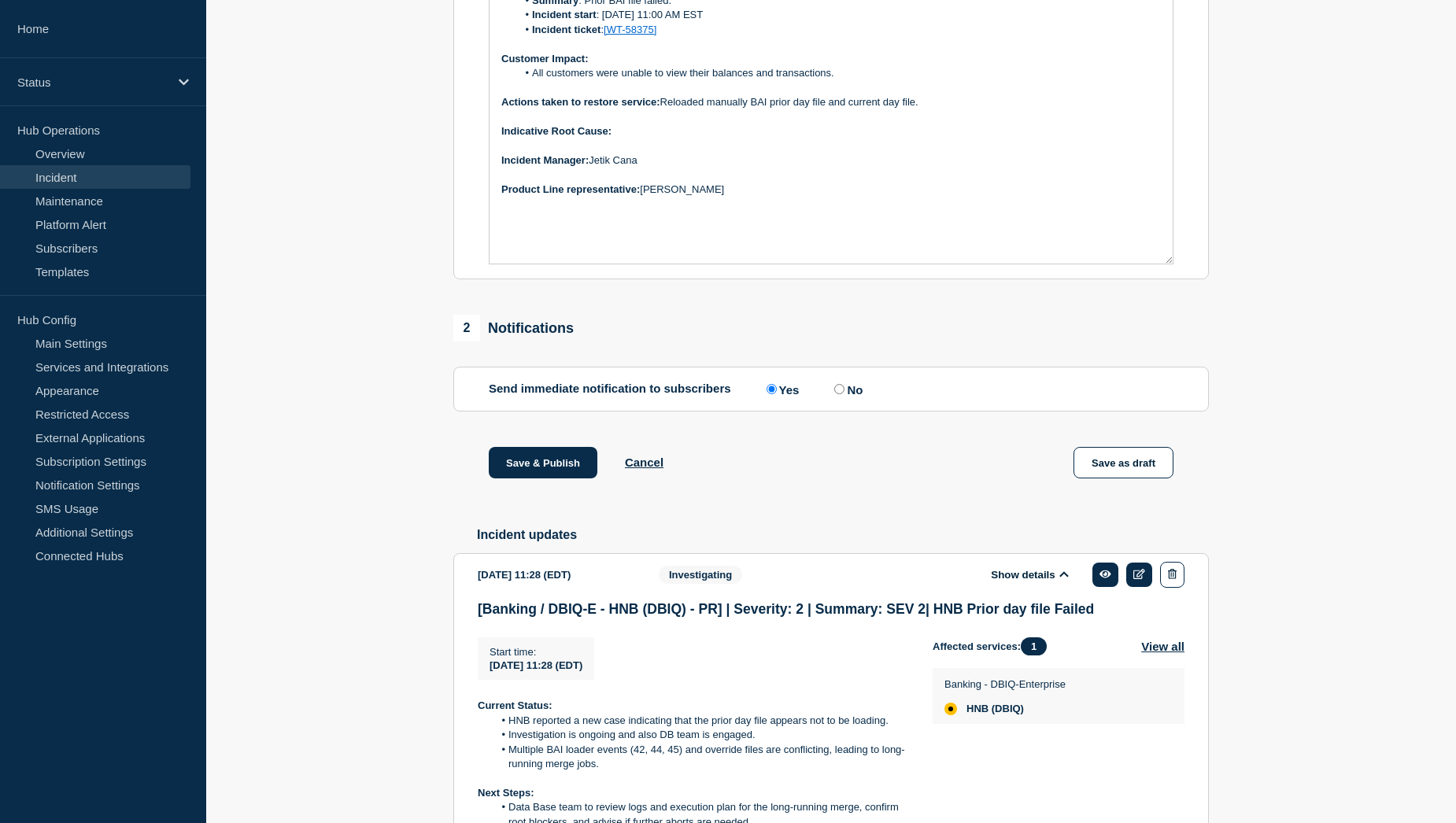
scroll to position [402, 0]
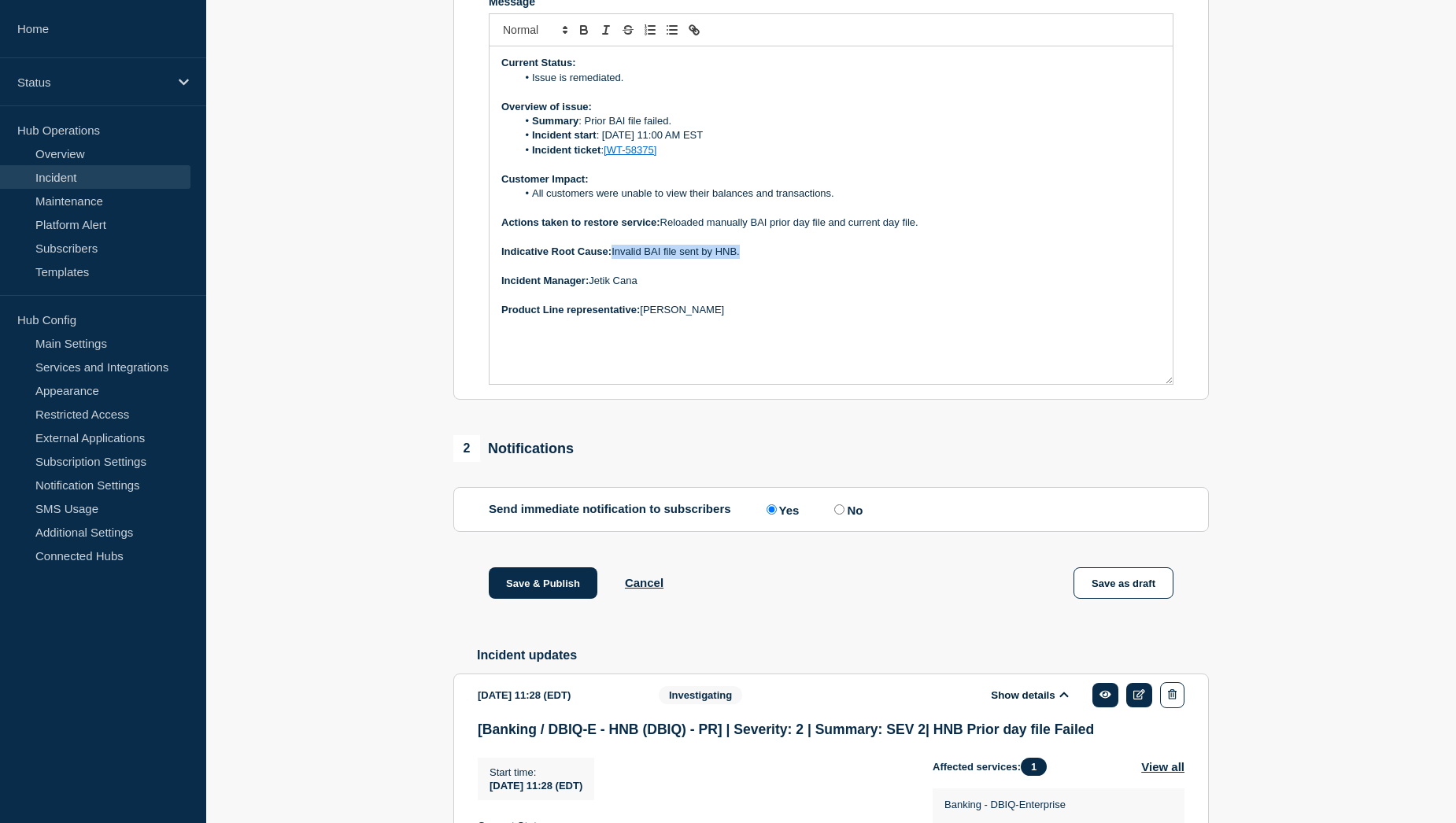
drag, startPoint x: 747, startPoint y: 263, endPoint x: 613, endPoint y: 263, distance: 134.0
click at [613, 259] on p "Indicative Root Cause: Invalid BAI file sent by HNB. ﻿" at bounding box center [830, 252] width 660 height 14
click at [611, 257] on strong "Indicative Root Cause:" at bounding box center [556, 252] width 110 height 12
click at [914, 259] on p "Indicative Root Cause: Bank initially sent an invalid prior day file, which cau…" at bounding box center [830, 252] width 660 height 14
click at [1013, 259] on p "Indicative Root Cause: Bank initially sent an invalid prior day file, which cau…" at bounding box center [830, 252] width 660 height 14
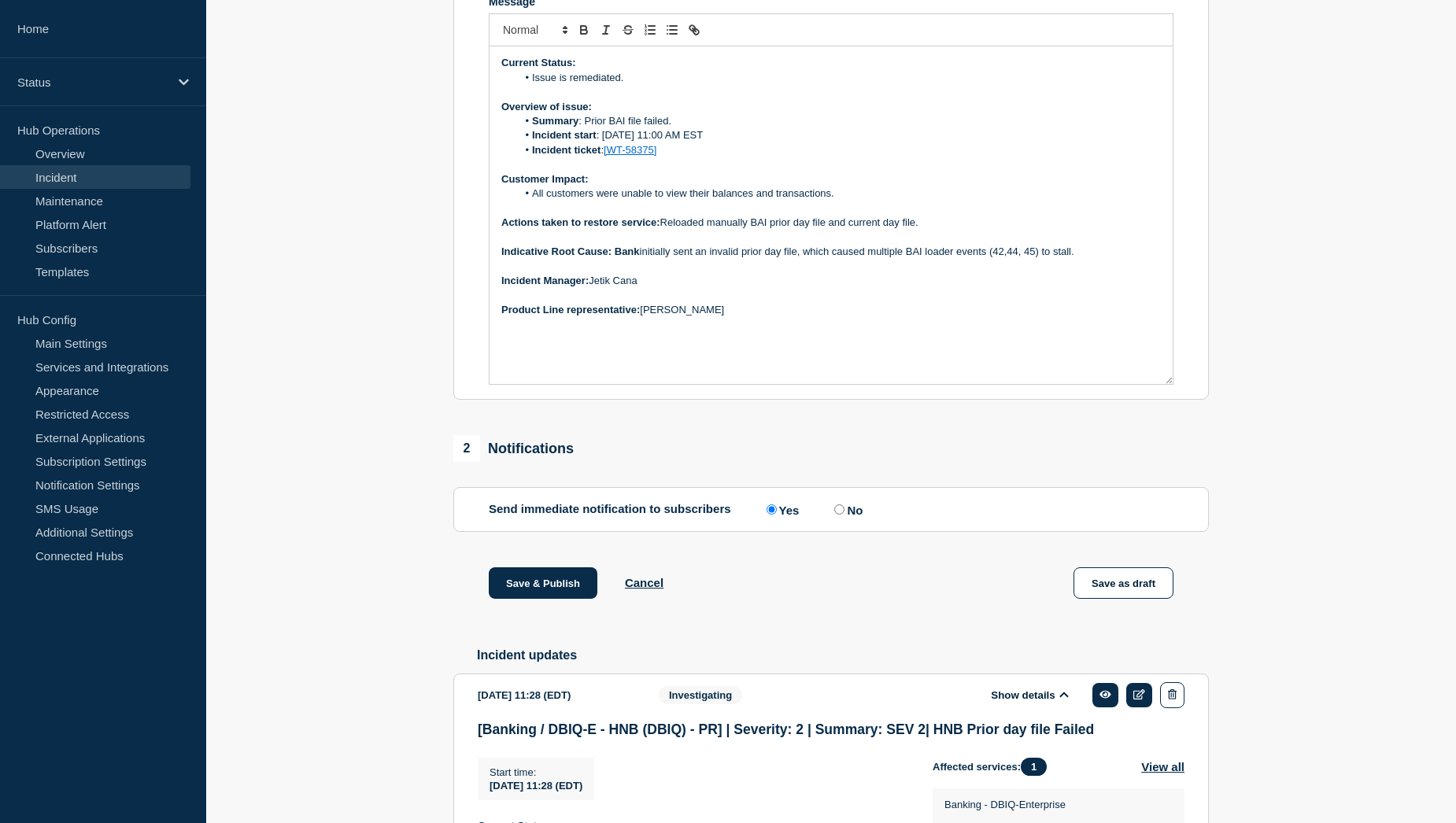
click at [1030, 259] on p "Indicative Root Cause: Bank initially sent an invalid prior day file, which cau…" at bounding box center [830, 252] width 660 height 14
click at [1028, 259] on p "Indicative Root Cause: Bank initially sent an invalid prior day file, which cau…" at bounding box center [830, 252] width 660 height 14
click at [1084, 259] on p "Indicative Root Cause: Bank initially sent an invalid prior day file, which cau…" at bounding box center [830, 252] width 660 height 14
drag, startPoint x: 613, startPoint y: 264, endPoint x: 1077, endPoint y: 264, distance: 464.0
click at [1077, 259] on p "Indicative Root Cause: Bank initially sent an invalid prior day file, which cau…" at bounding box center [830, 252] width 660 height 14
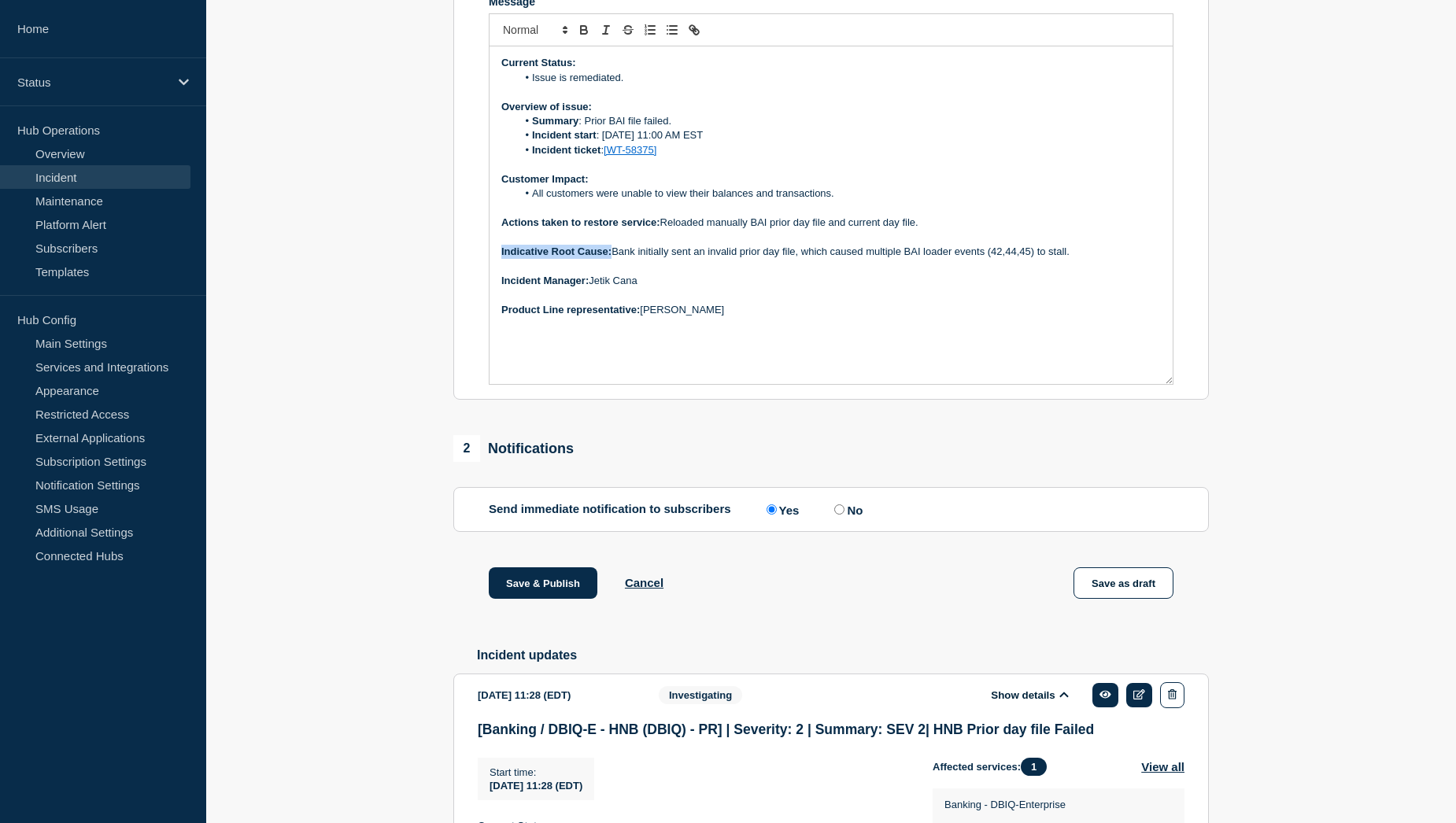
click at [1083, 259] on p "Indicative Root Cause: Bank initially sent an invalid prior day file, which cau…" at bounding box center [830, 252] width 660 height 14
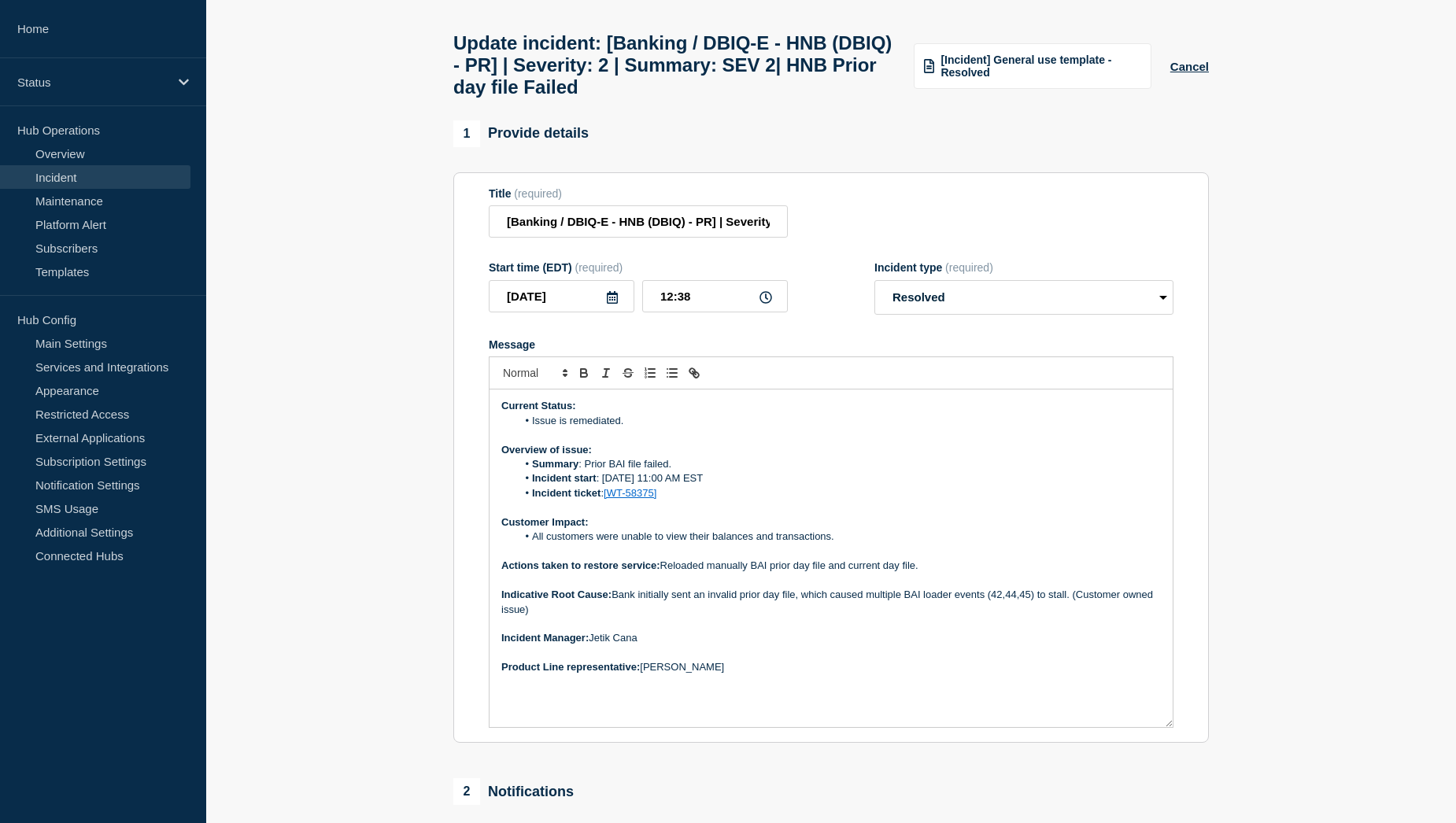
scroll to position [87, 0]
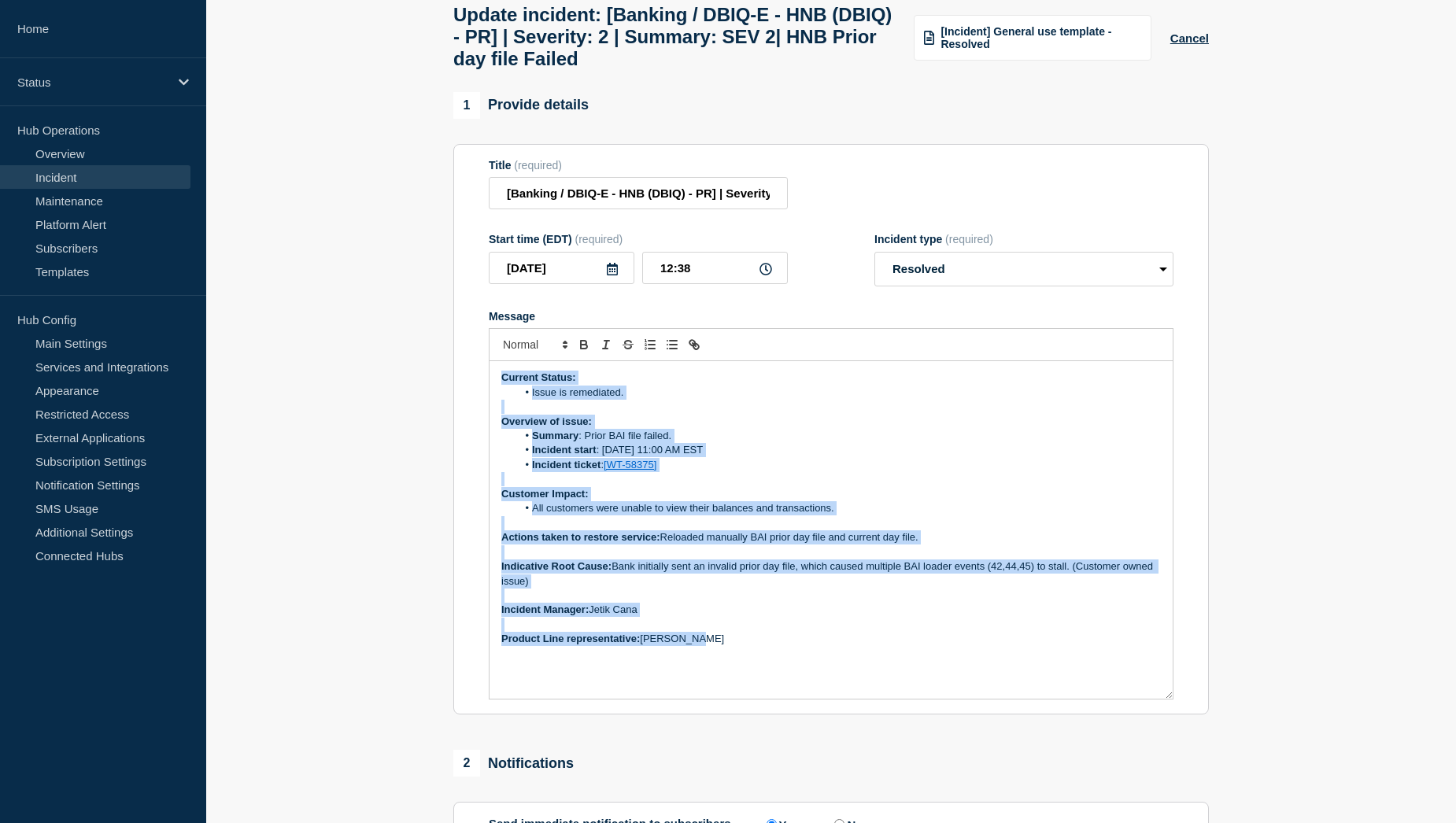
drag, startPoint x: 703, startPoint y: 650, endPoint x: 492, endPoint y: 390, distance: 334.8
click at [492, 390] on div "Current Status: Issue is remediated. Overview of issue: Summary : Prior BAI fil…" at bounding box center [831, 530] width 683 height 338
copy div "Current Status: Issue is remediated. Overview of issue: Summary : Prior BAI fil…"
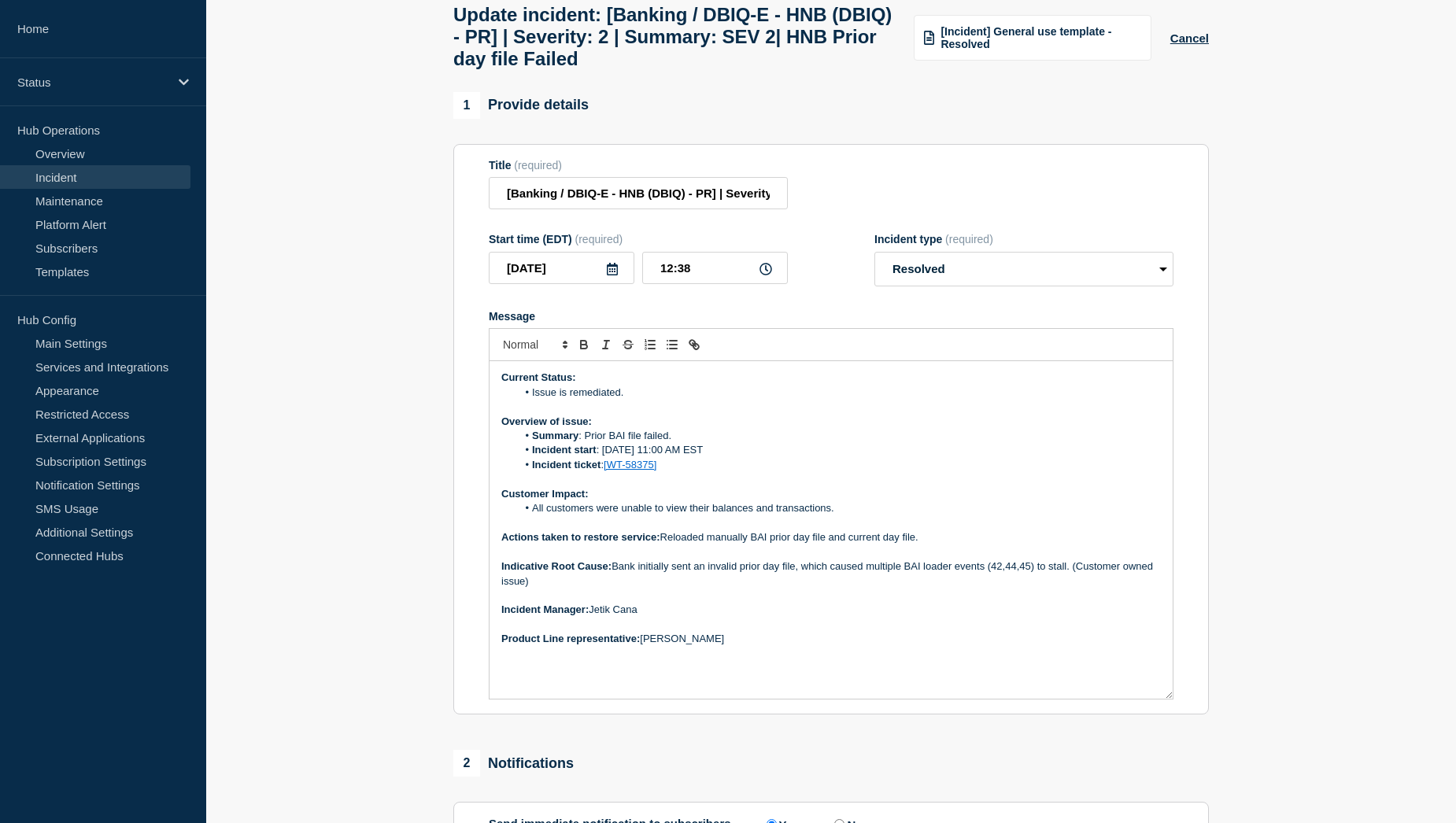
click at [418, 475] on section "1 Provide details Title (required) [Banking / DBIQ-E - HNB (DBIQ) - PR] | Sever…" at bounding box center [831, 830] width 1250 height 1475
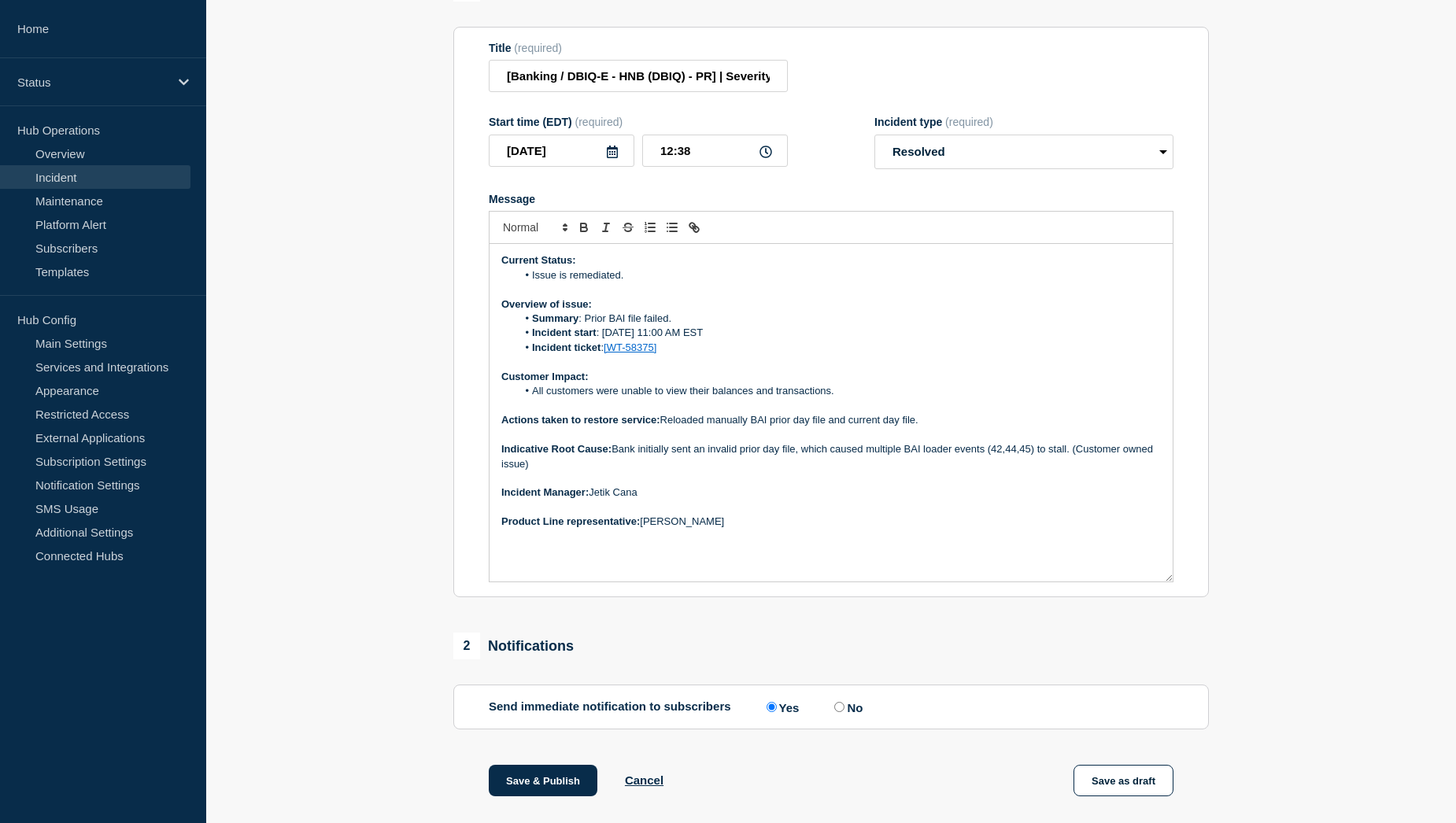
scroll to position [323, 0]
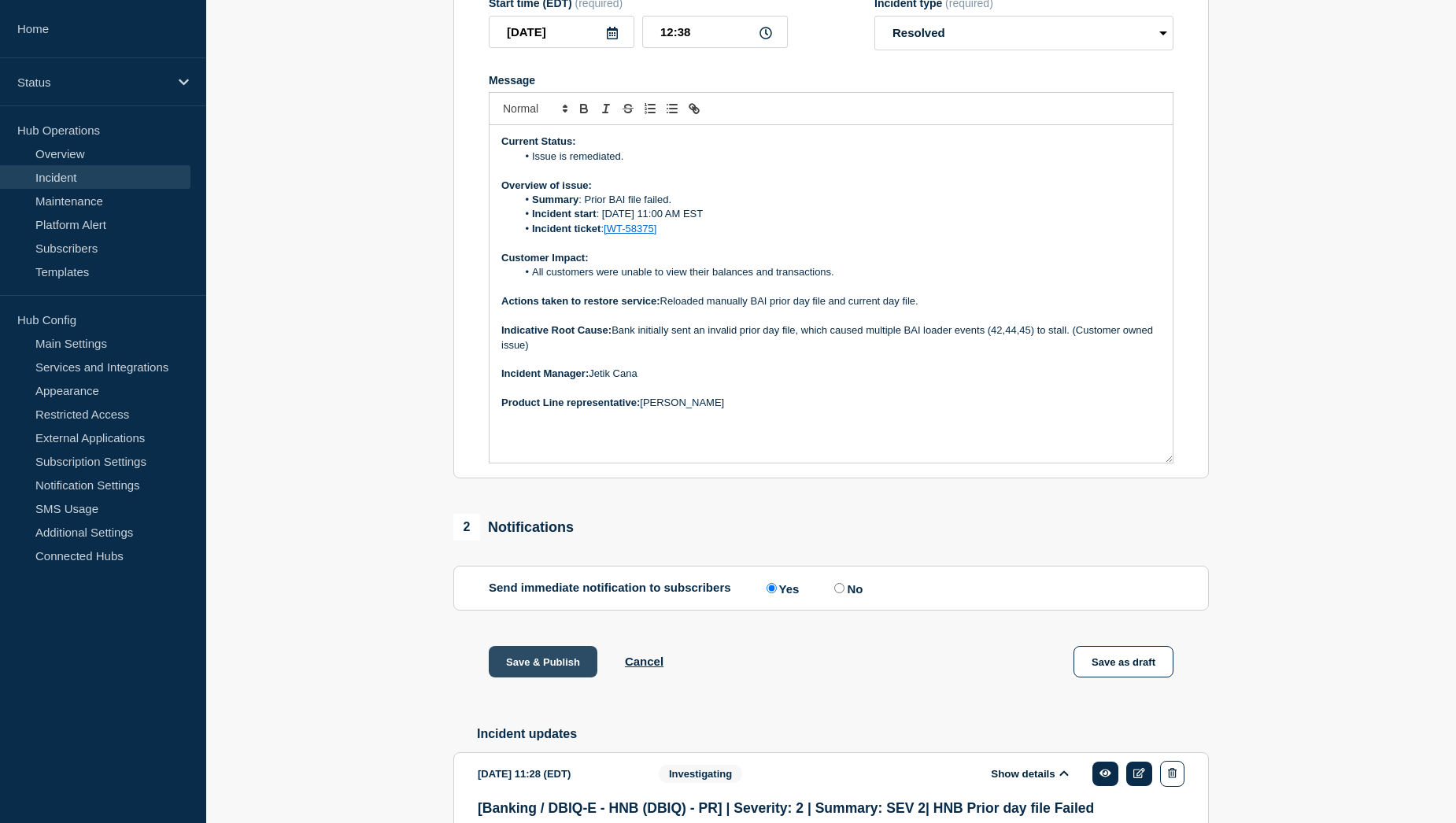
click at [537, 674] on button "Save & Publish" at bounding box center [543, 661] width 109 height 31
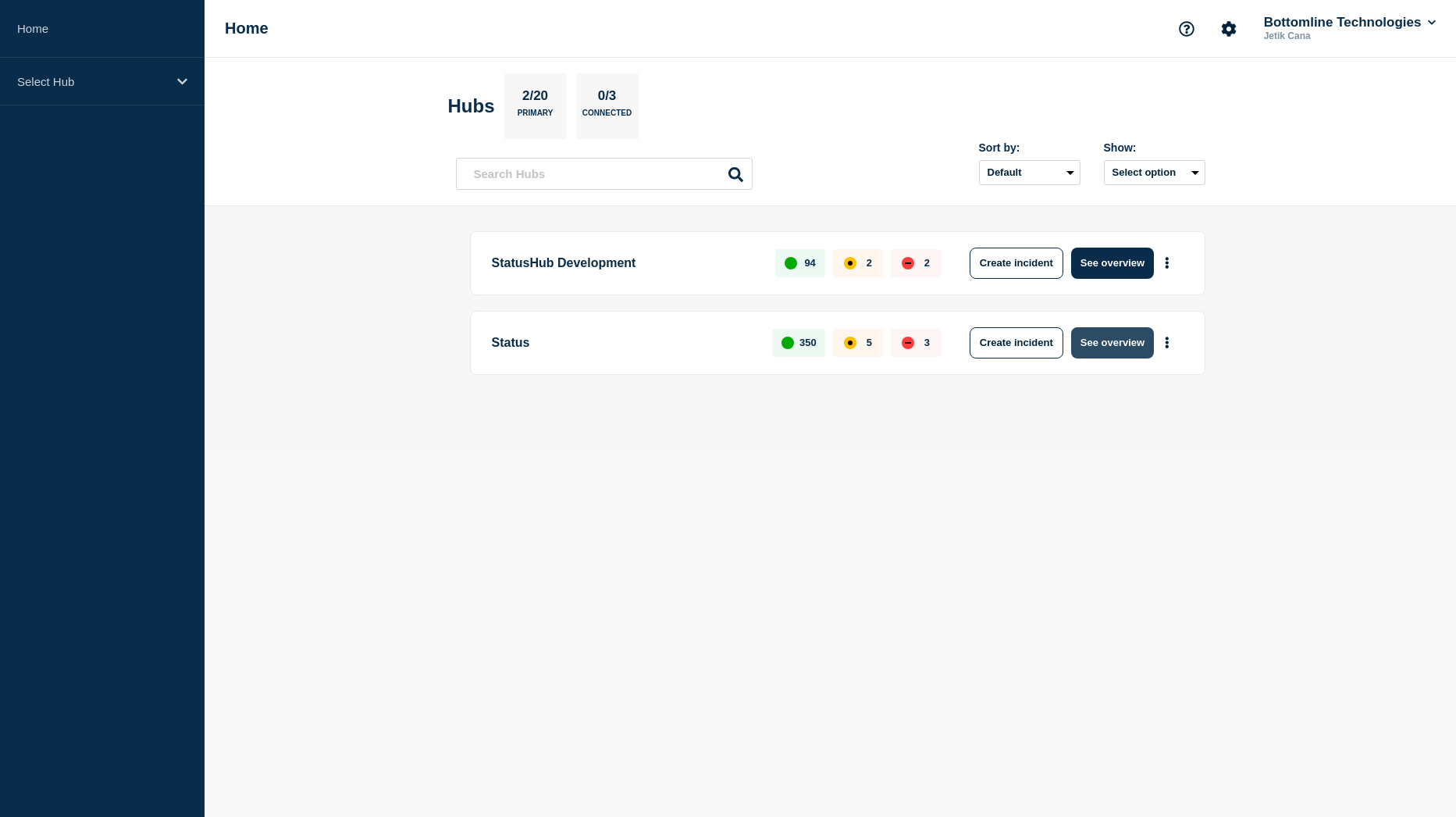
click at [1108, 337] on button "See overview" at bounding box center [1112, 342] width 83 height 31
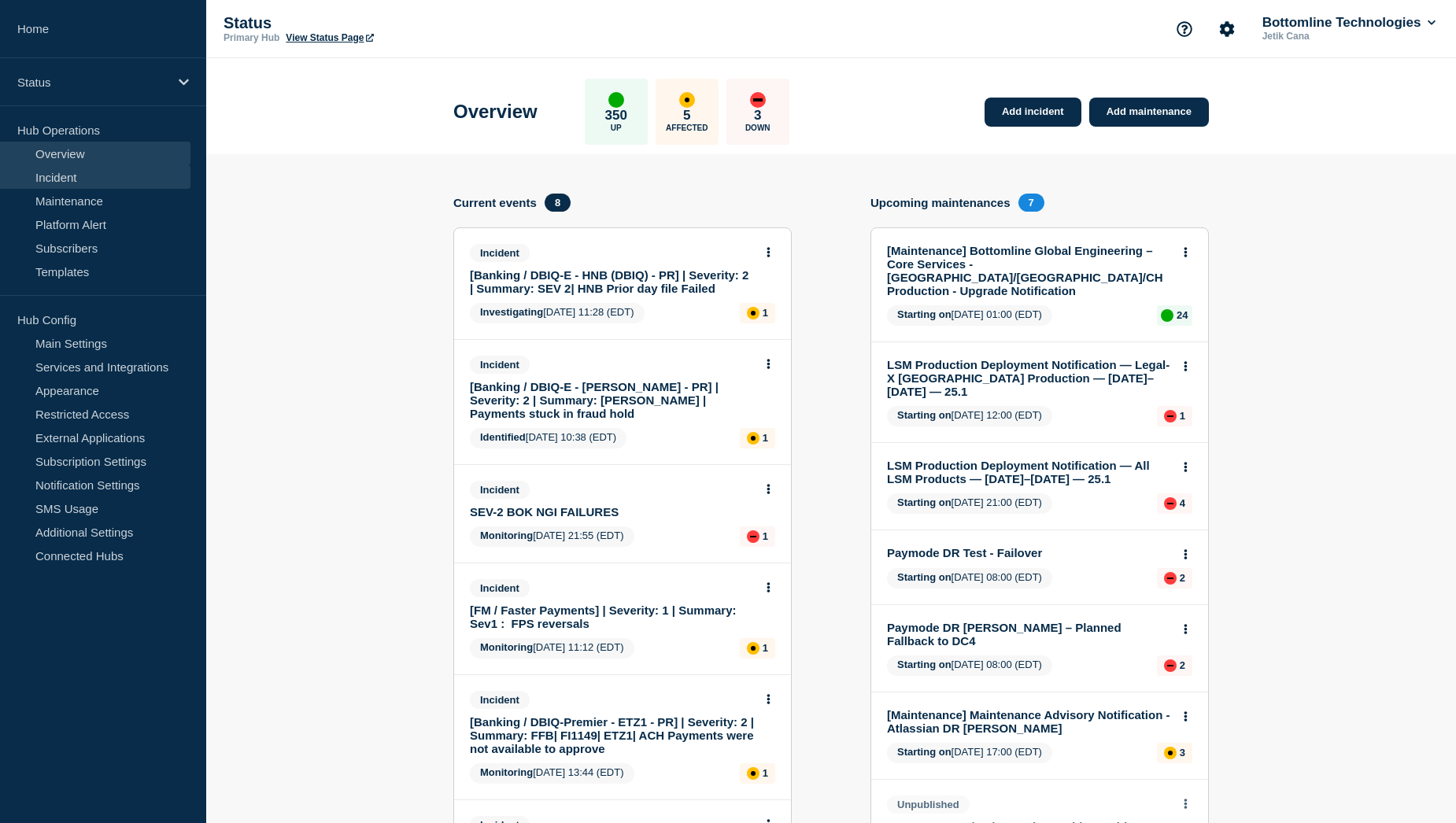
click at [73, 183] on link "Incident" at bounding box center [95, 177] width 190 height 24
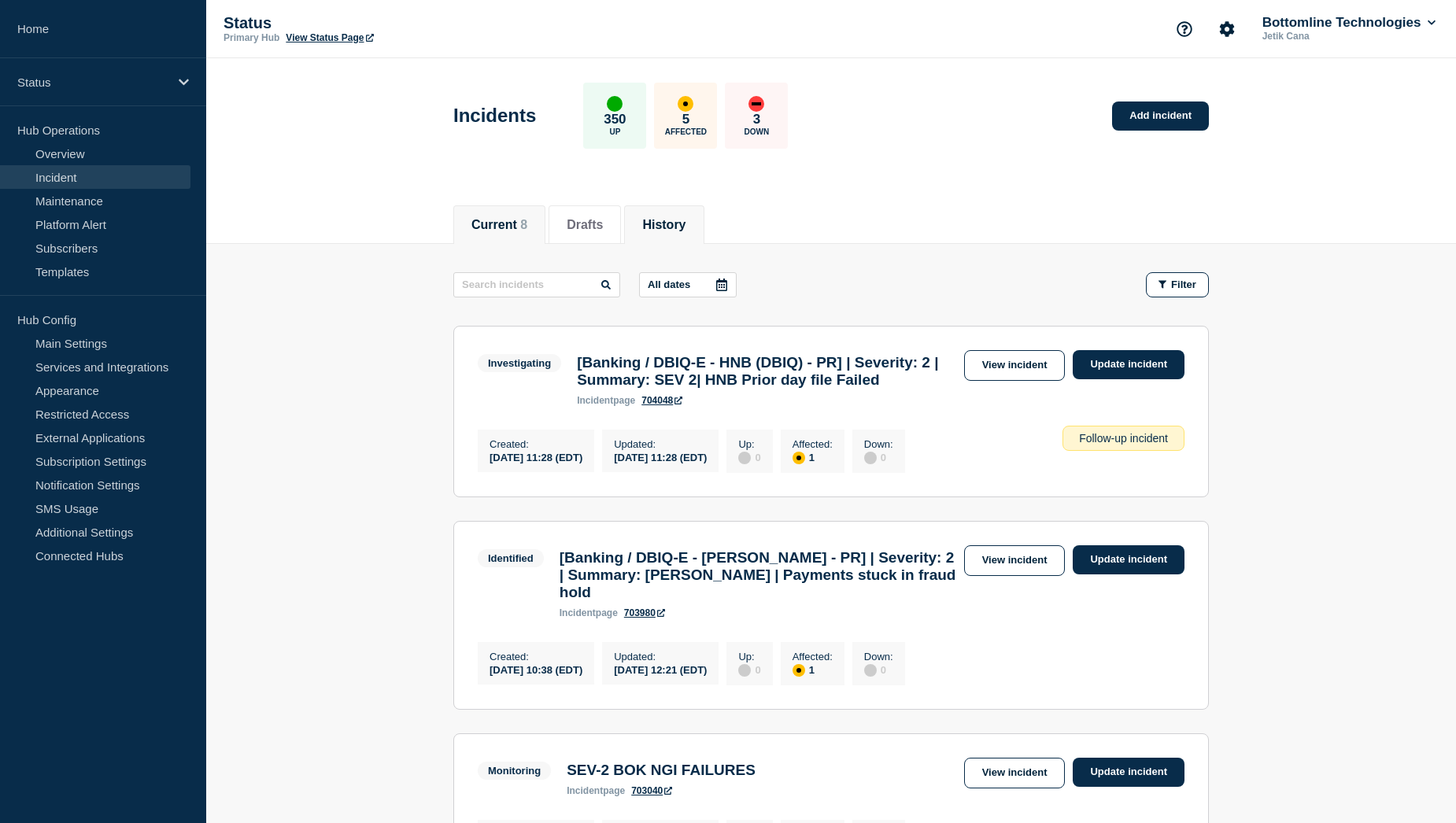
click at [685, 220] on button "History" at bounding box center [663, 225] width 43 height 14
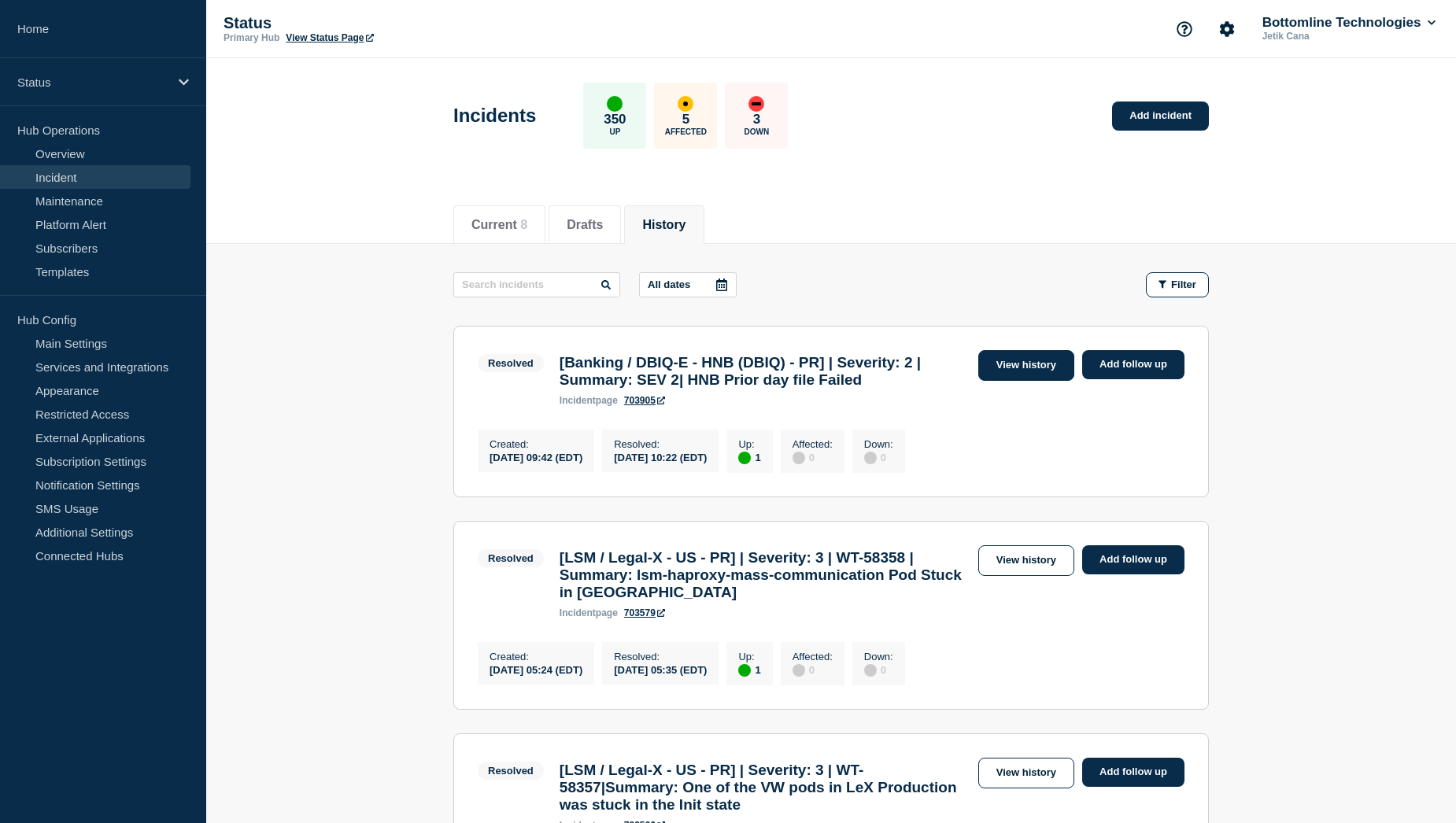
click at [1019, 366] on link "View history" at bounding box center [1026, 365] width 96 height 30
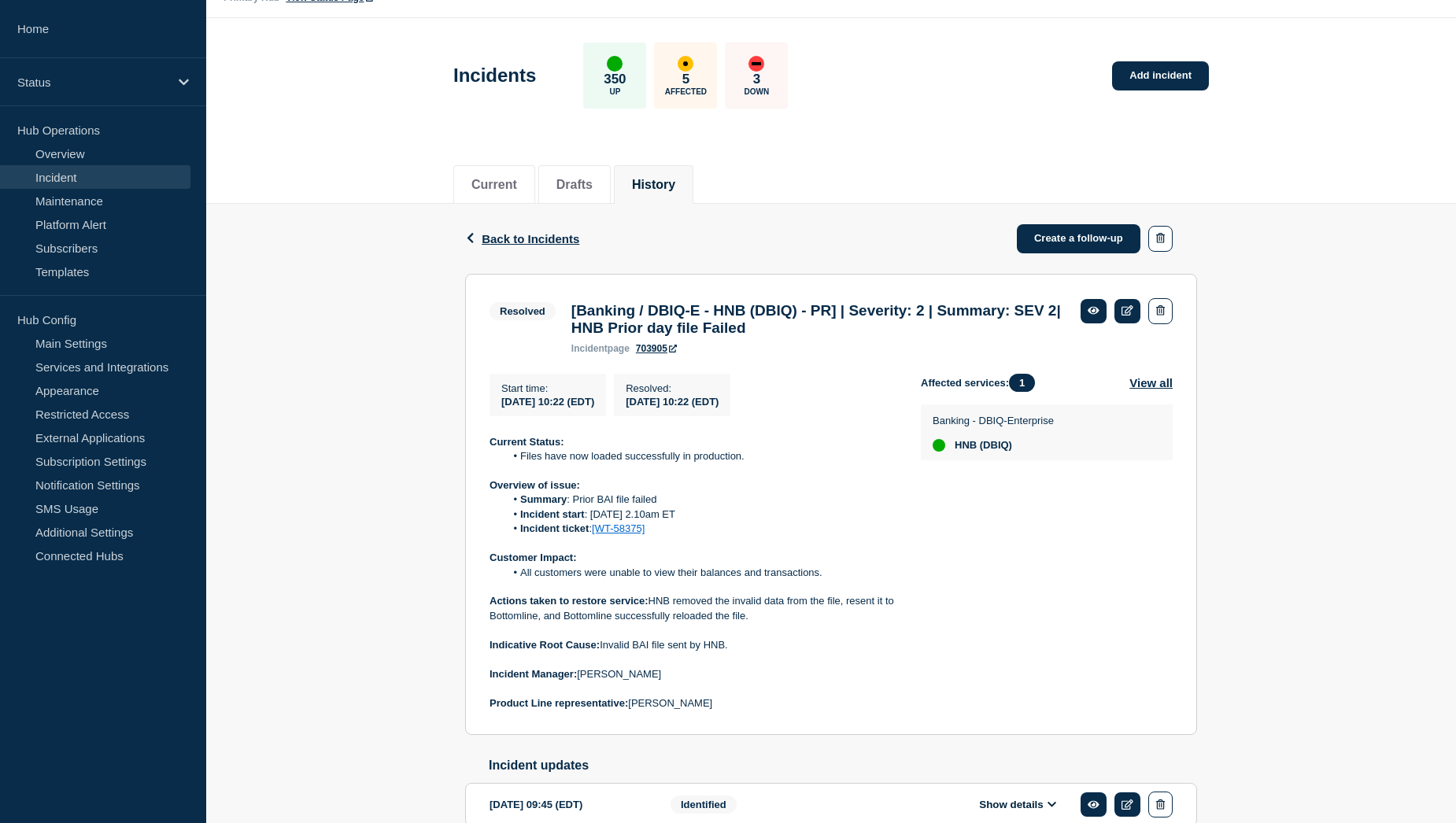
scroll to position [79, 0]
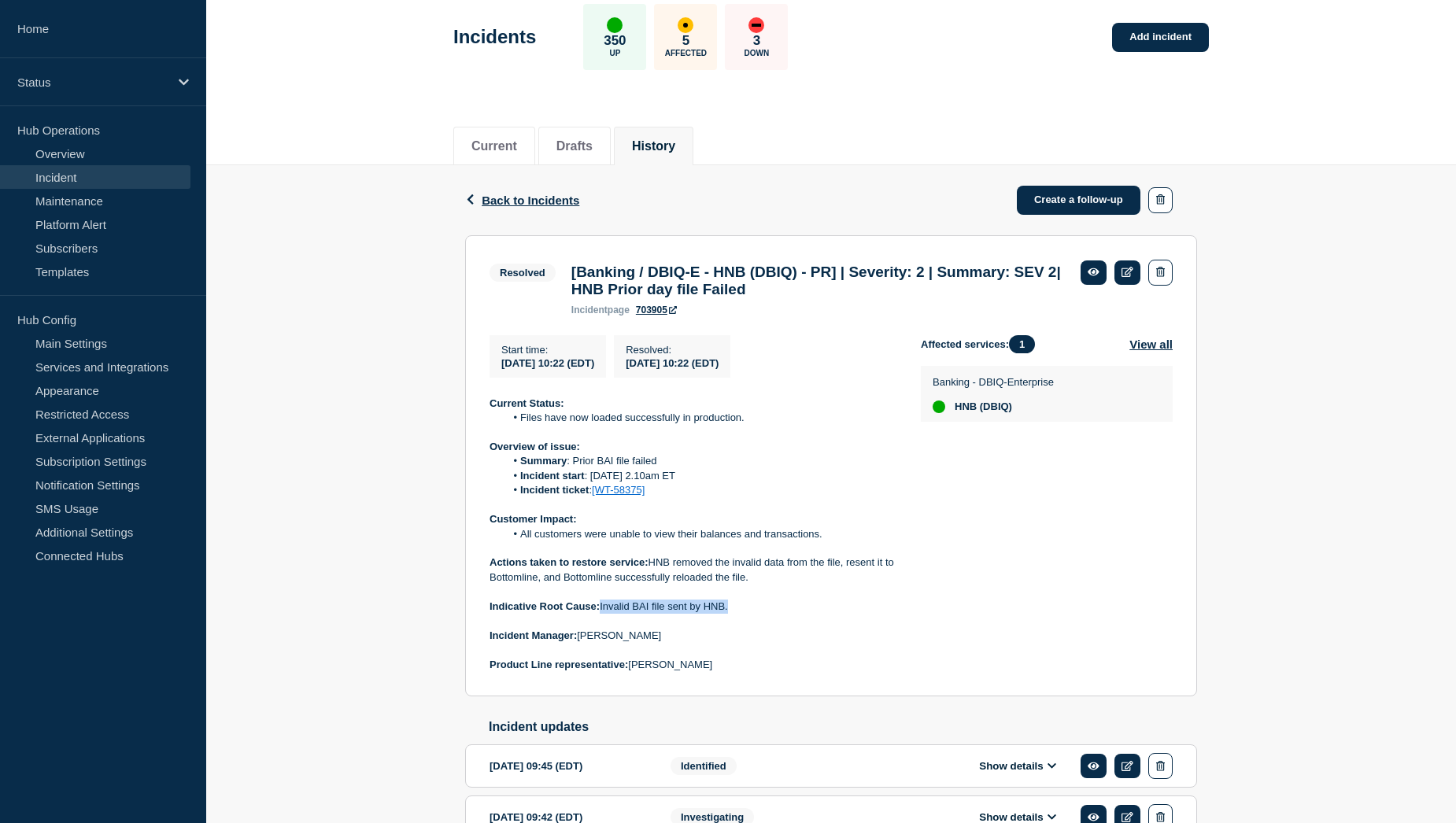
drag, startPoint x: 603, startPoint y: 616, endPoint x: 731, endPoint y: 612, distance: 128.1
click at [731, 612] on p "Indicative Root Cause: Invalid BAI file sent by HNB." at bounding box center [693, 606] width 406 height 14
copy p "Invalid BAI file sent by HNB."
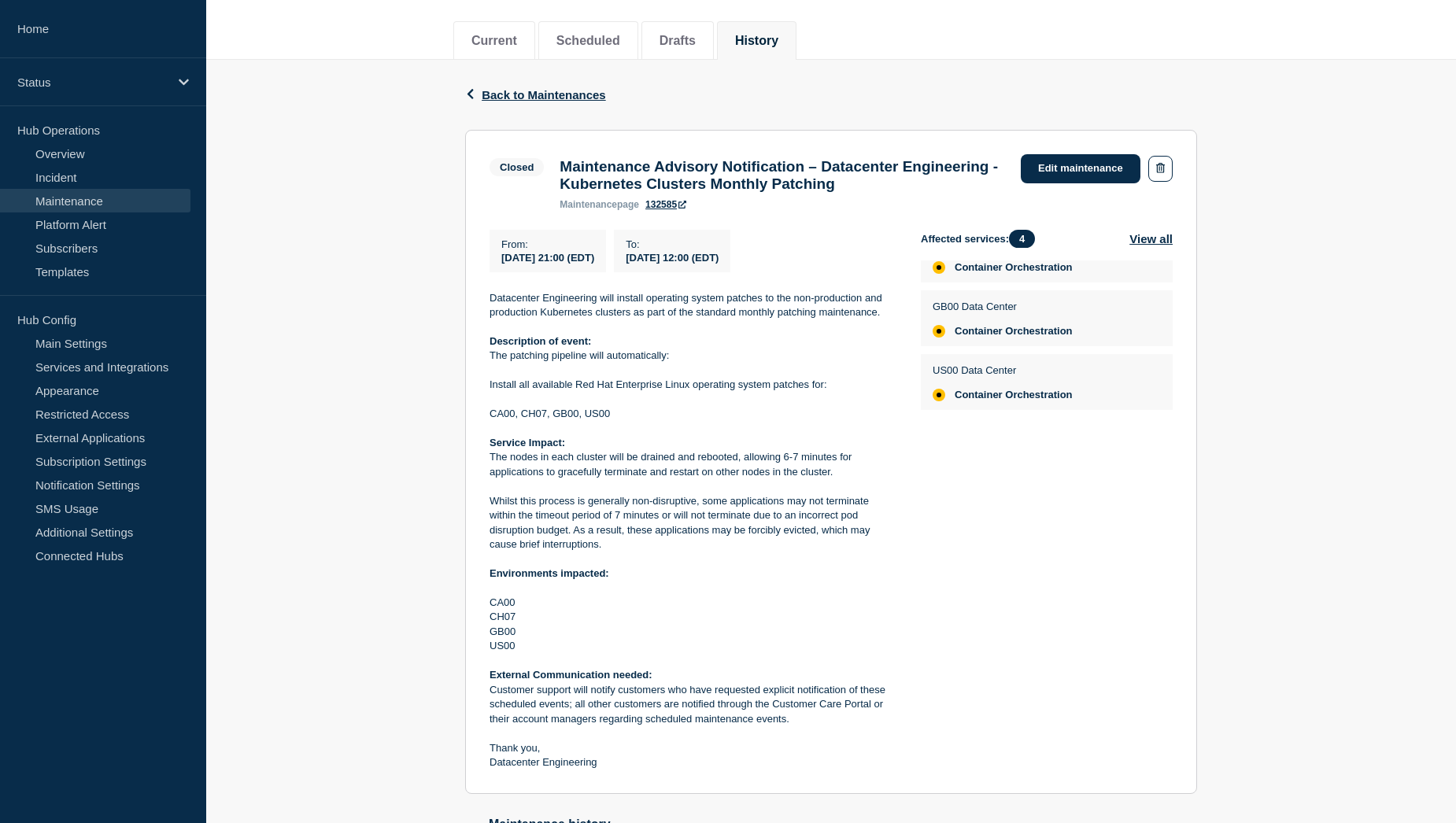
scroll to position [157, 0]
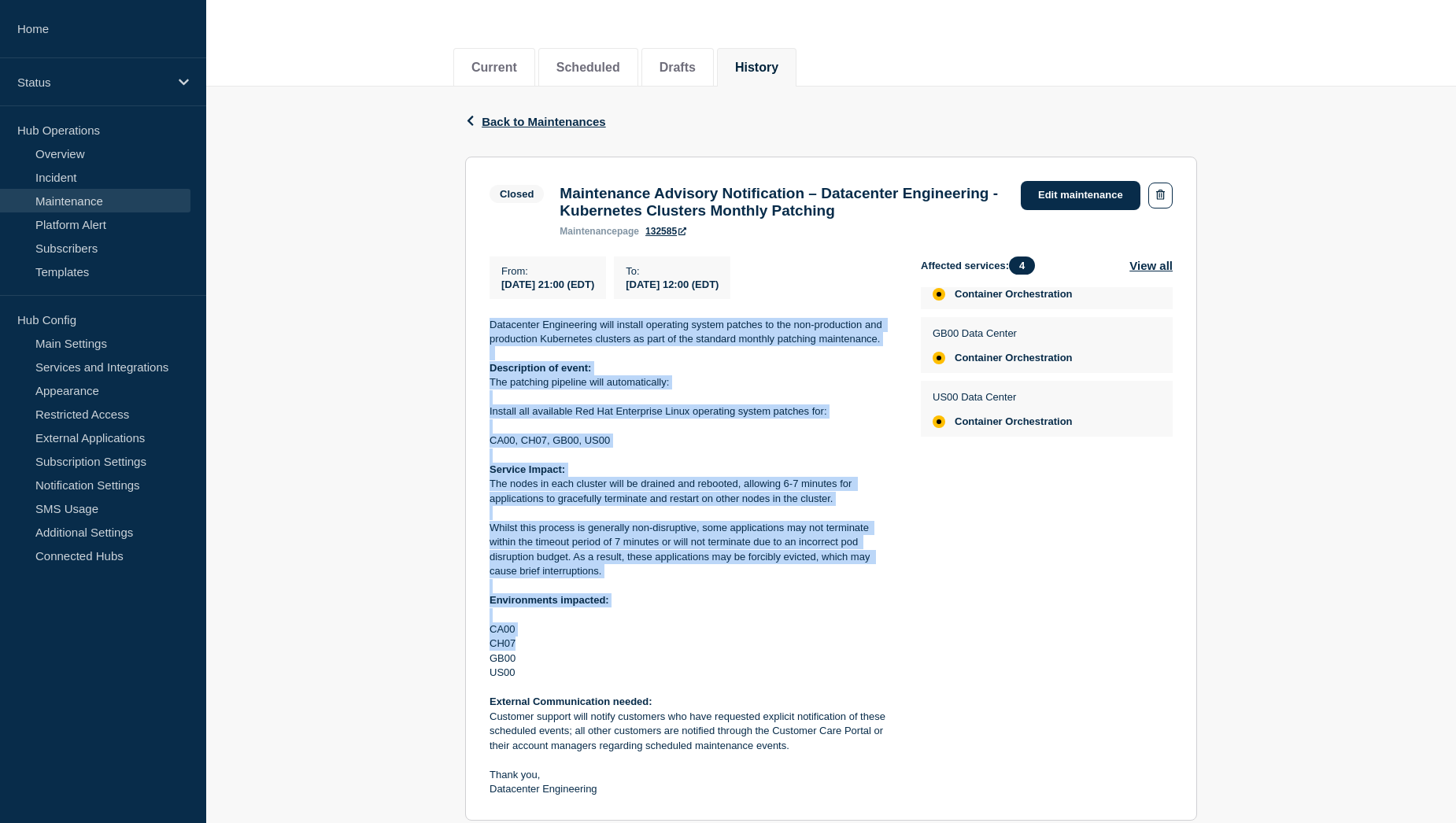
drag, startPoint x: 488, startPoint y: 333, endPoint x: 646, endPoint y: 650, distance: 354.2
click at [646, 650] on section "Closed Maintenance Advisory Notification – Datacenter Engineering - Kubernetes …" at bounding box center [831, 488] width 731 height 664
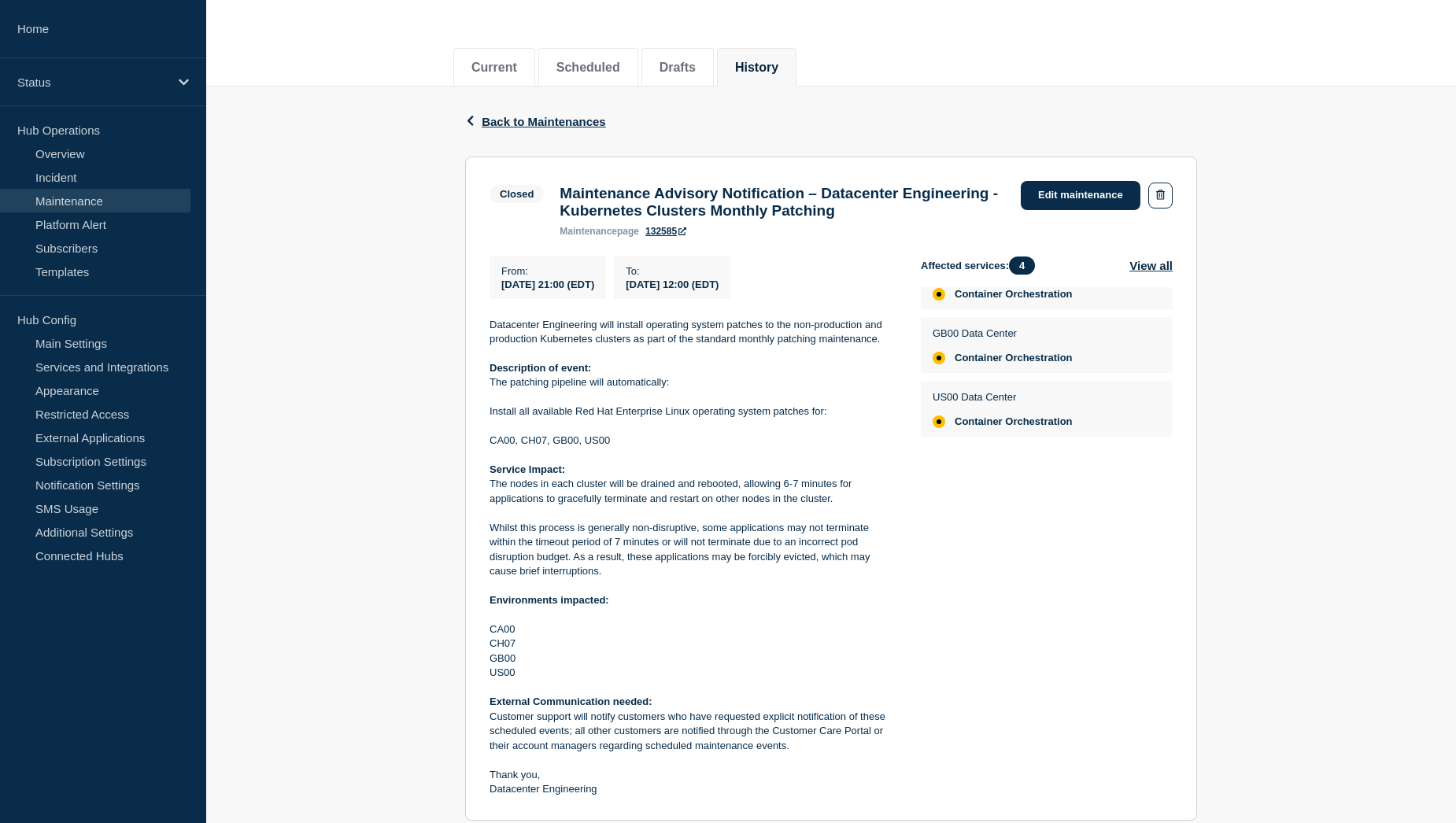
drag, startPoint x: 646, startPoint y: 650, endPoint x: 621, endPoint y: 662, distance: 27.7
click at [621, 662] on p "GB00" at bounding box center [693, 658] width 406 height 14
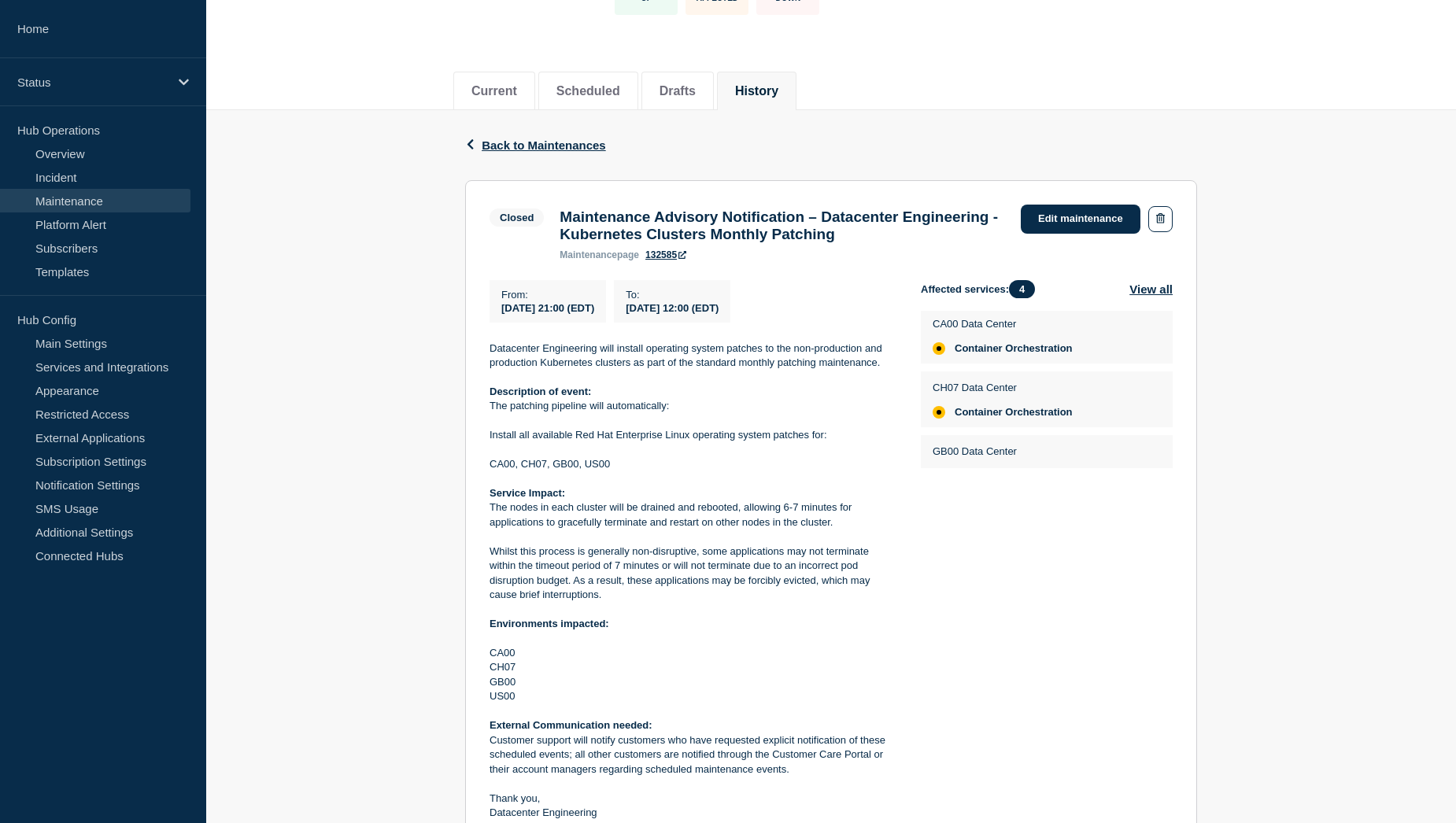
scroll to position [0, 0]
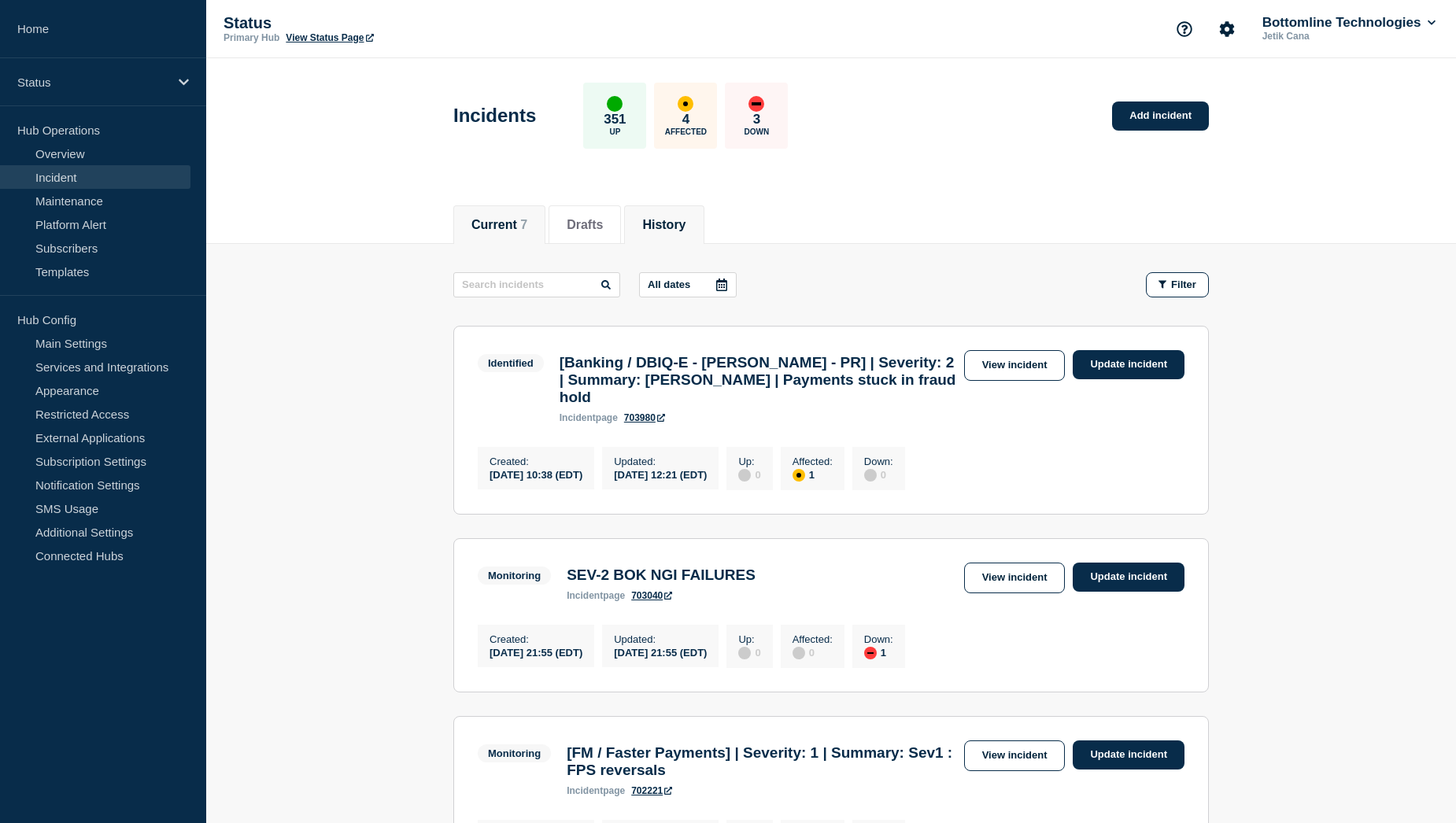
click at [676, 223] on button "History" at bounding box center [663, 225] width 43 height 14
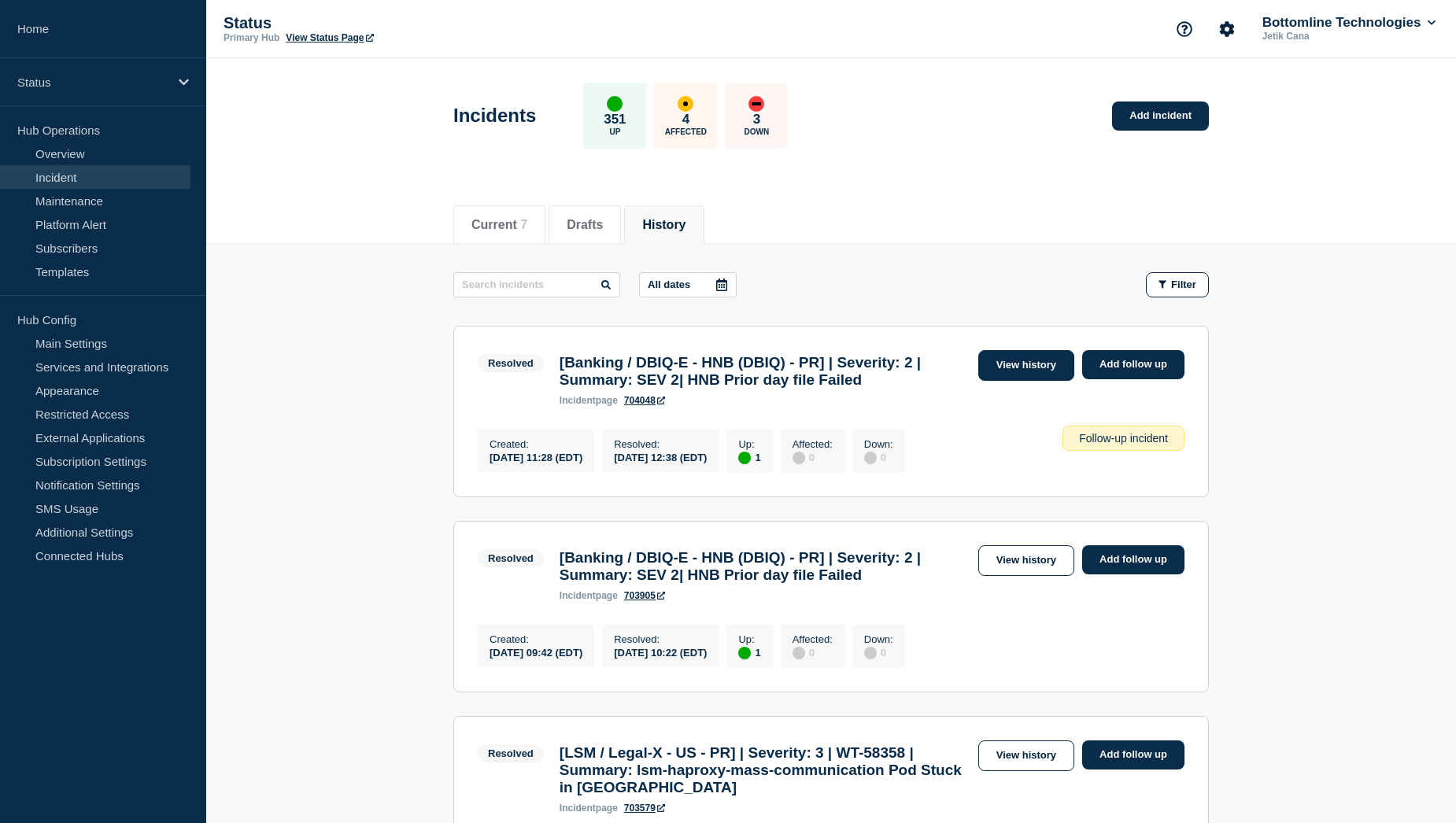
click at [1008, 373] on link "View history" at bounding box center [1026, 365] width 96 height 30
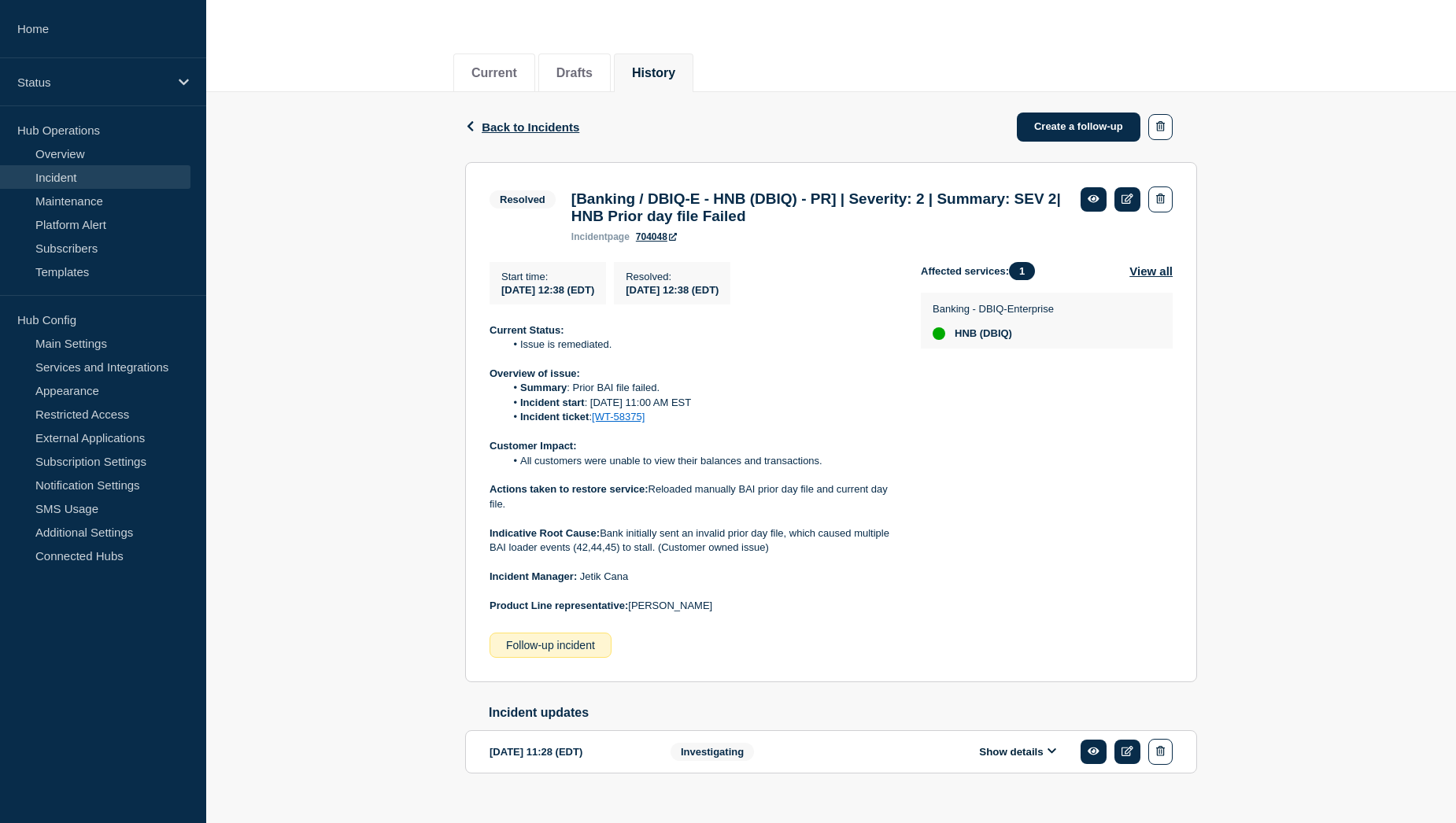
scroll to position [190, 0]
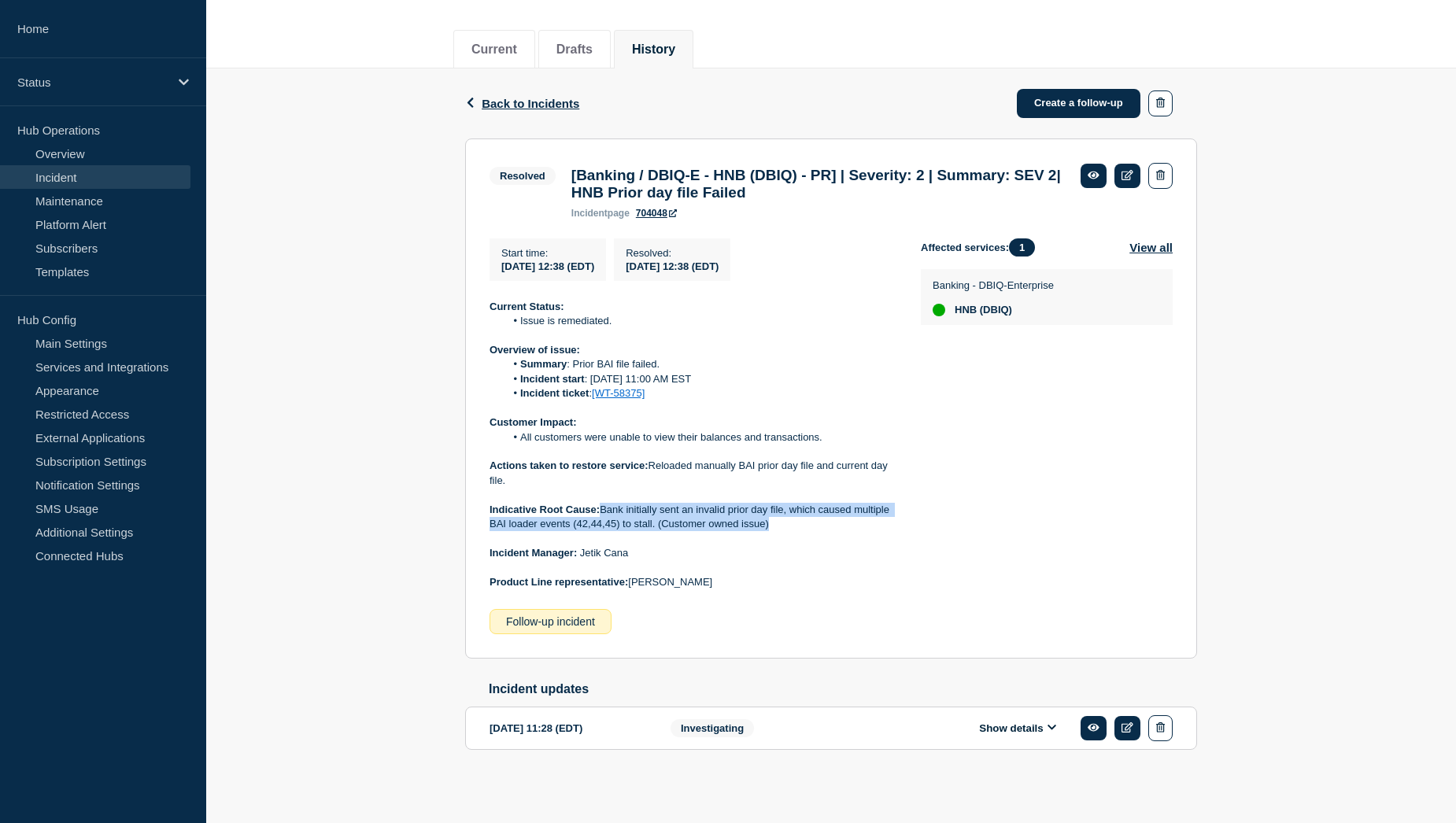
drag, startPoint x: 603, startPoint y: 501, endPoint x: 779, endPoint y: 518, distance: 176.8
click at [779, 518] on p "Indicative Root Cause: Bank initially sent an invalid prior day file, which cau…" at bounding box center [693, 517] width 406 height 29
copy p "Bank initially sent an invalid prior day file, which caused multiple BAI loader…"
